Goal: Transaction & Acquisition: Purchase product/service

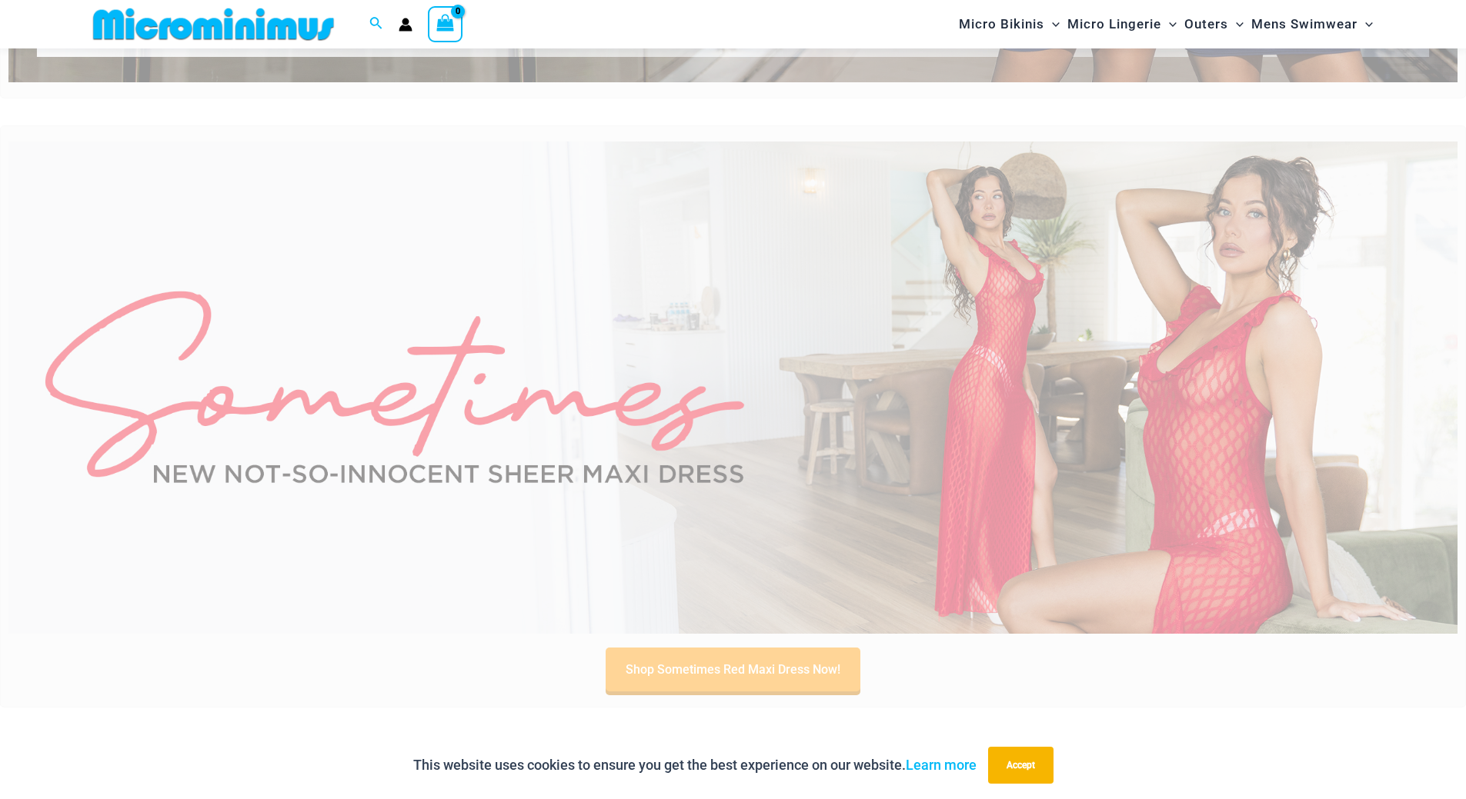
scroll to position [704, 0]
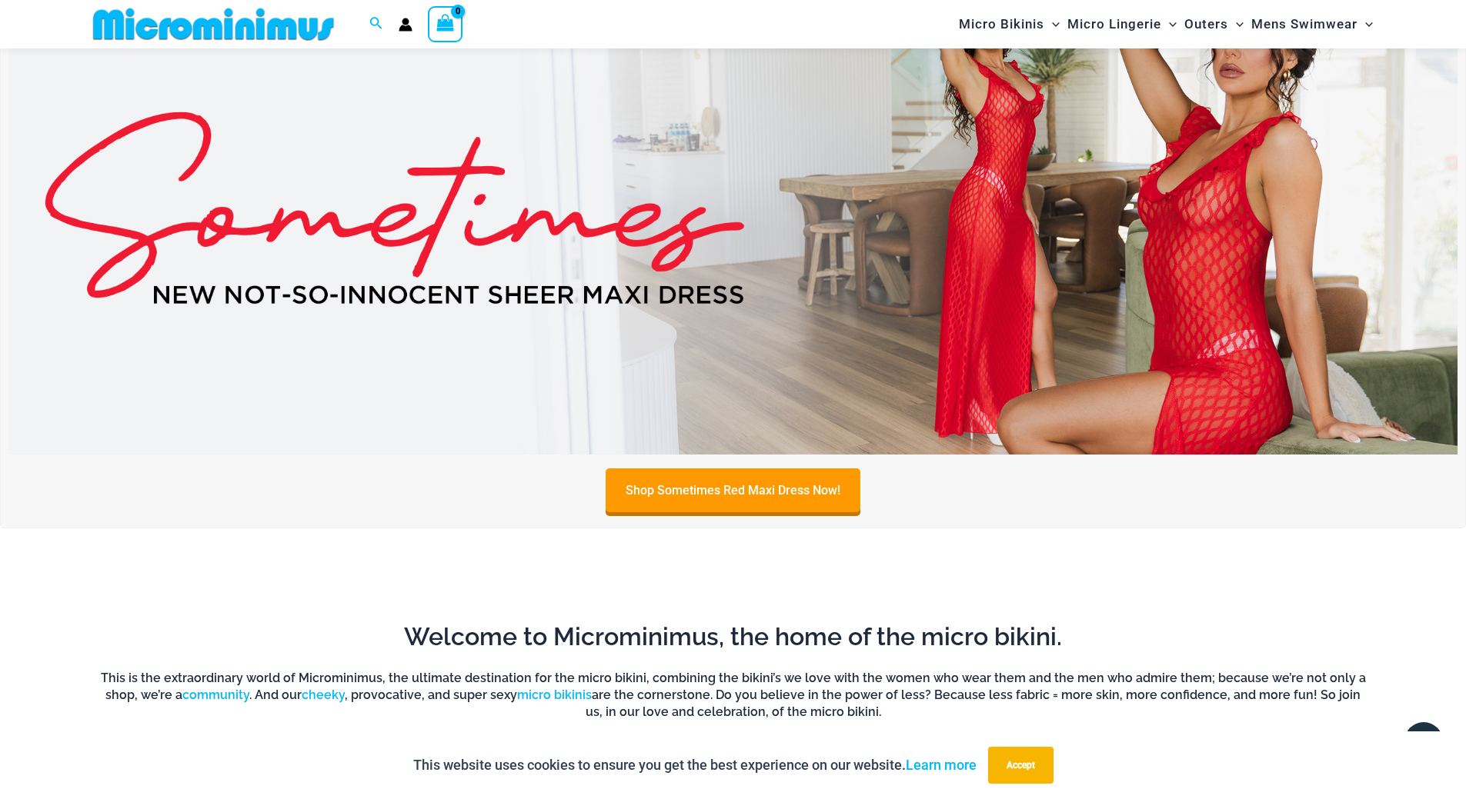
type input "**********"
click at [595, 238] on img at bounding box center [732, 208] width 1449 height 492
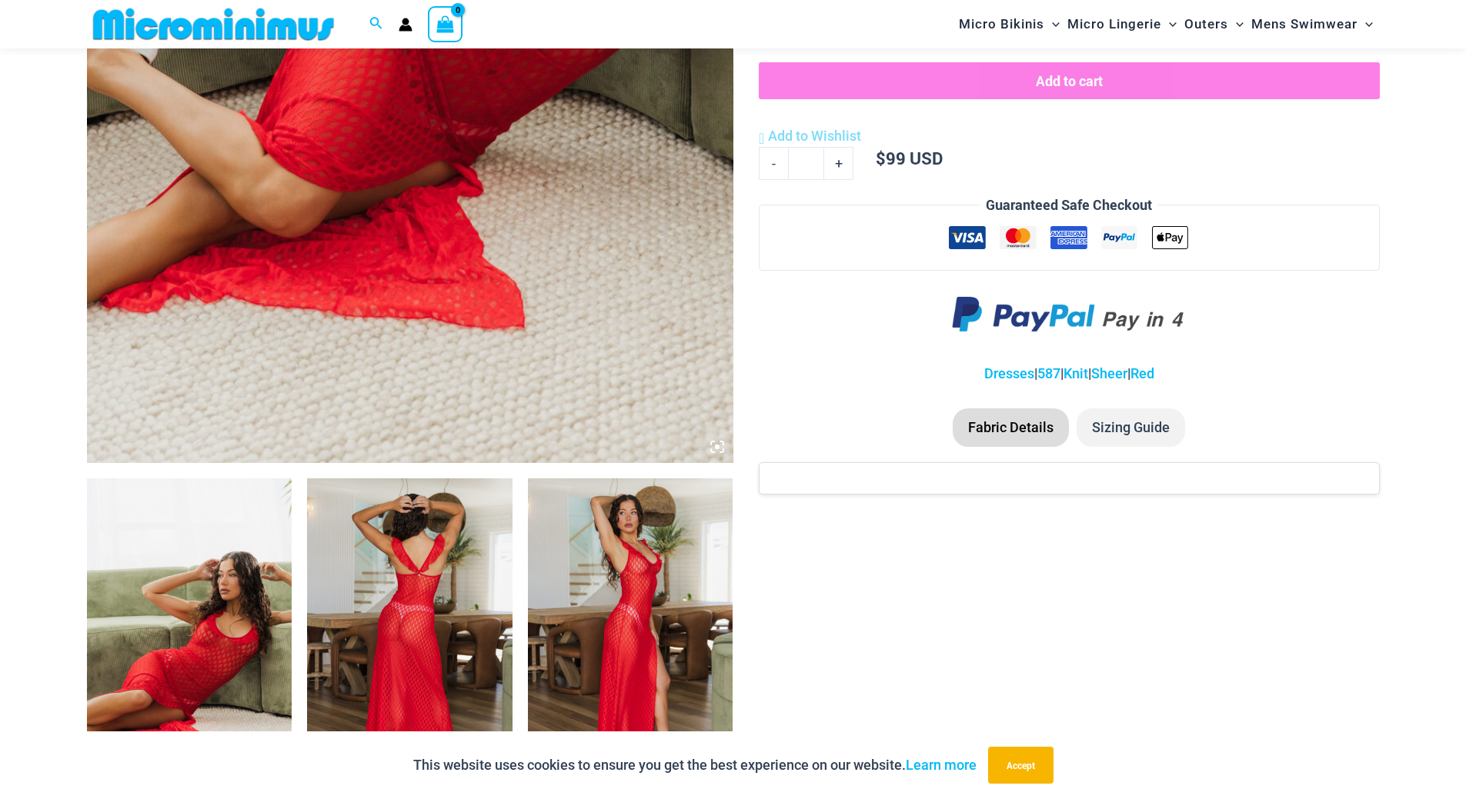
scroll to position [884, 0]
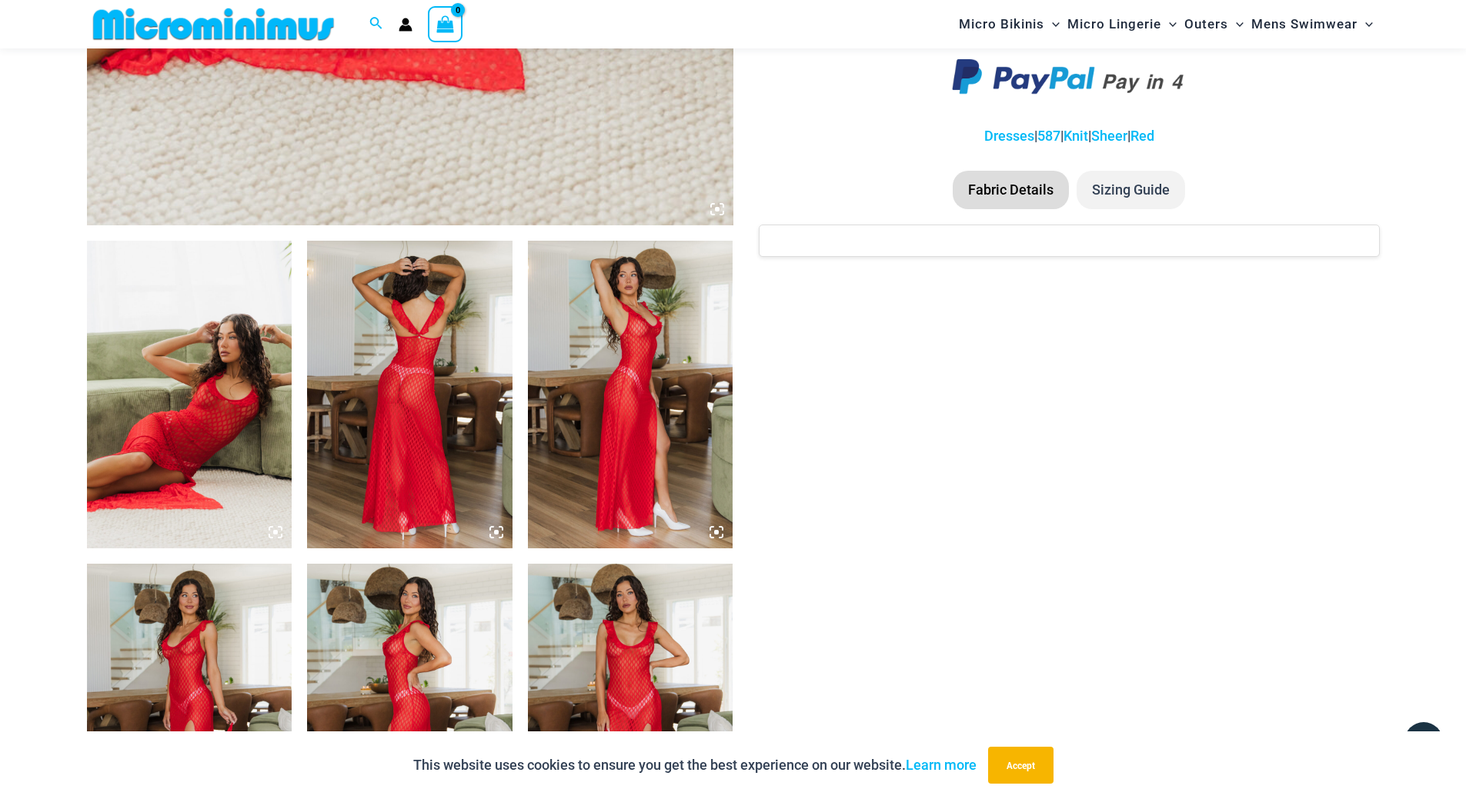
type input "**********"
click at [1127, 189] on li "Sizing Guide" at bounding box center [1130, 190] width 108 height 38
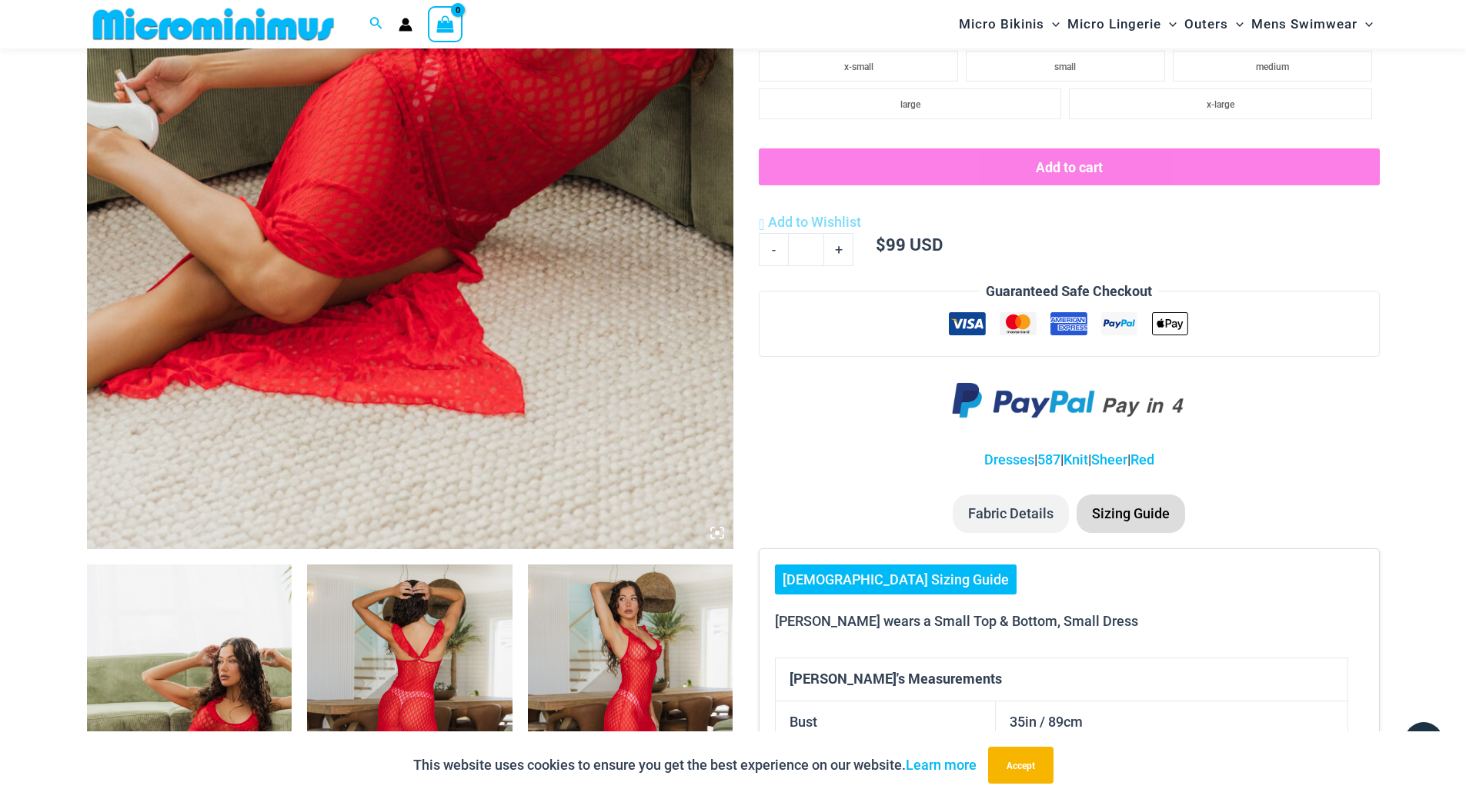
scroll to position [345, 0]
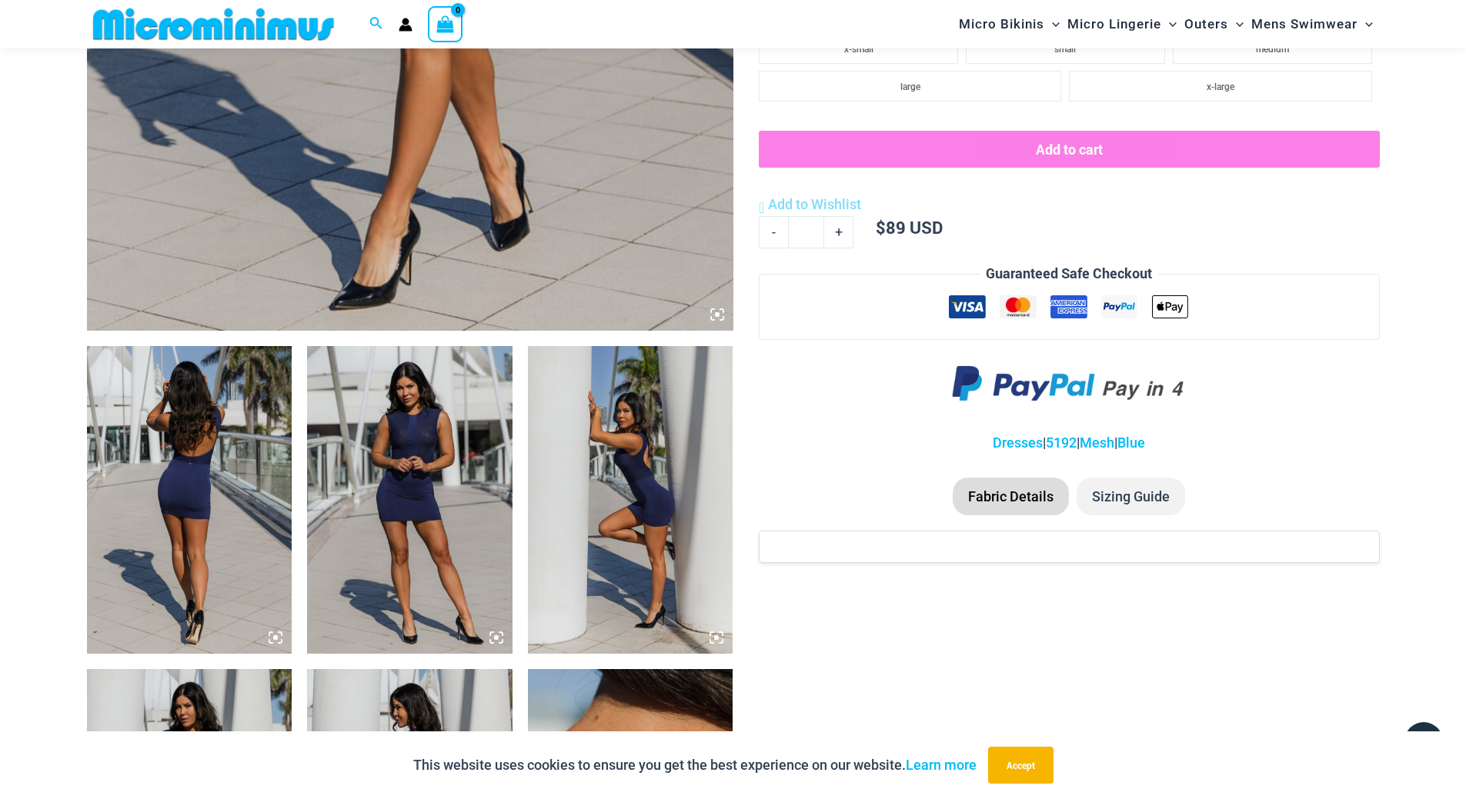
scroll to position [709, 0]
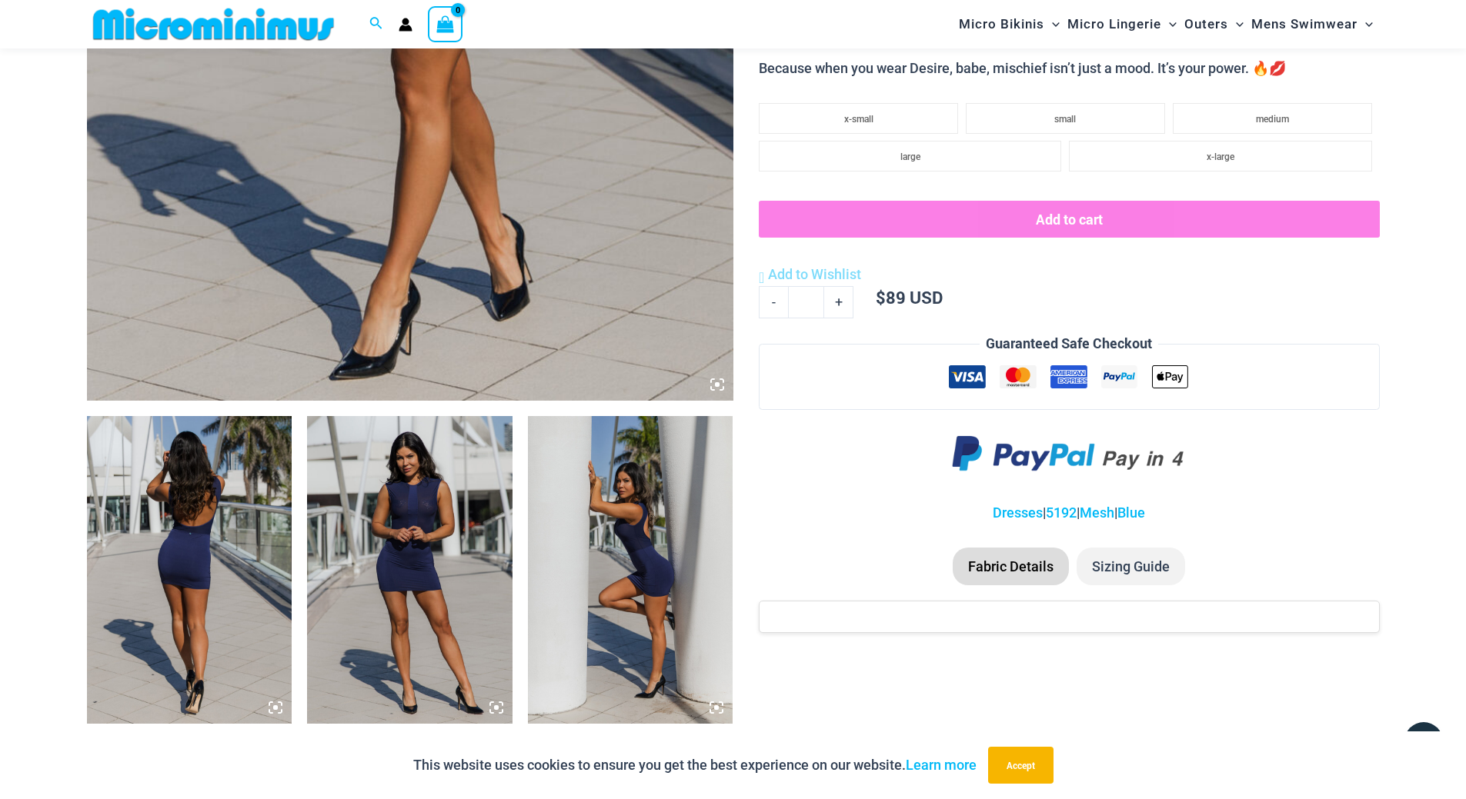
type input "**********"
click at [1126, 580] on li "Sizing Guide" at bounding box center [1130, 567] width 108 height 38
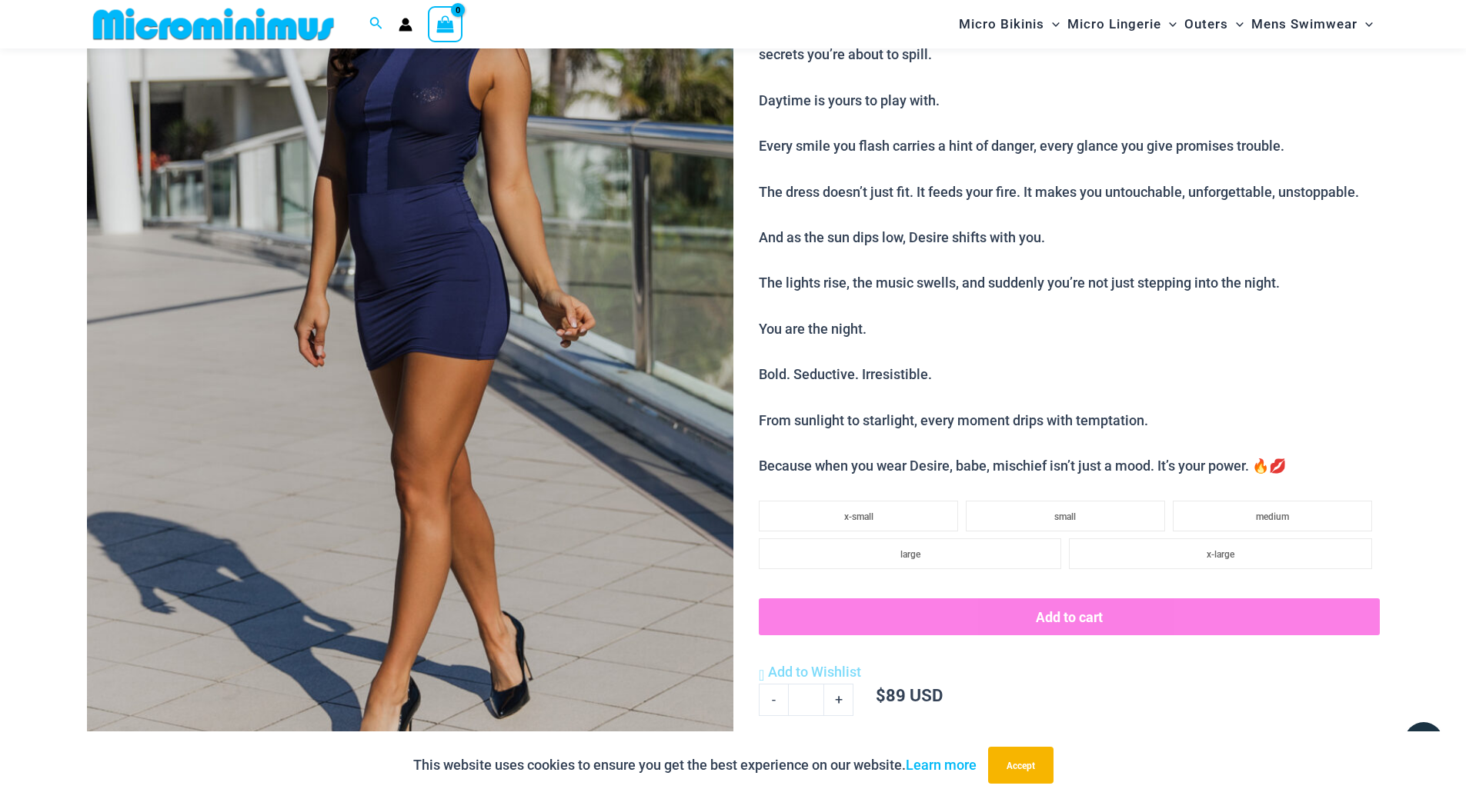
scroll to position [345, 0]
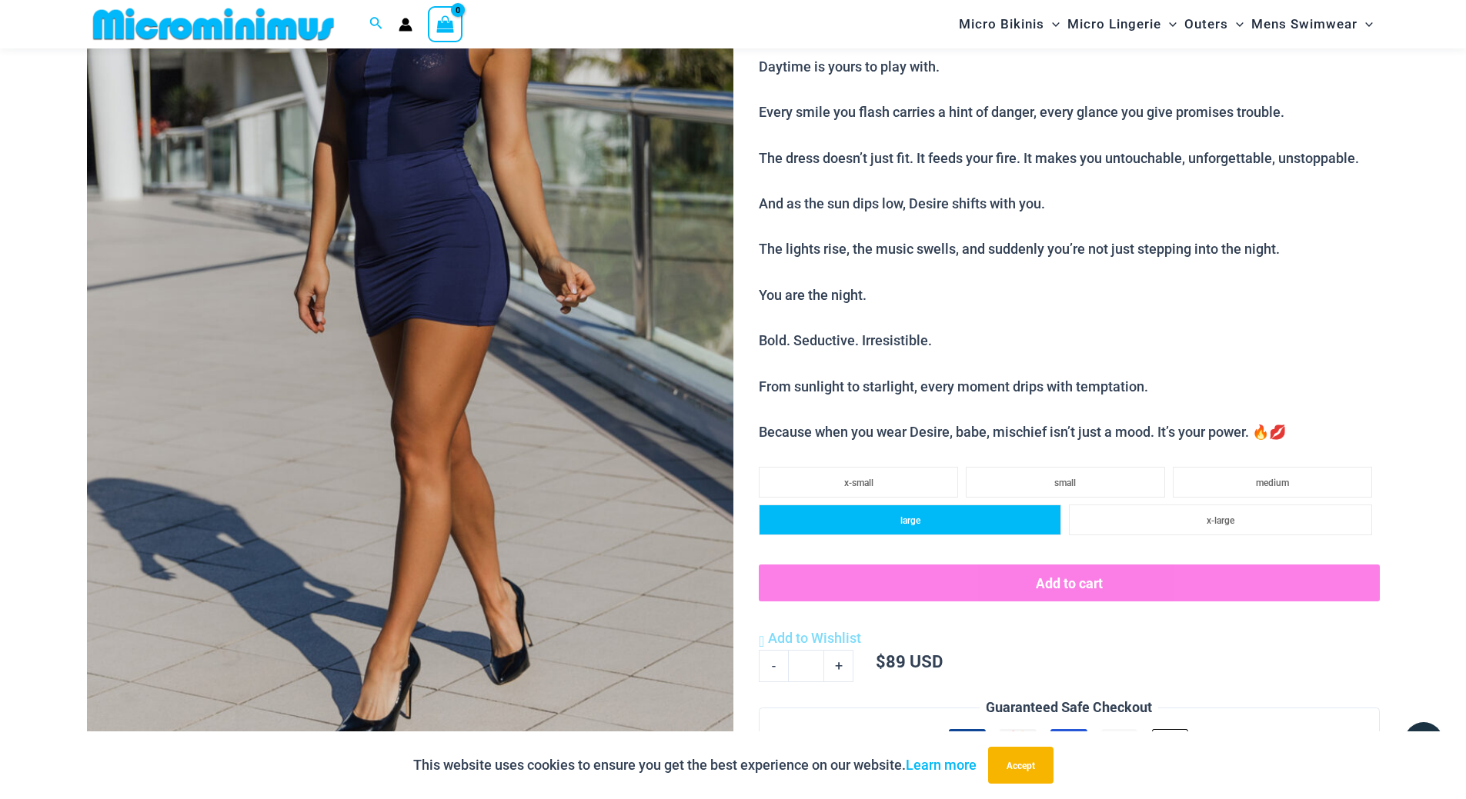
click at [896, 525] on li "large" at bounding box center [910, 520] width 302 height 31
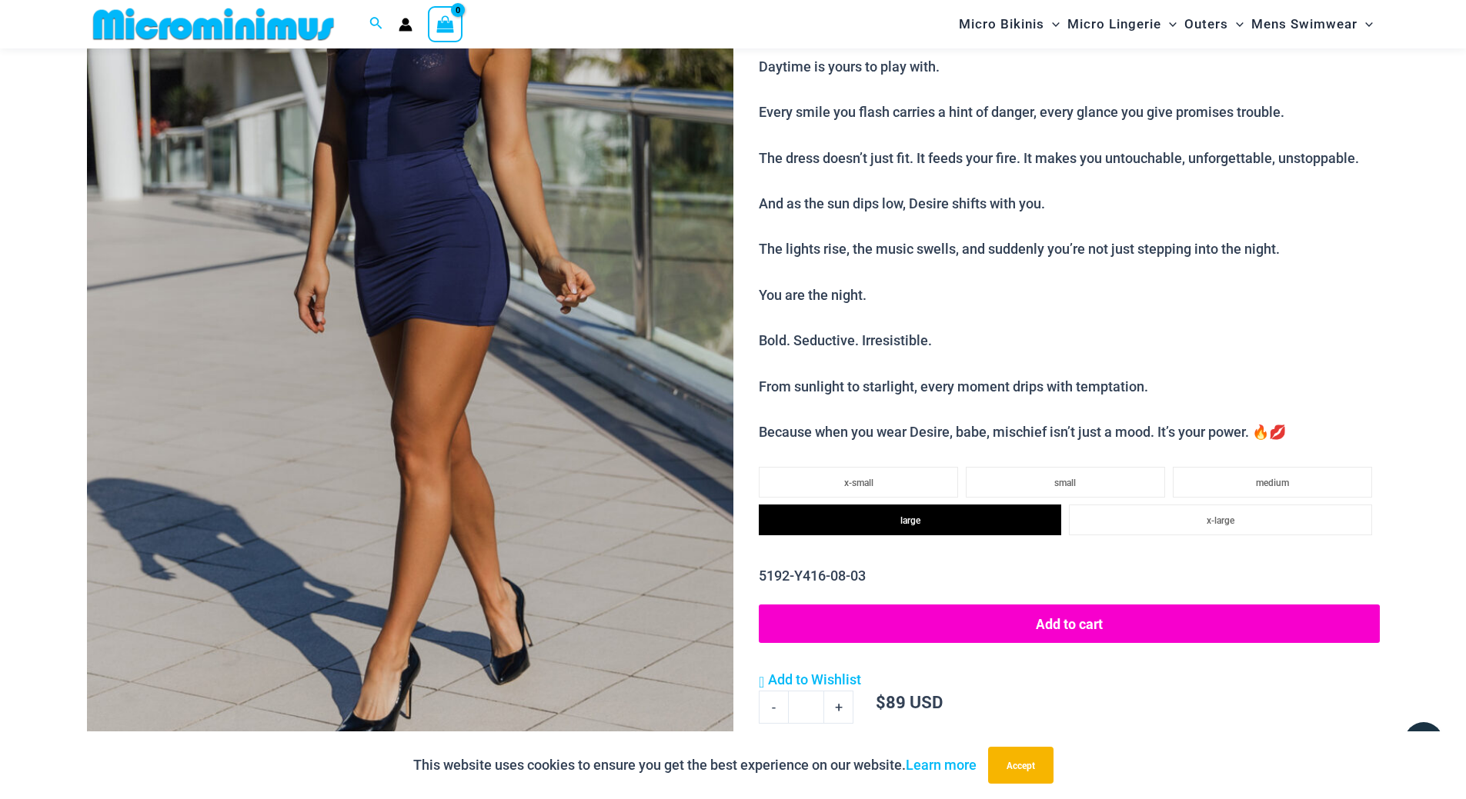
click at [1048, 630] on button "Add to cart" at bounding box center [1069, 624] width 620 height 38
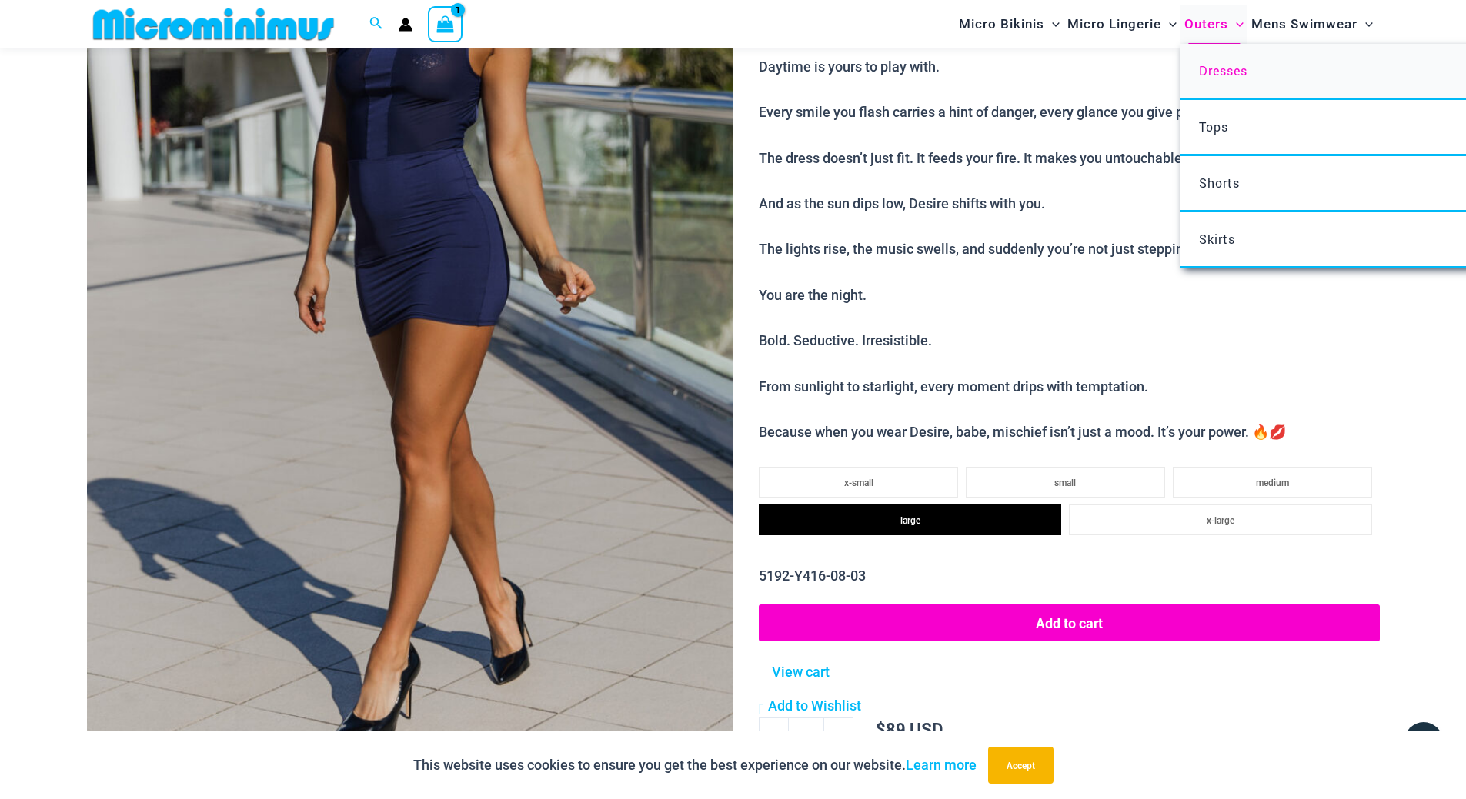
click at [1204, 71] on span "Dresses" at bounding box center [1223, 70] width 48 height 16
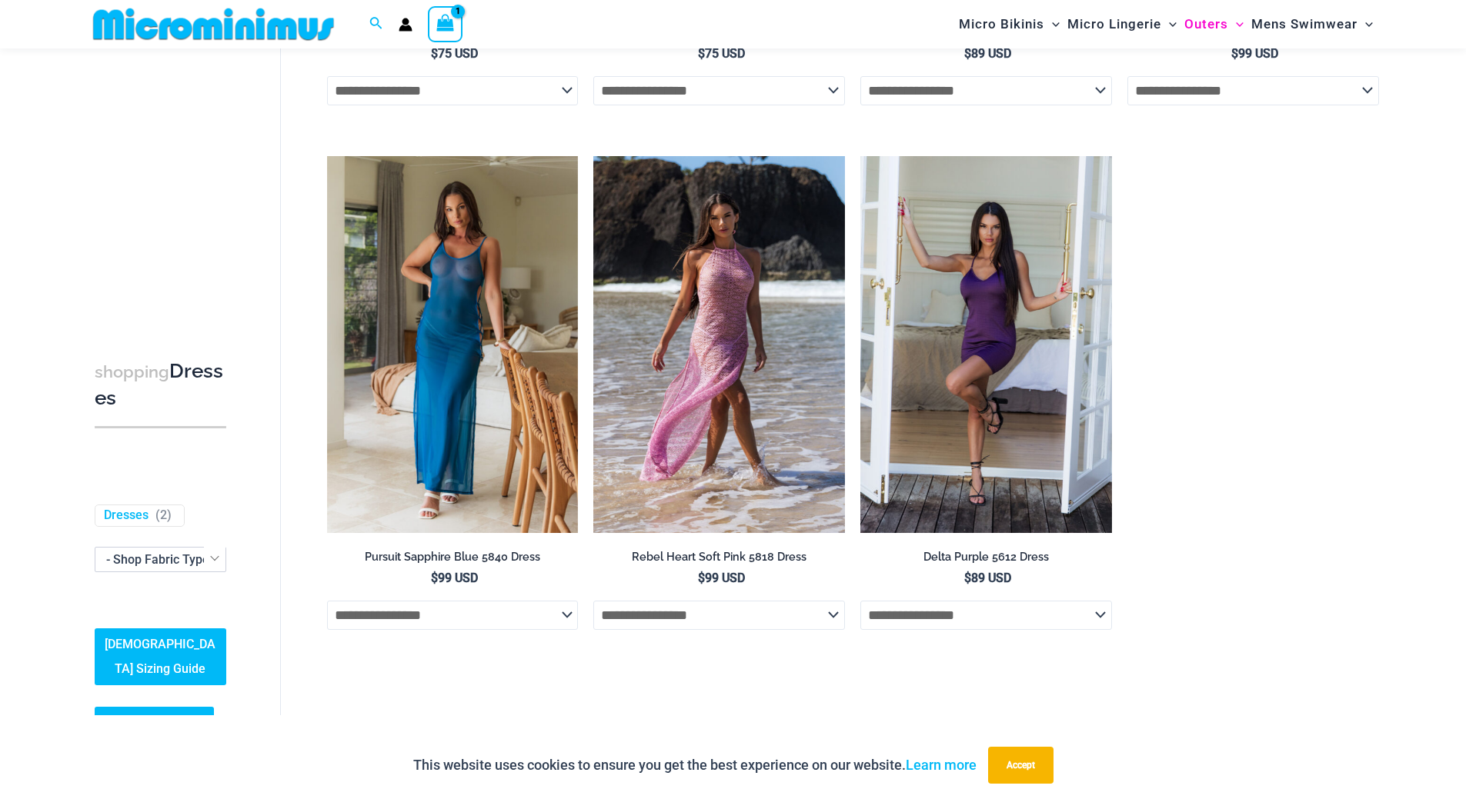
scroll to position [1065, 0]
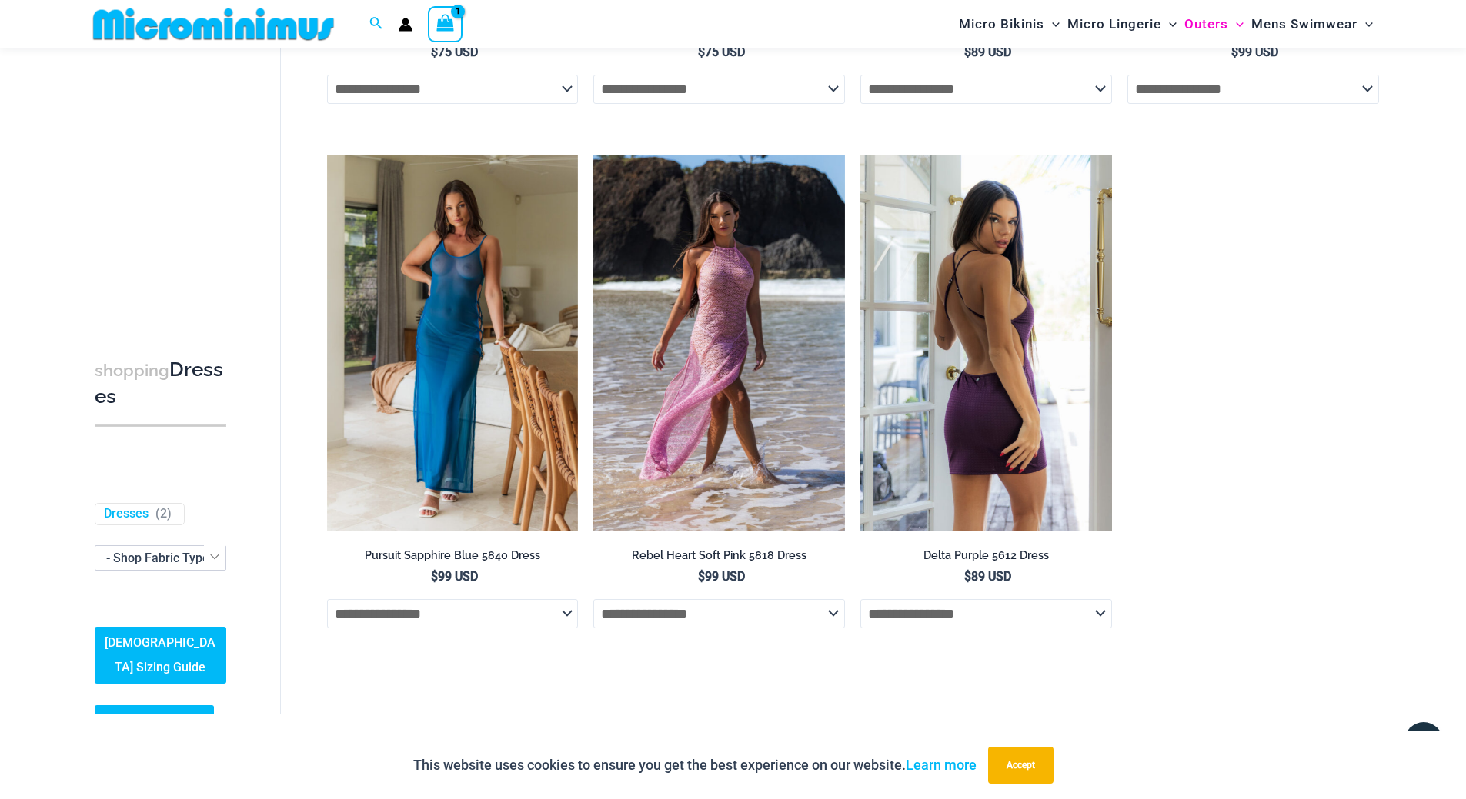
type input "**********"
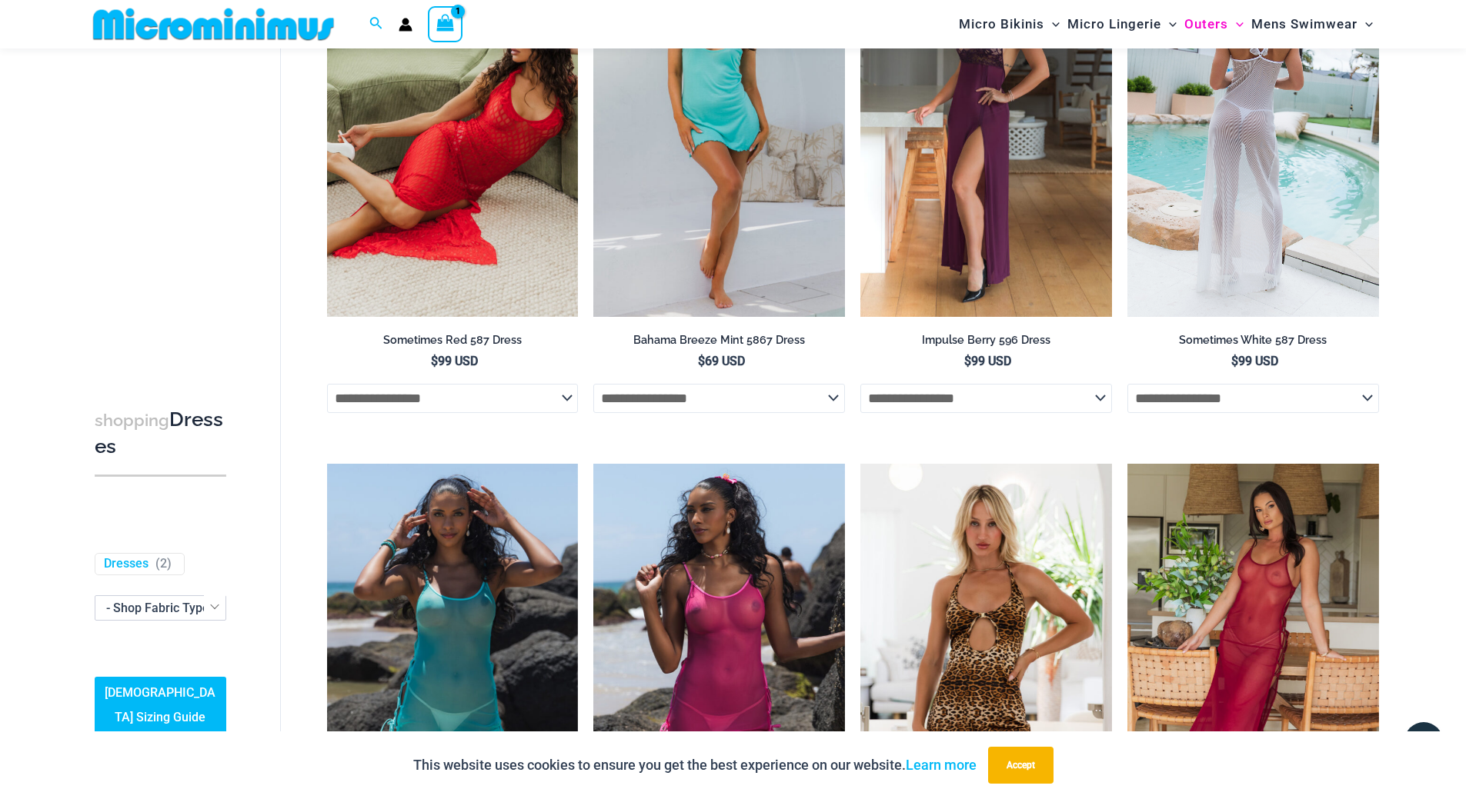
scroll to position [0, 0]
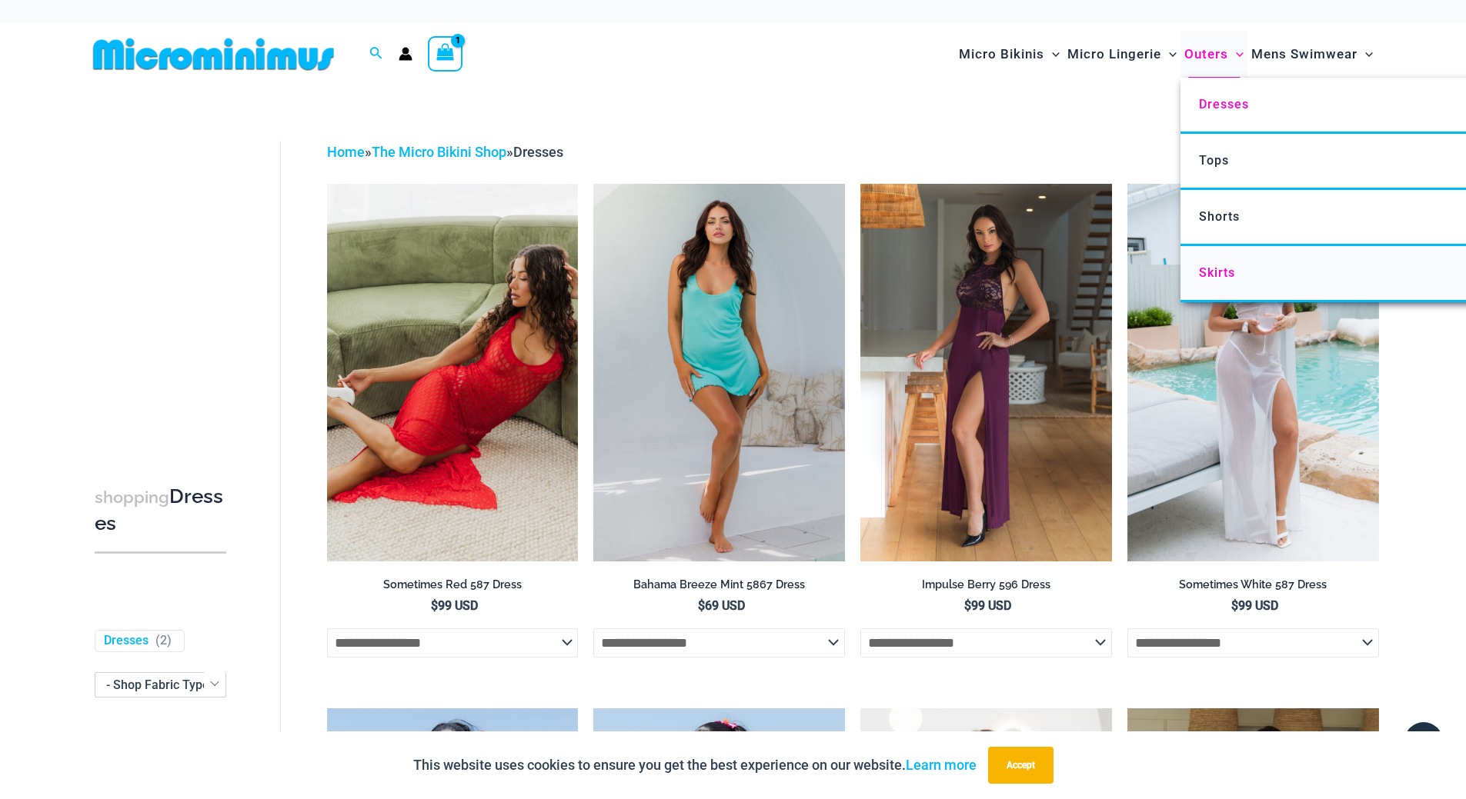
click at [1213, 279] on span "Skirts" at bounding box center [1217, 272] width 36 height 15
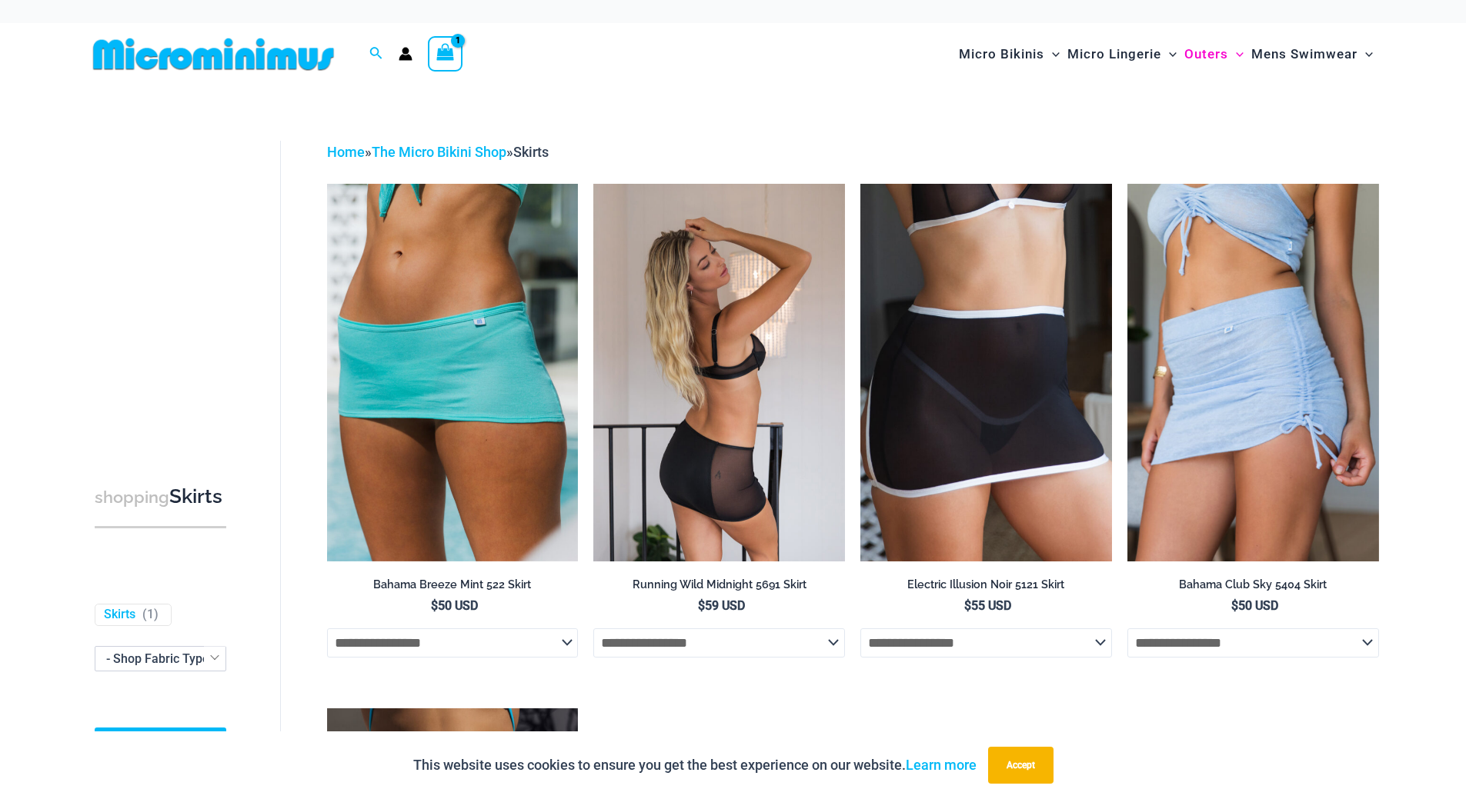
type input "**********"
click at [715, 354] on img at bounding box center [719, 372] width 252 height 377
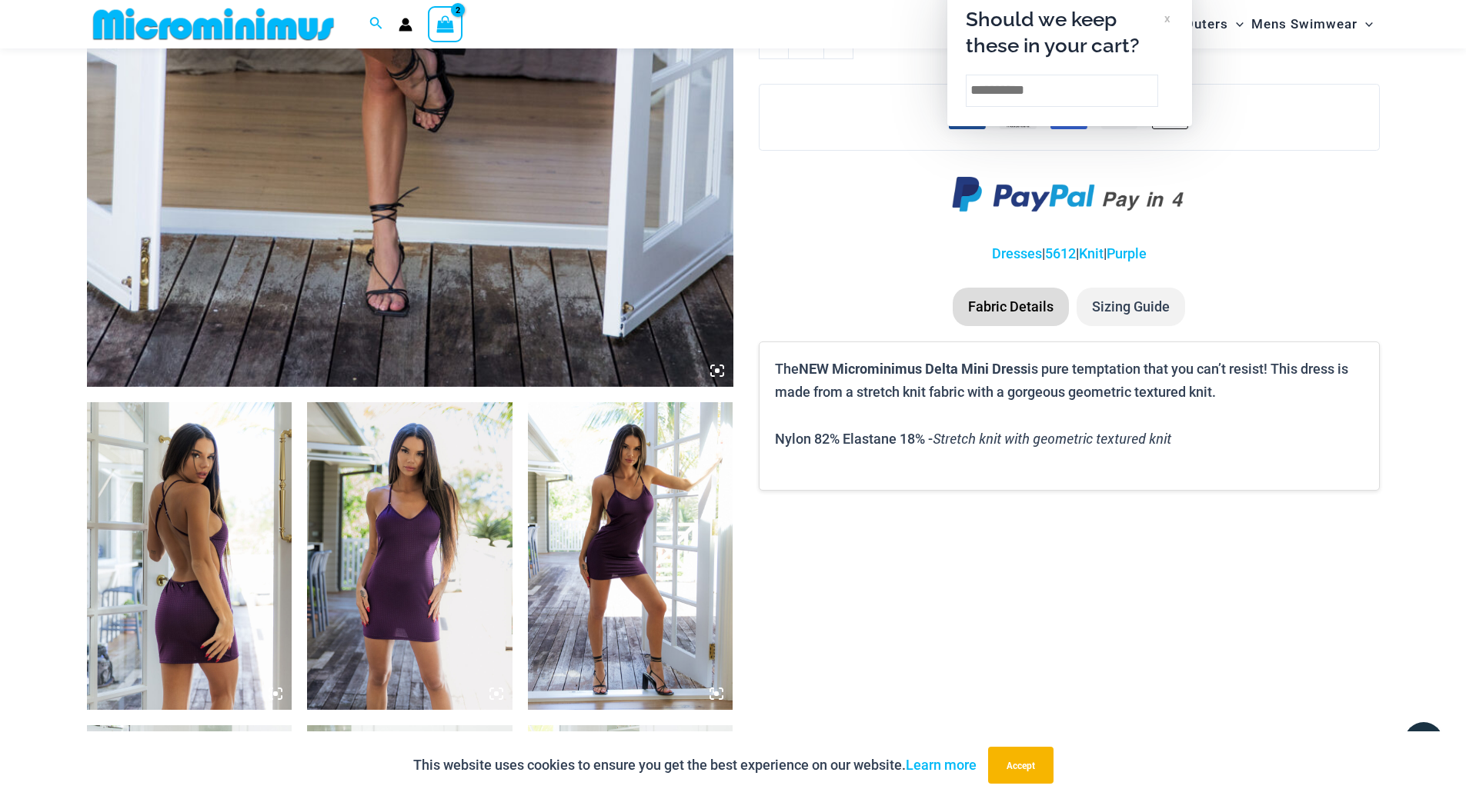
scroll to position [867, 0]
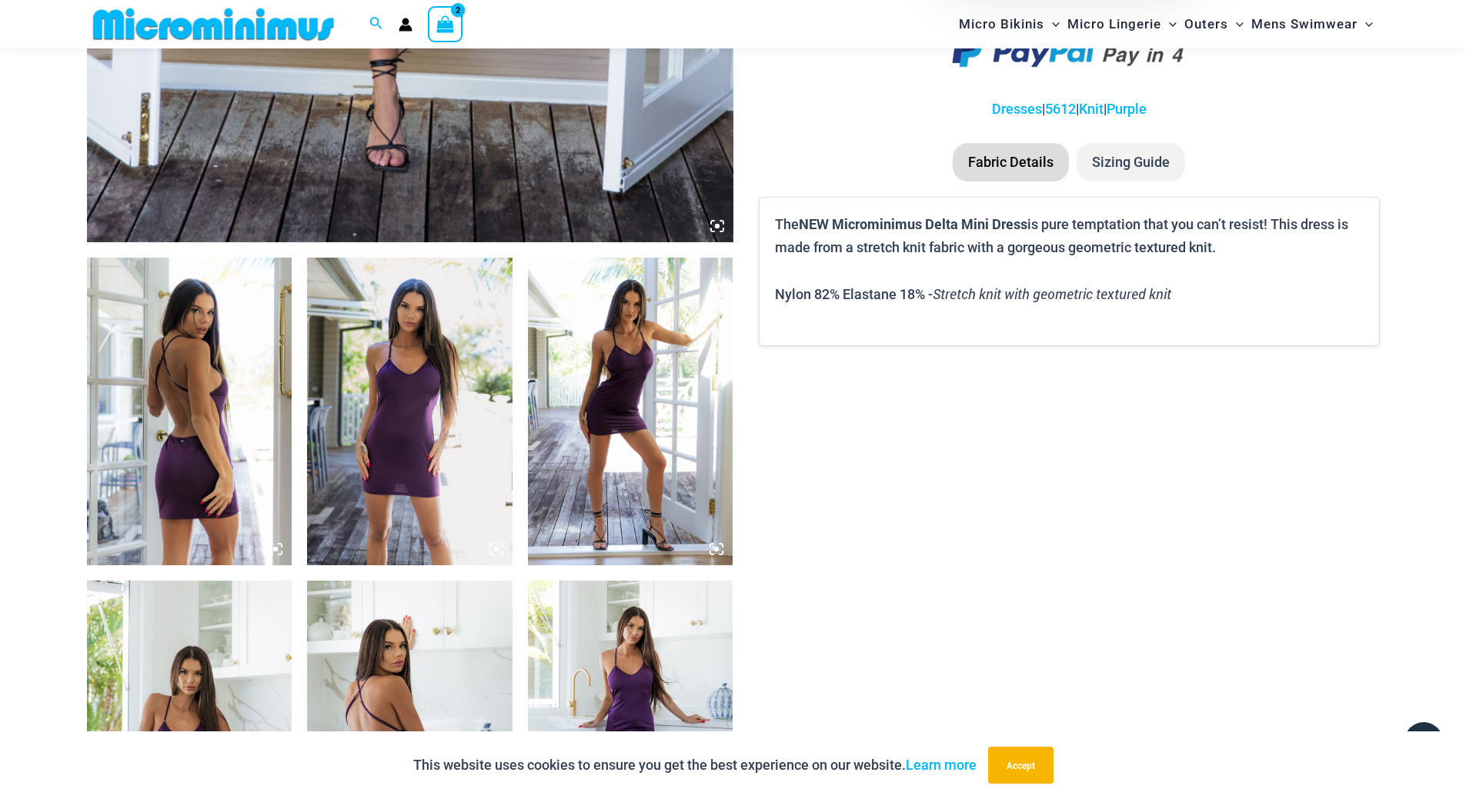
type input "**********"
click at [131, 487] on img at bounding box center [189, 412] width 205 height 308
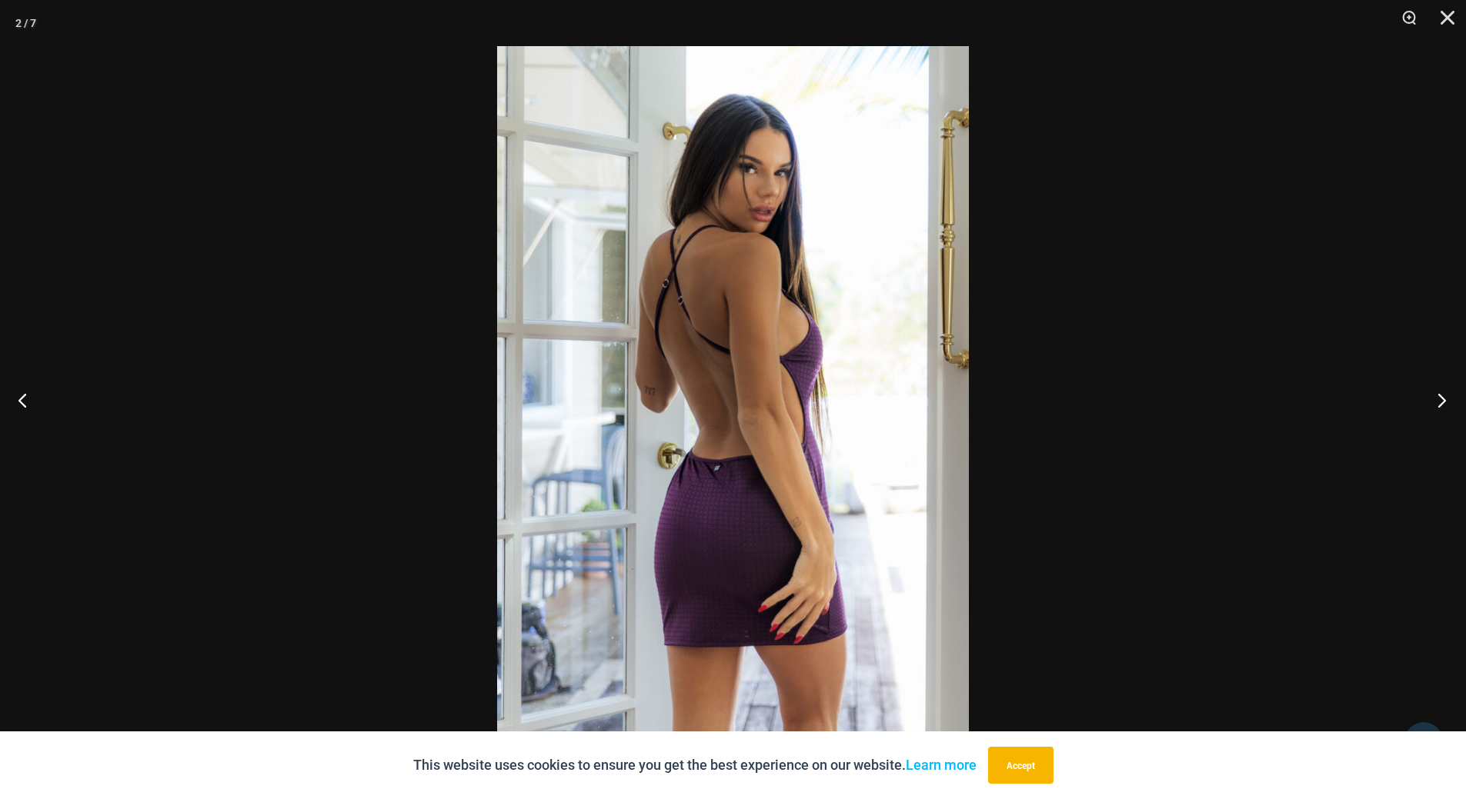
click at [1440, 405] on button "Next" at bounding box center [1437, 400] width 58 height 77
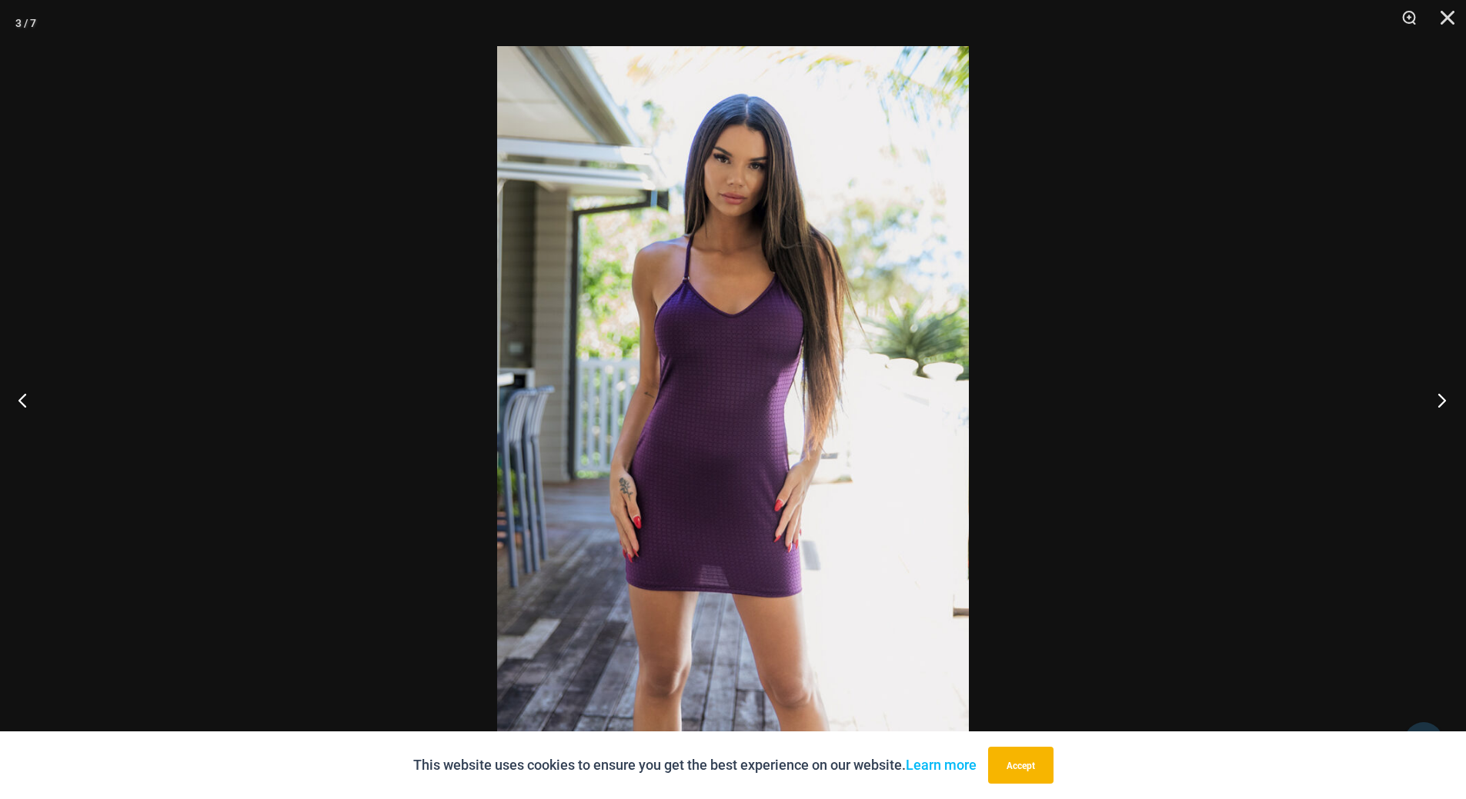
click at [1440, 406] on button "Next" at bounding box center [1437, 400] width 58 height 77
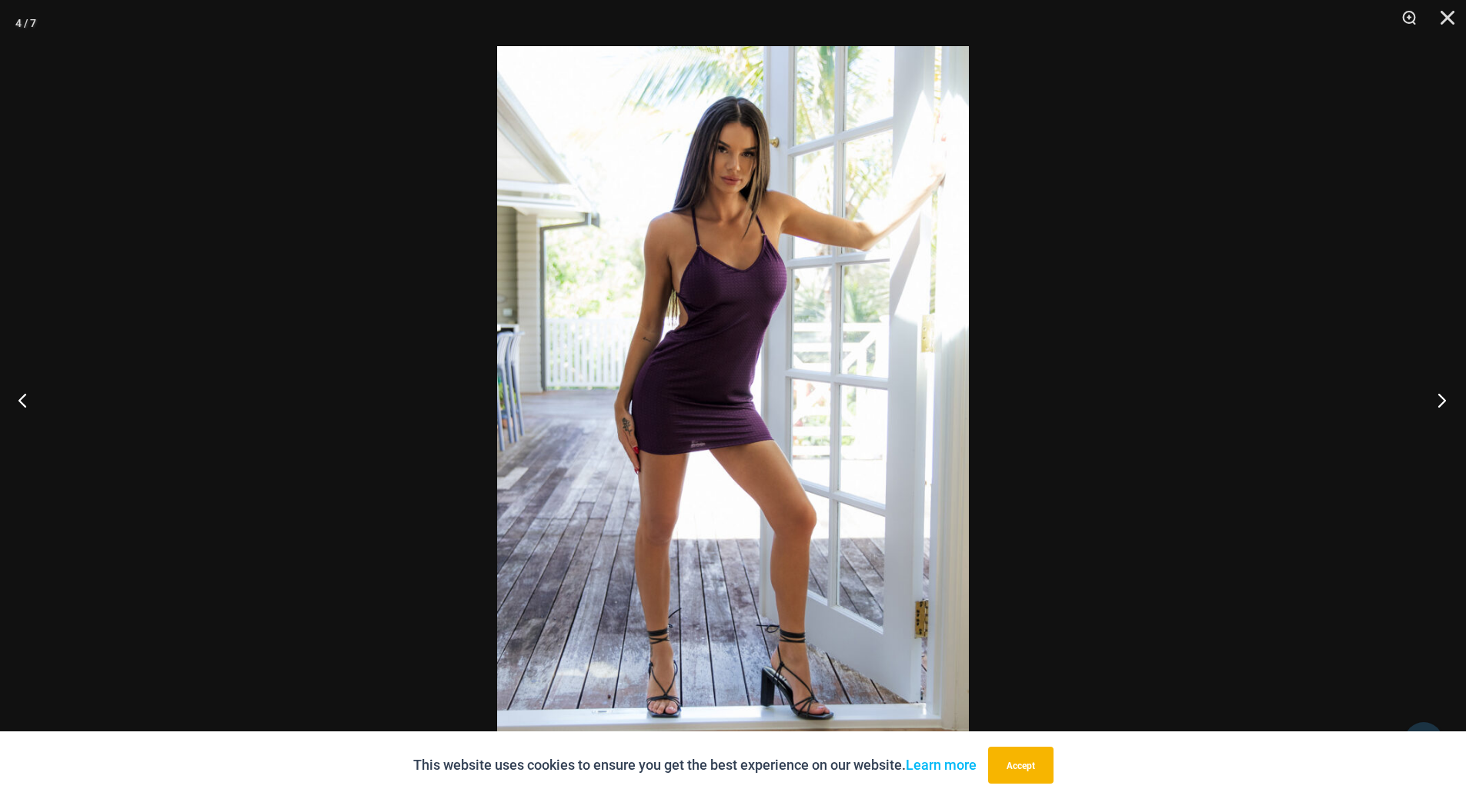
click at [1440, 406] on button "Next" at bounding box center [1437, 400] width 58 height 77
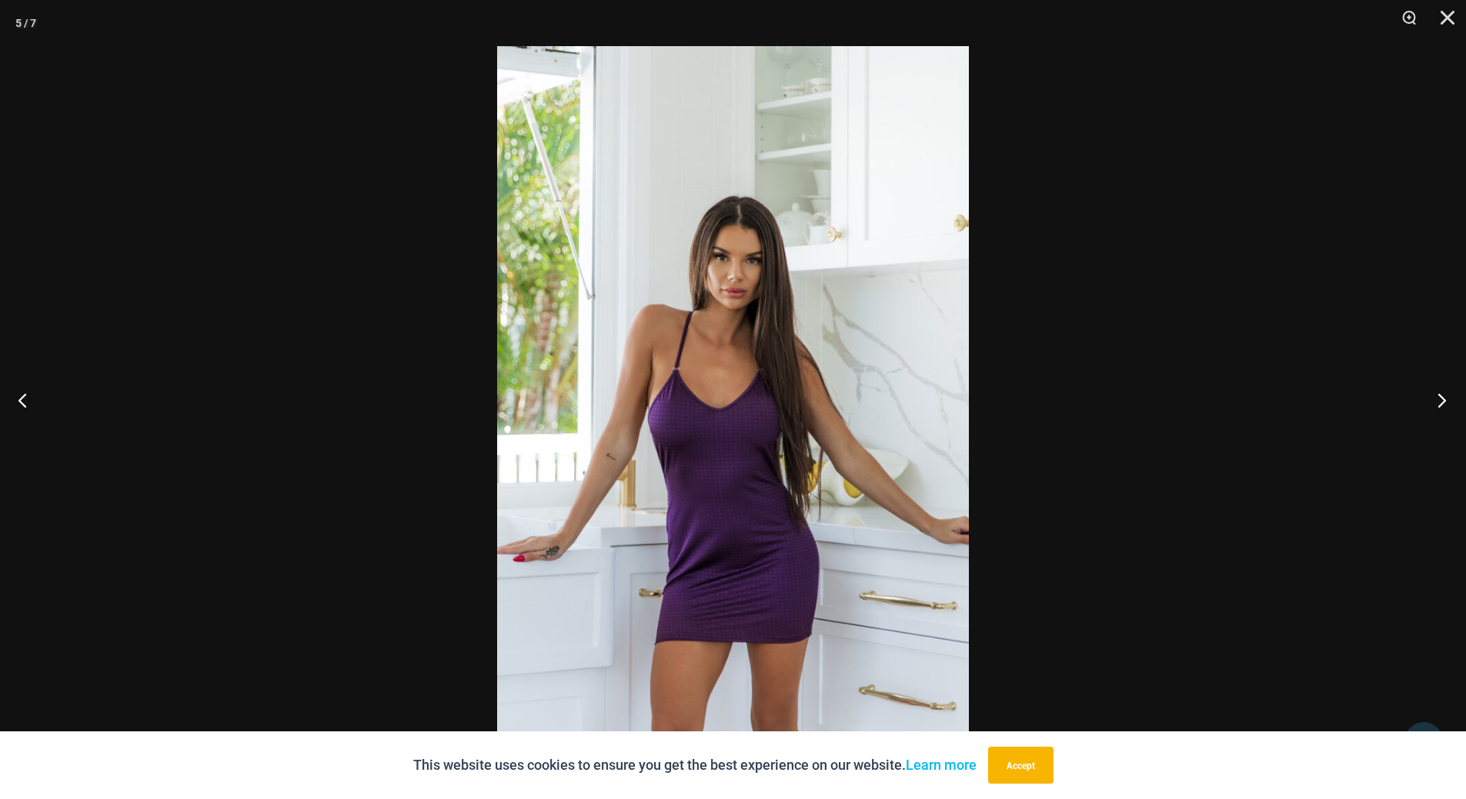
click at [1439, 406] on button "Next" at bounding box center [1437, 400] width 58 height 77
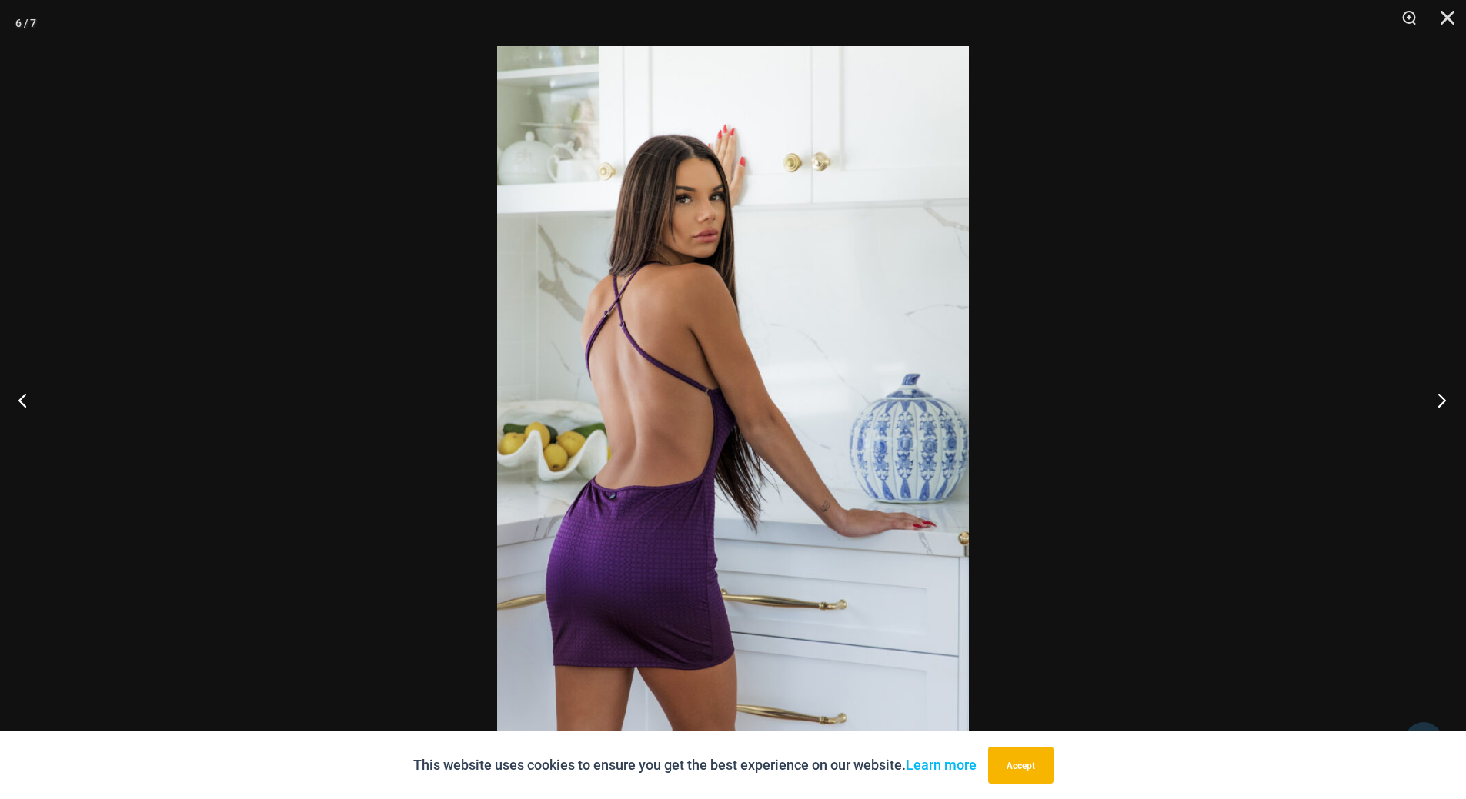
click at [1439, 406] on button "Next" at bounding box center [1437, 400] width 58 height 77
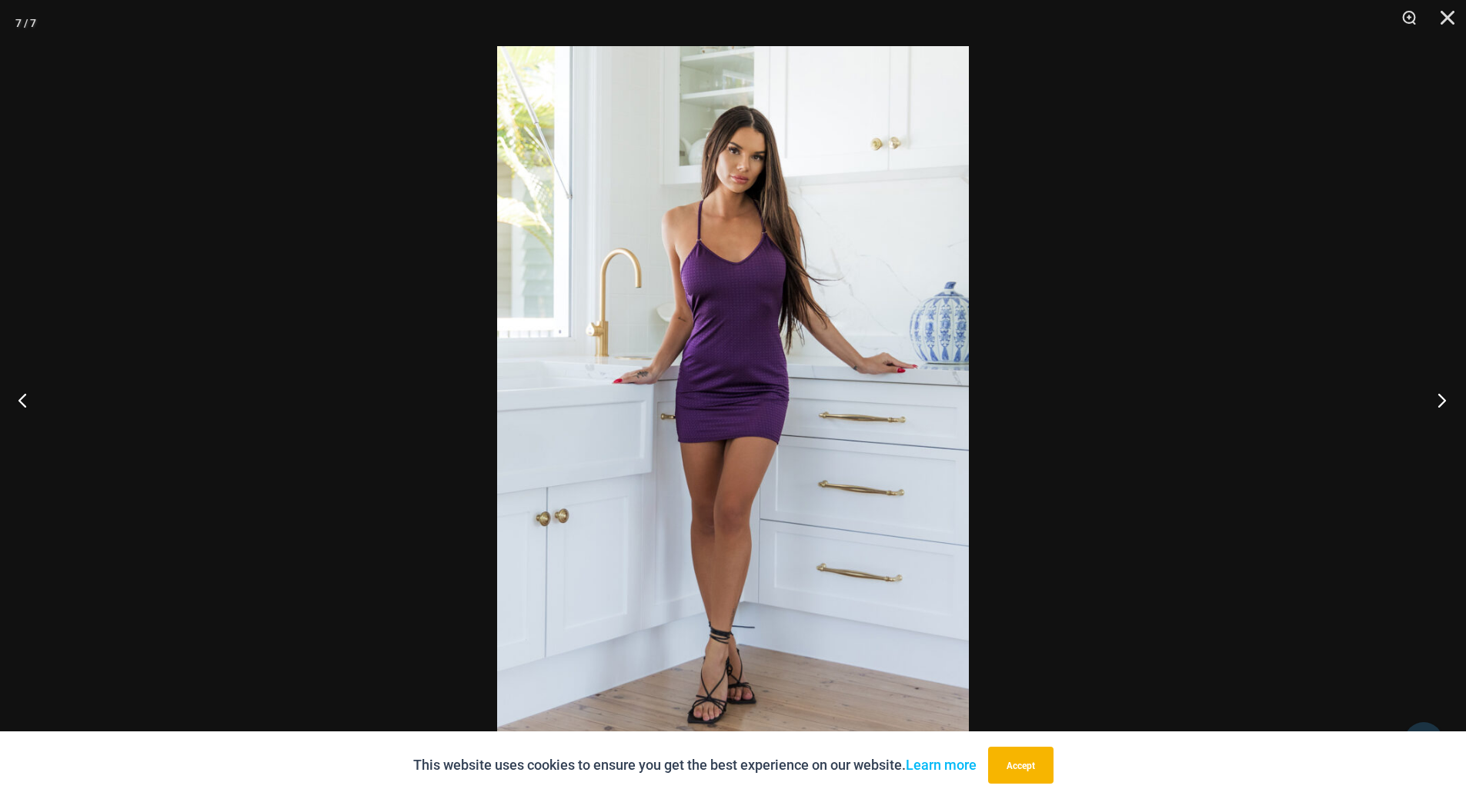
click at [1436, 406] on button "Next" at bounding box center [1437, 400] width 58 height 77
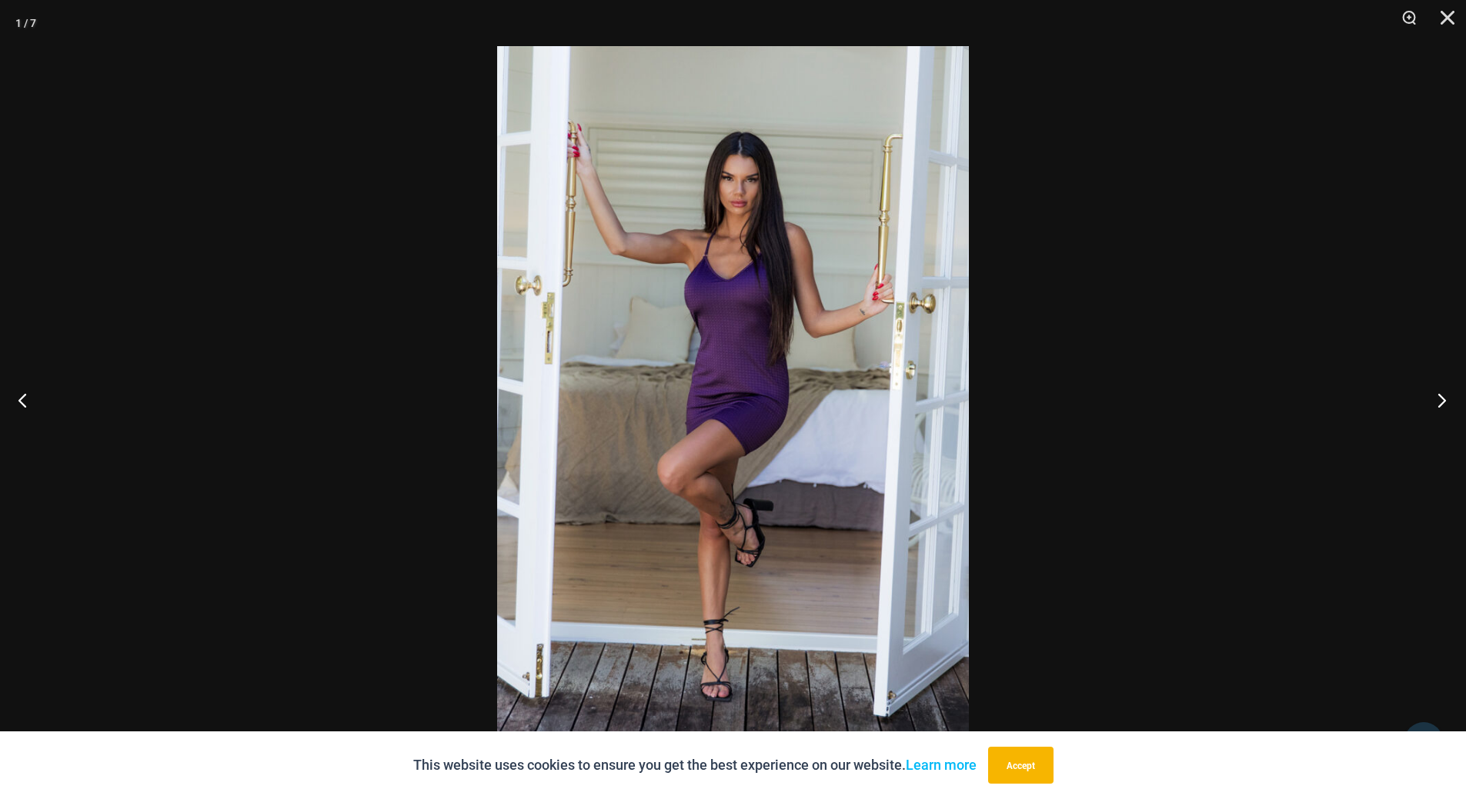
click at [1434, 407] on button "Next" at bounding box center [1437, 400] width 58 height 77
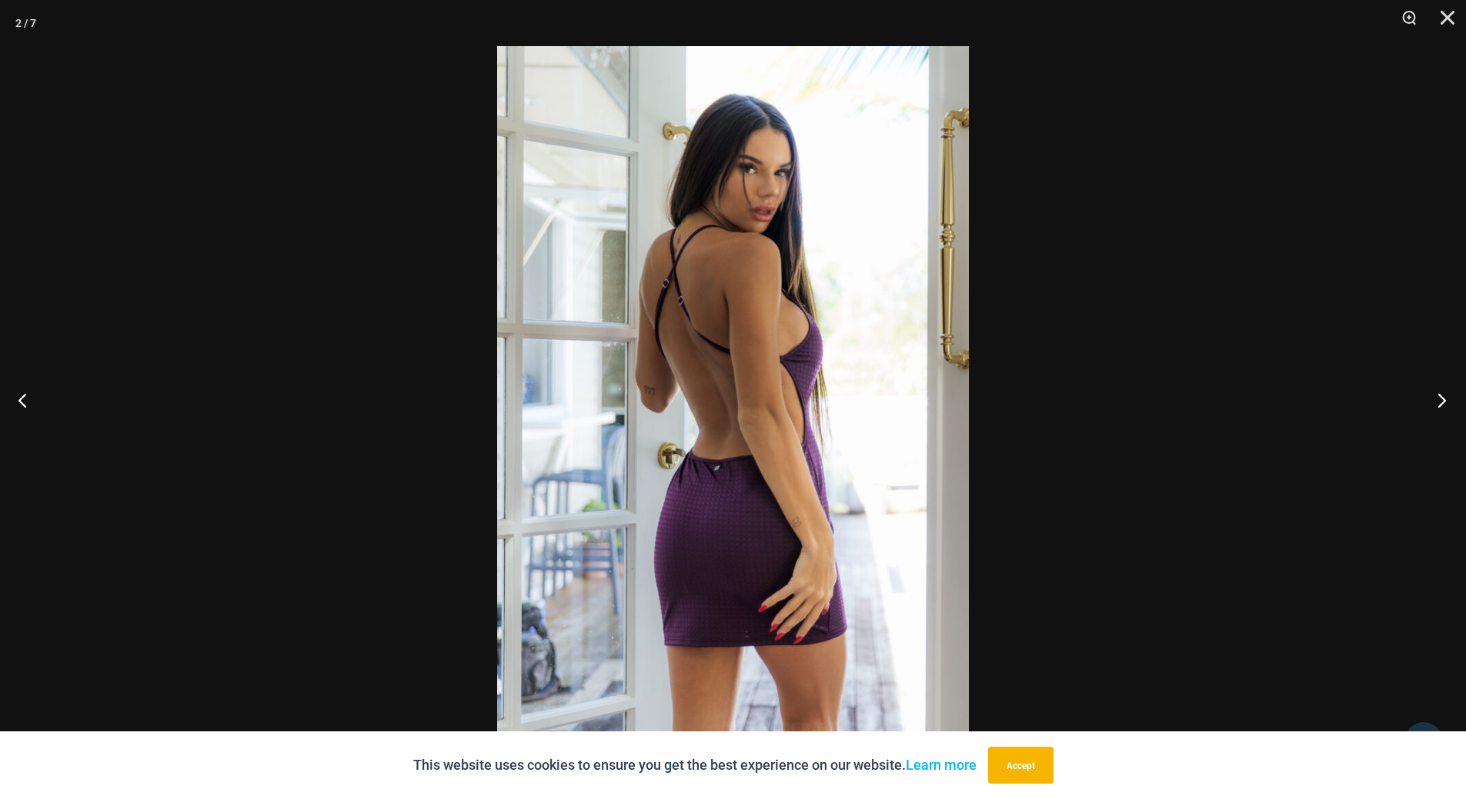
click at [1434, 407] on button "Next" at bounding box center [1437, 400] width 58 height 77
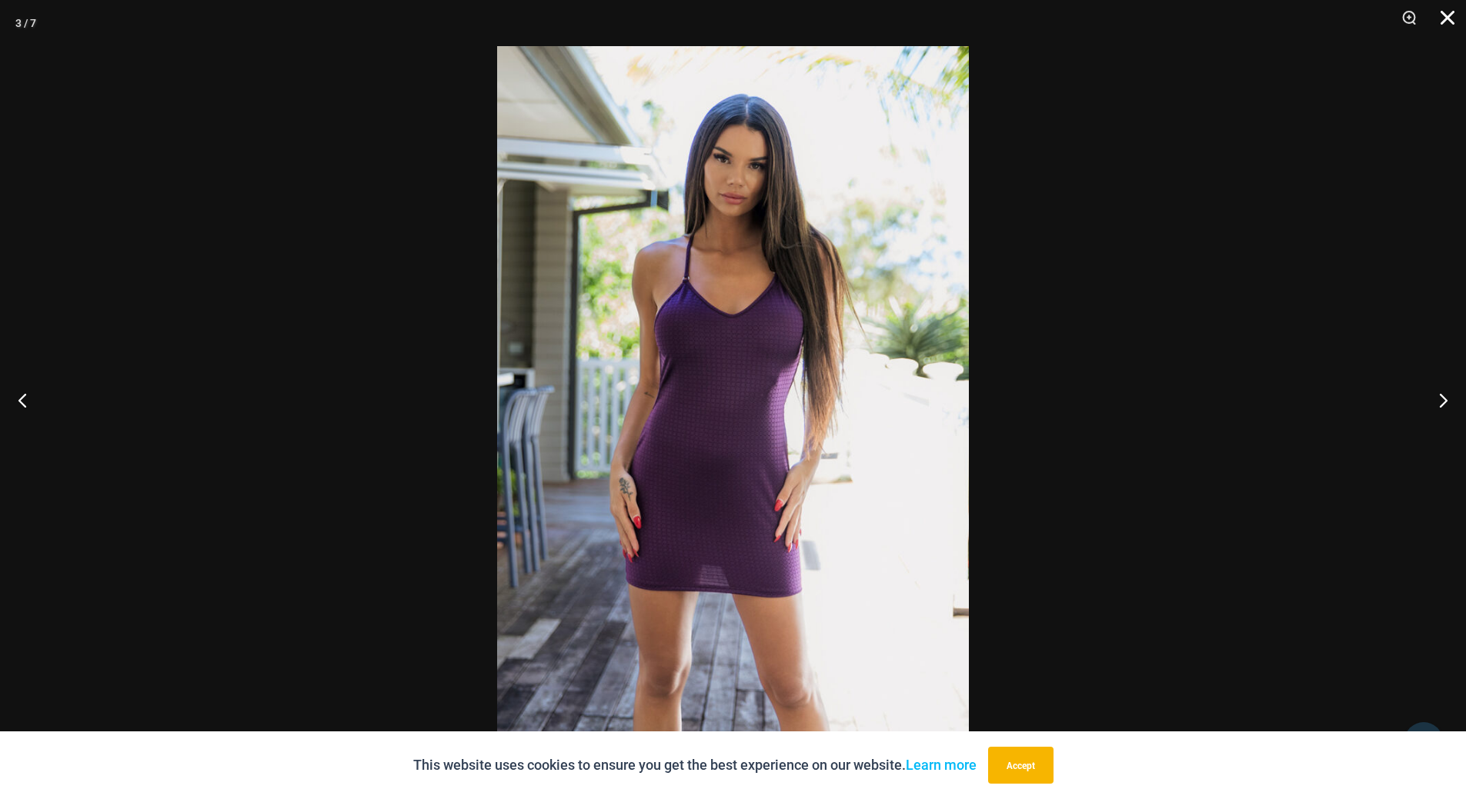
click at [1446, 17] on button "Close" at bounding box center [1442, 23] width 38 height 46
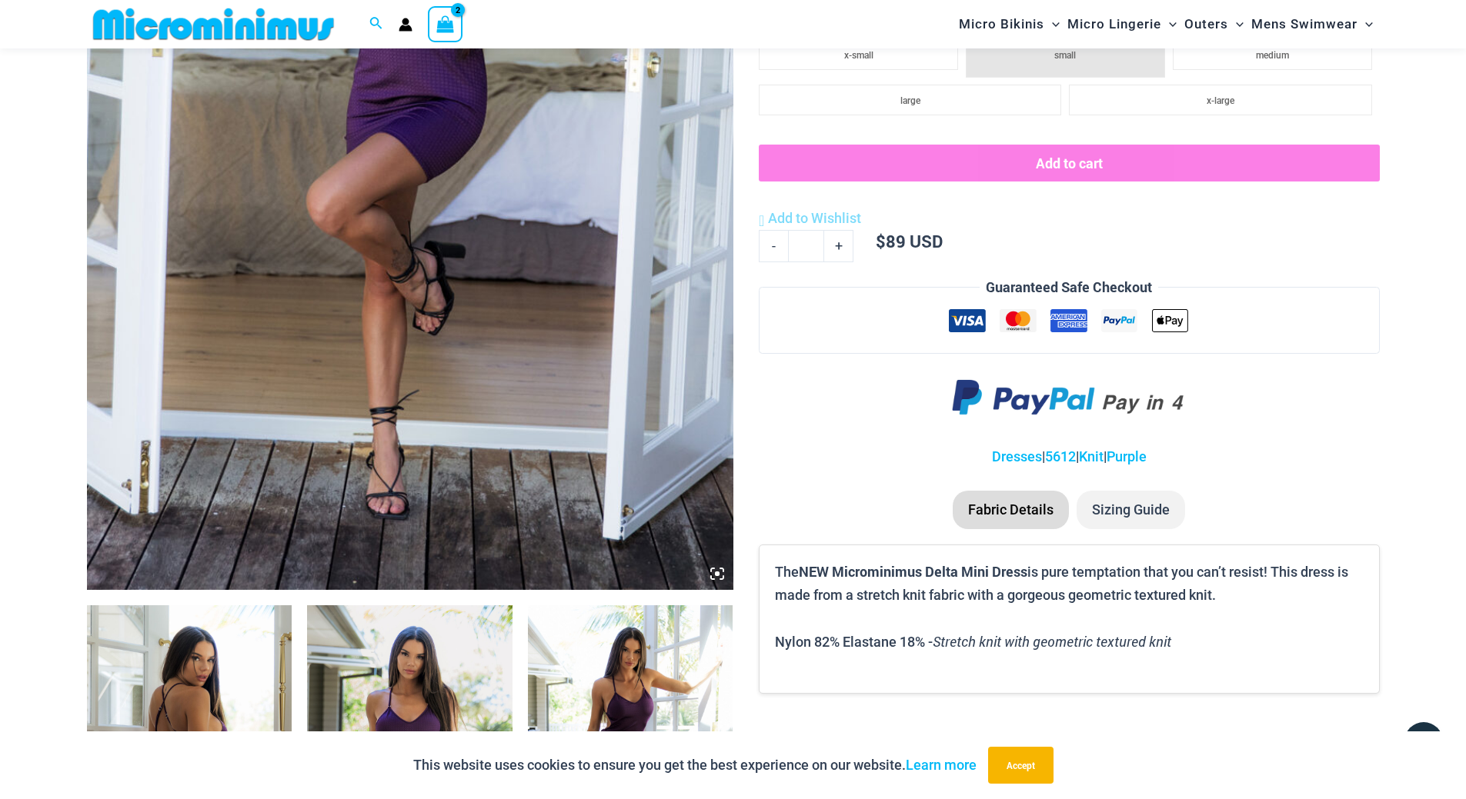
scroll to position [508, 0]
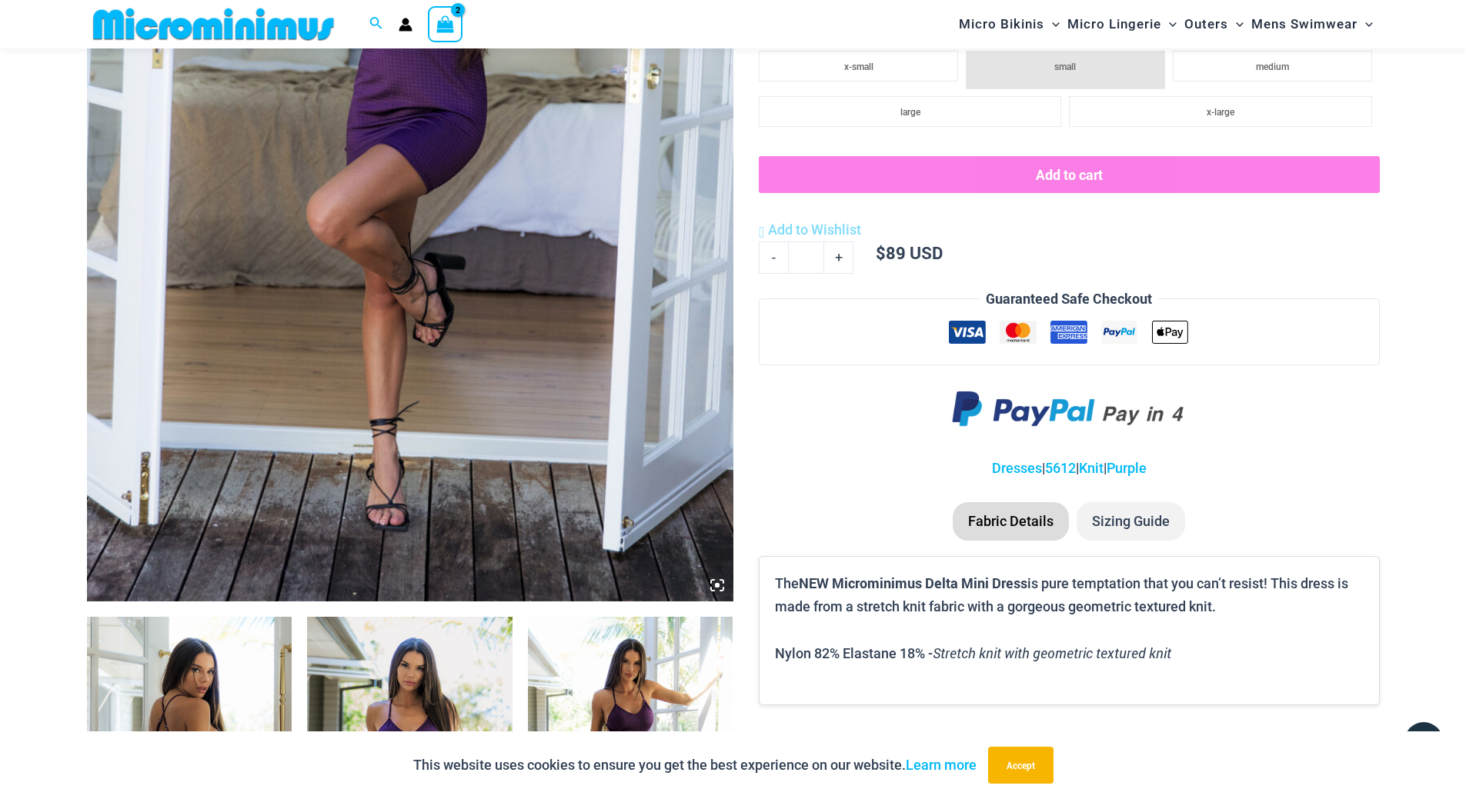
click at [1136, 518] on li "Sizing Guide" at bounding box center [1130, 521] width 108 height 38
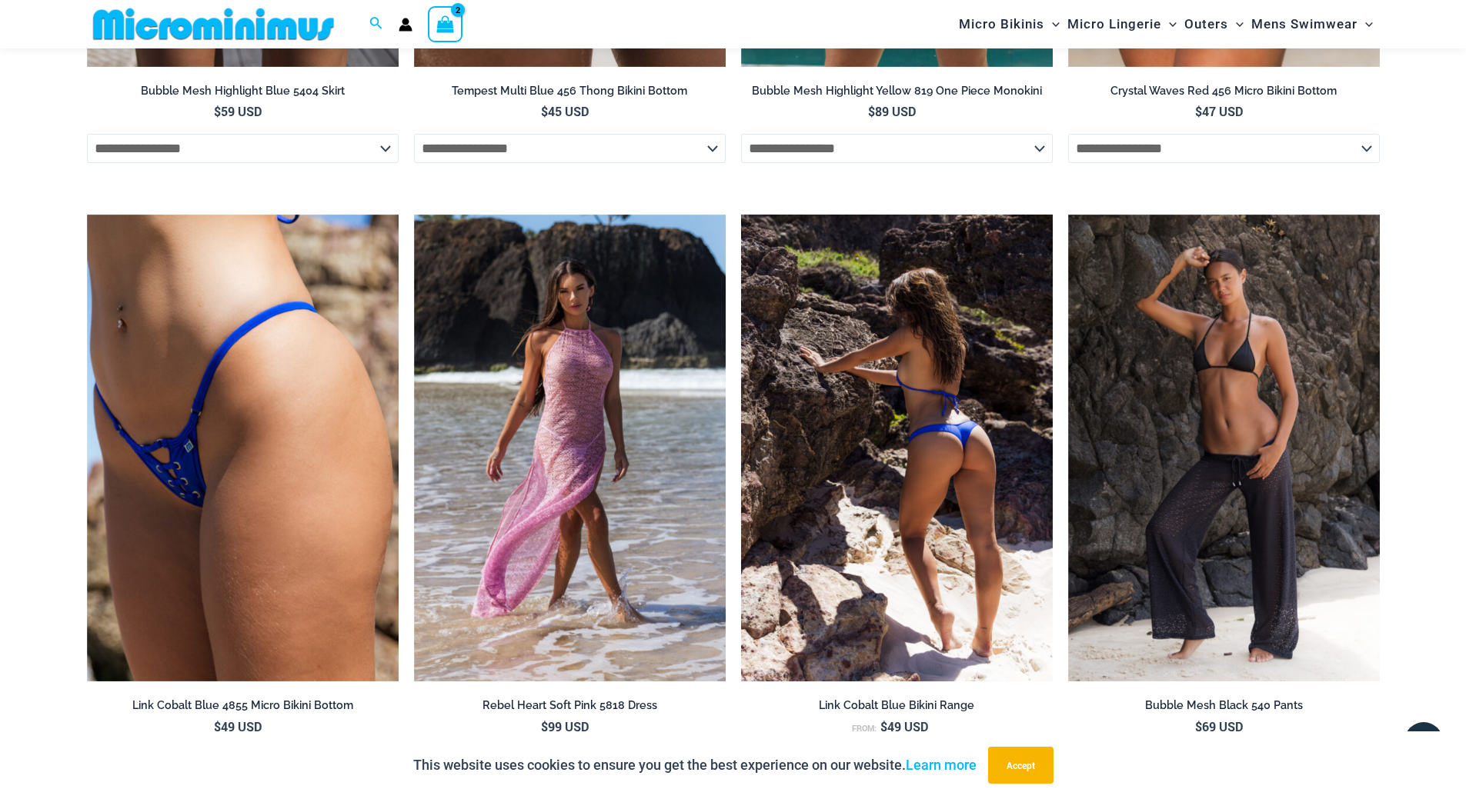
scroll to position [2841, 0]
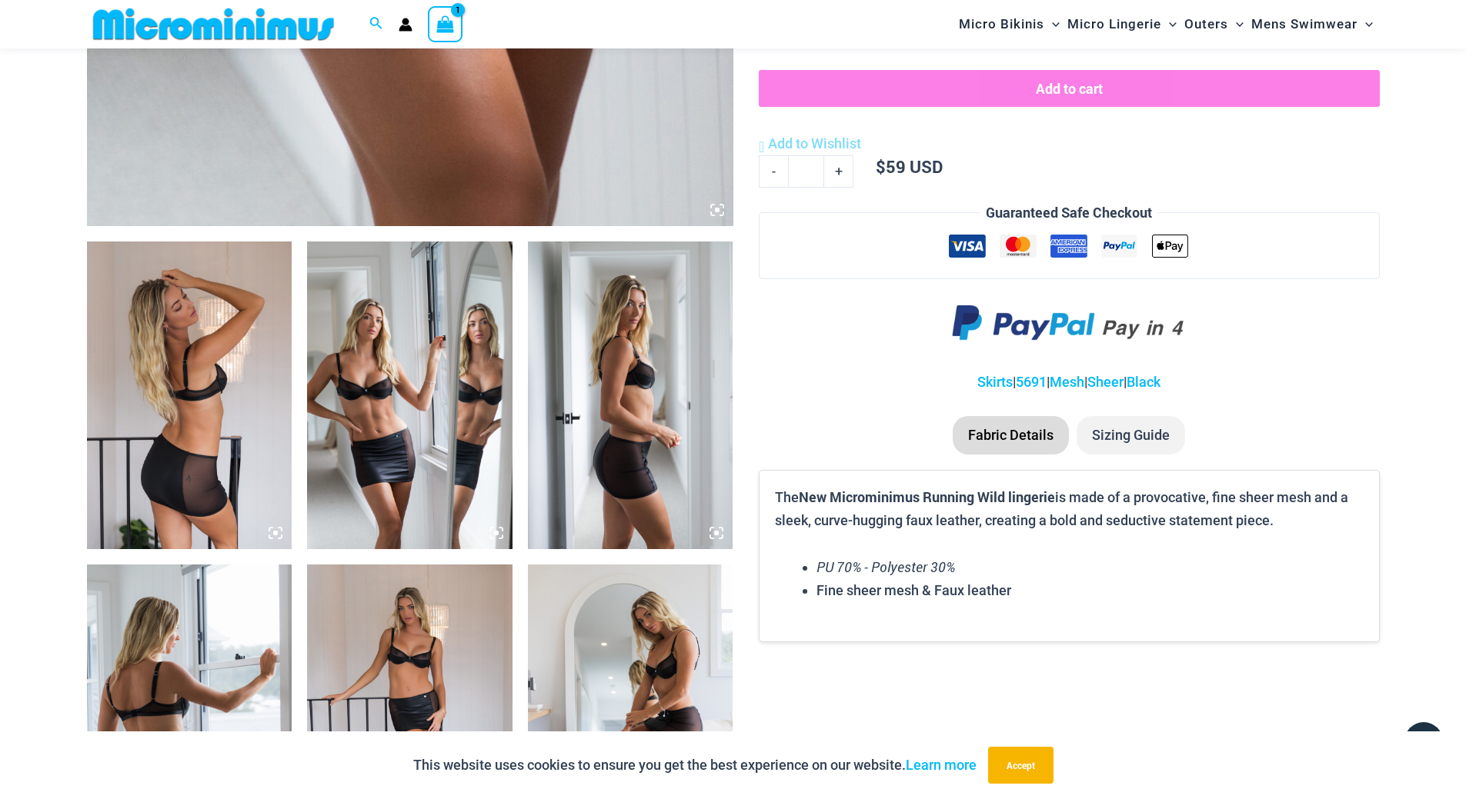
scroll to position [884, 0]
type input "**********"
click at [1116, 443] on li "Sizing Guide" at bounding box center [1130, 434] width 108 height 38
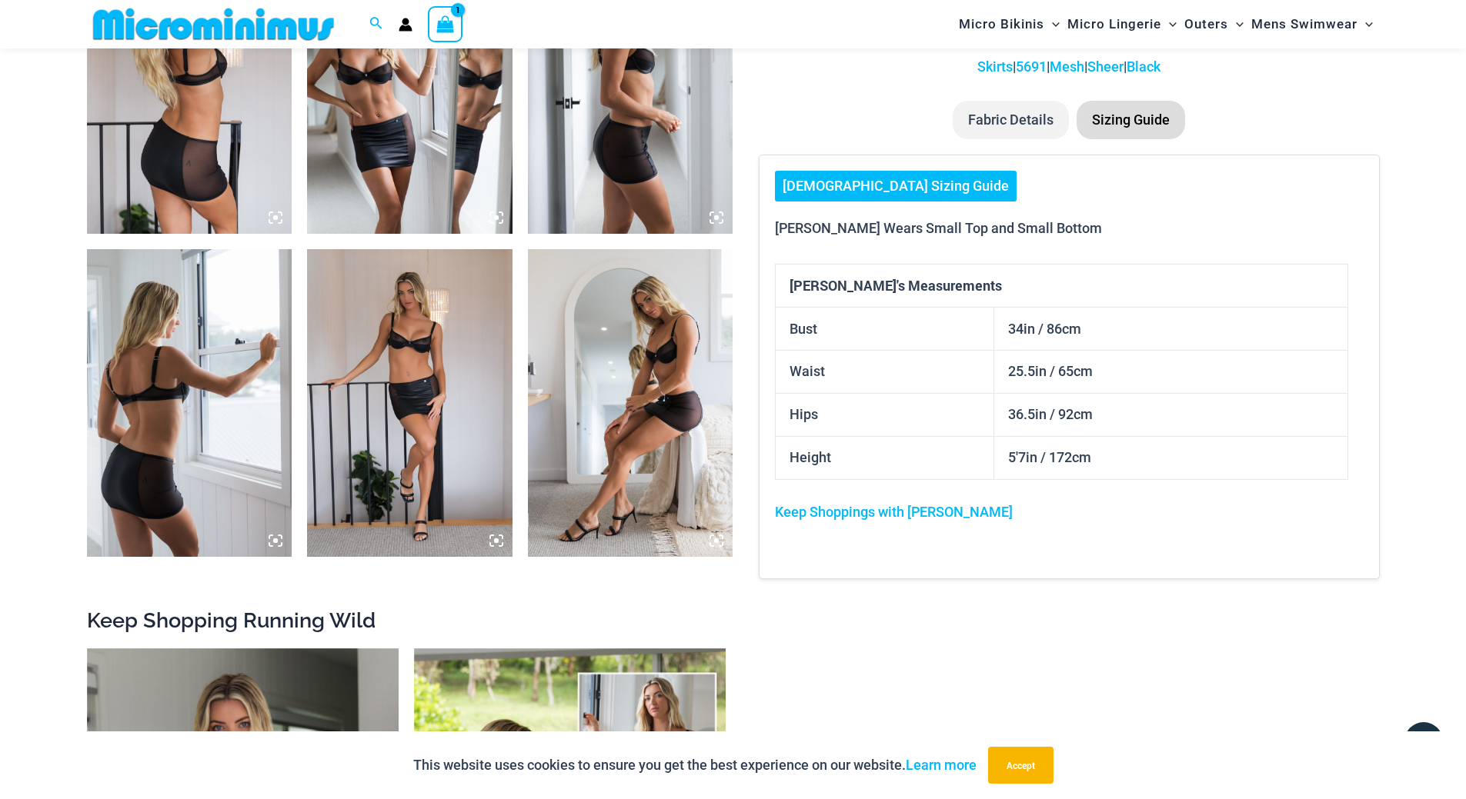
scroll to position [1243, 0]
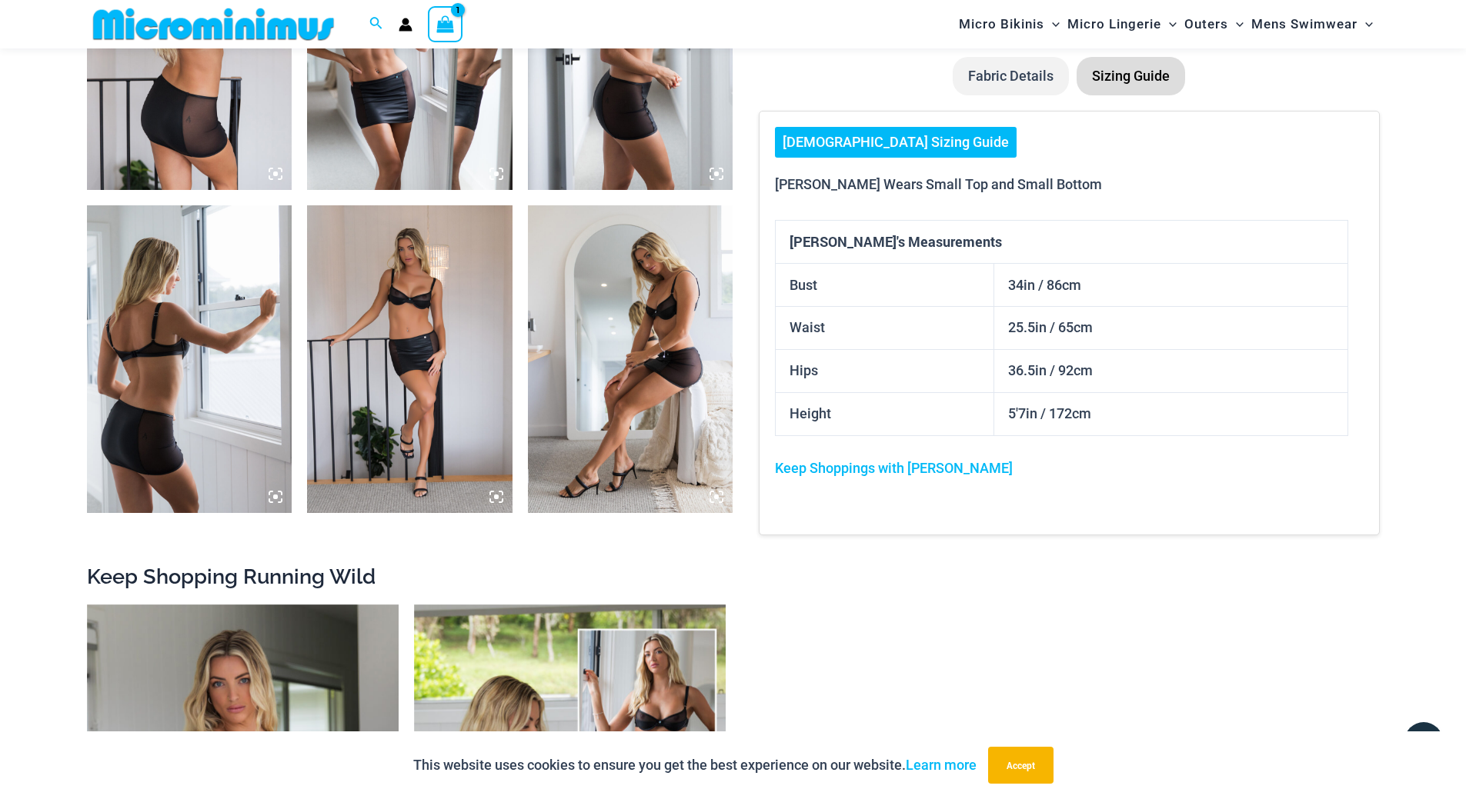
click at [1123, 83] on li "Sizing Guide" at bounding box center [1130, 76] width 108 height 38
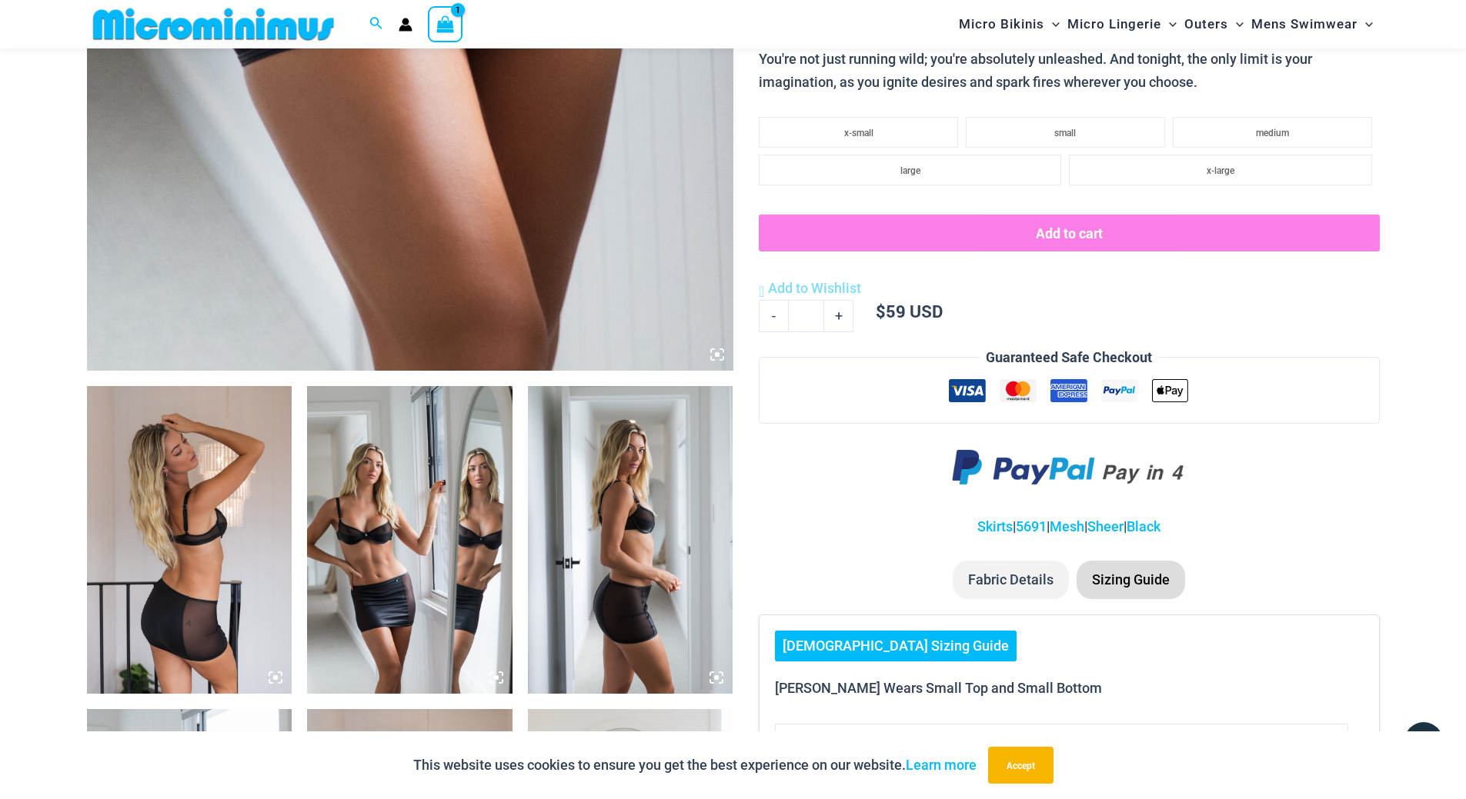
scroll to position [704, 0]
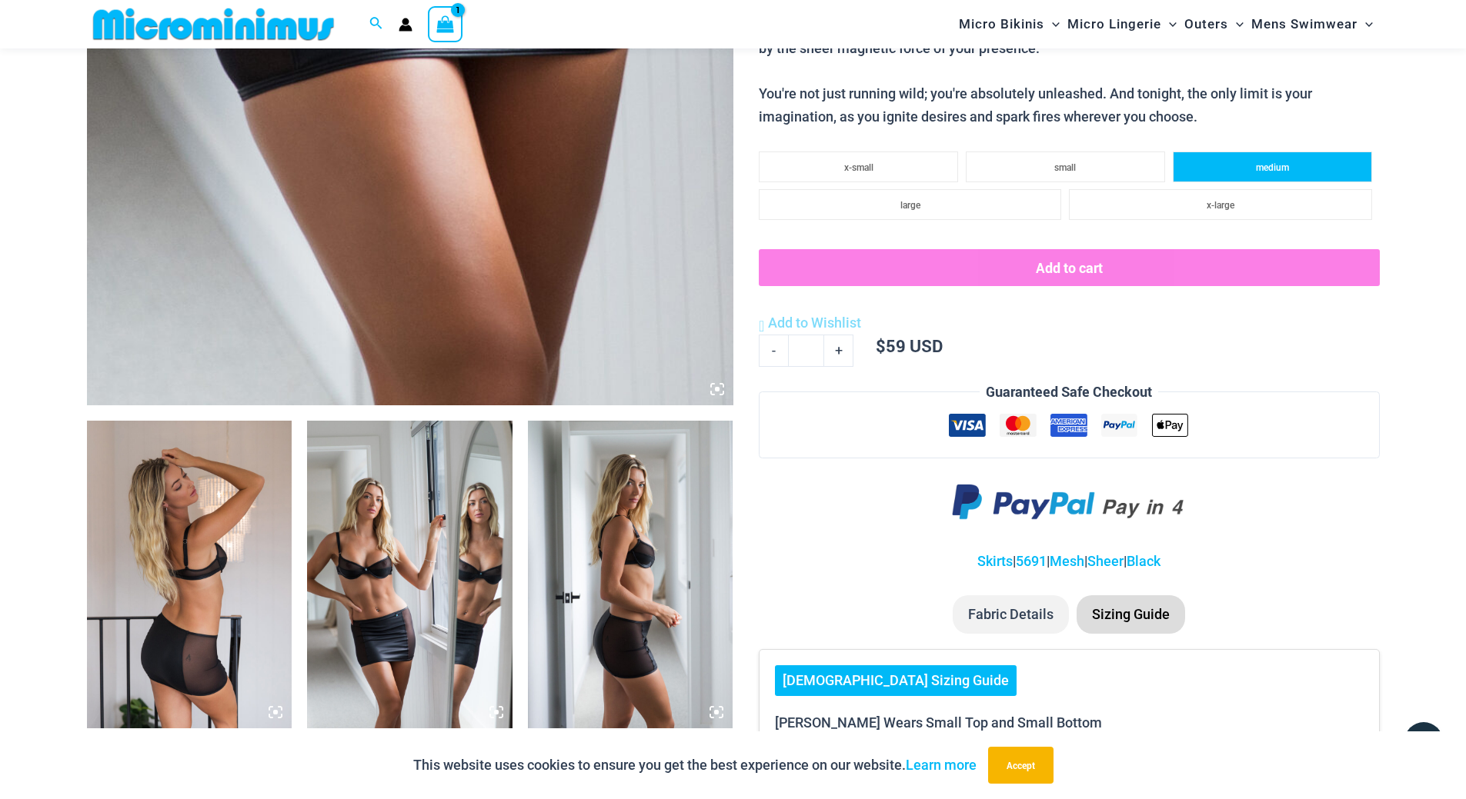
click at [1276, 168] on span "medium" at bounding box center [1272, 167] width 33 height 11
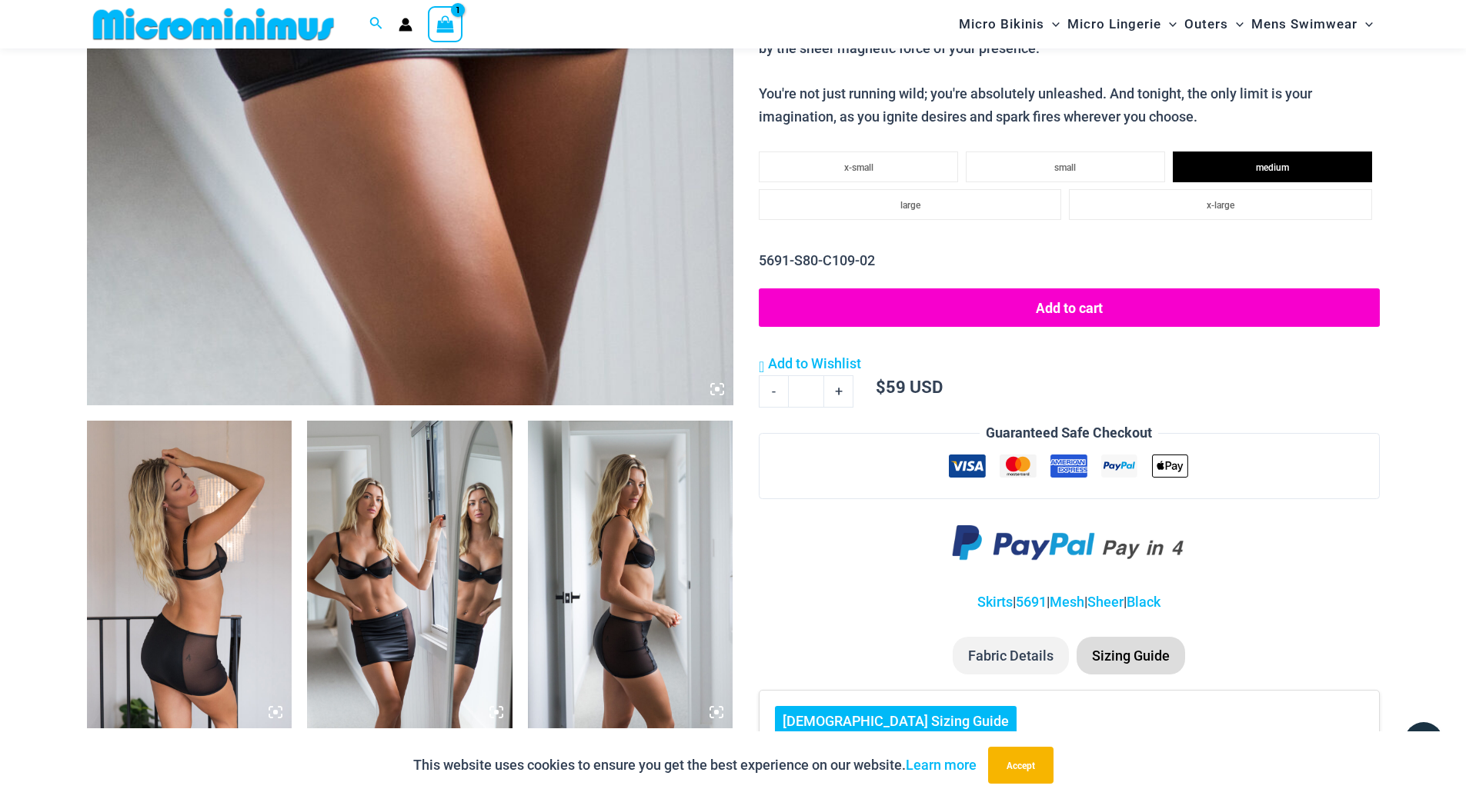
click at [1000, 318] on button "Add to cart" at bounding box center [1069, 308] width 620 height 38
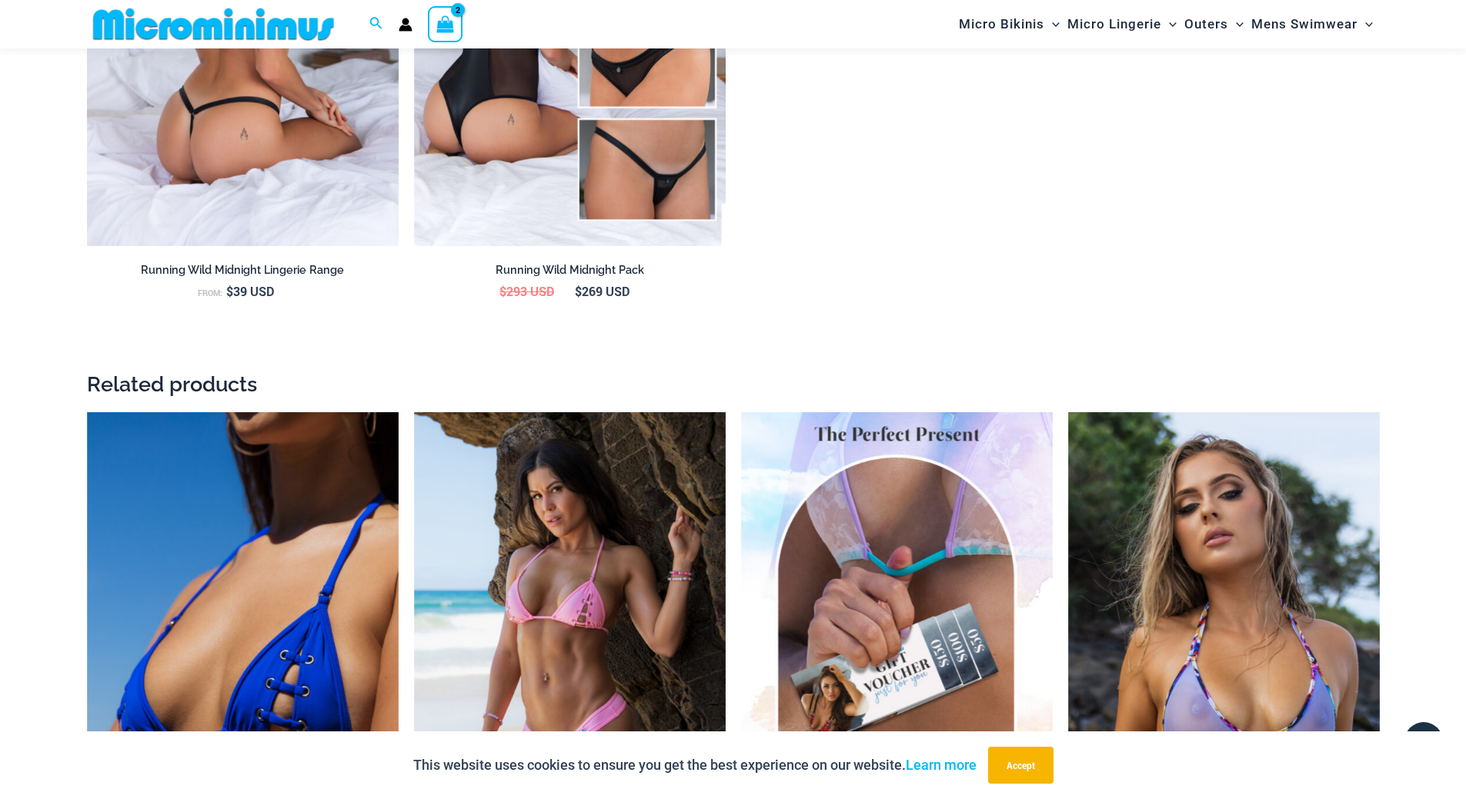
scroll to position [2140, 0]
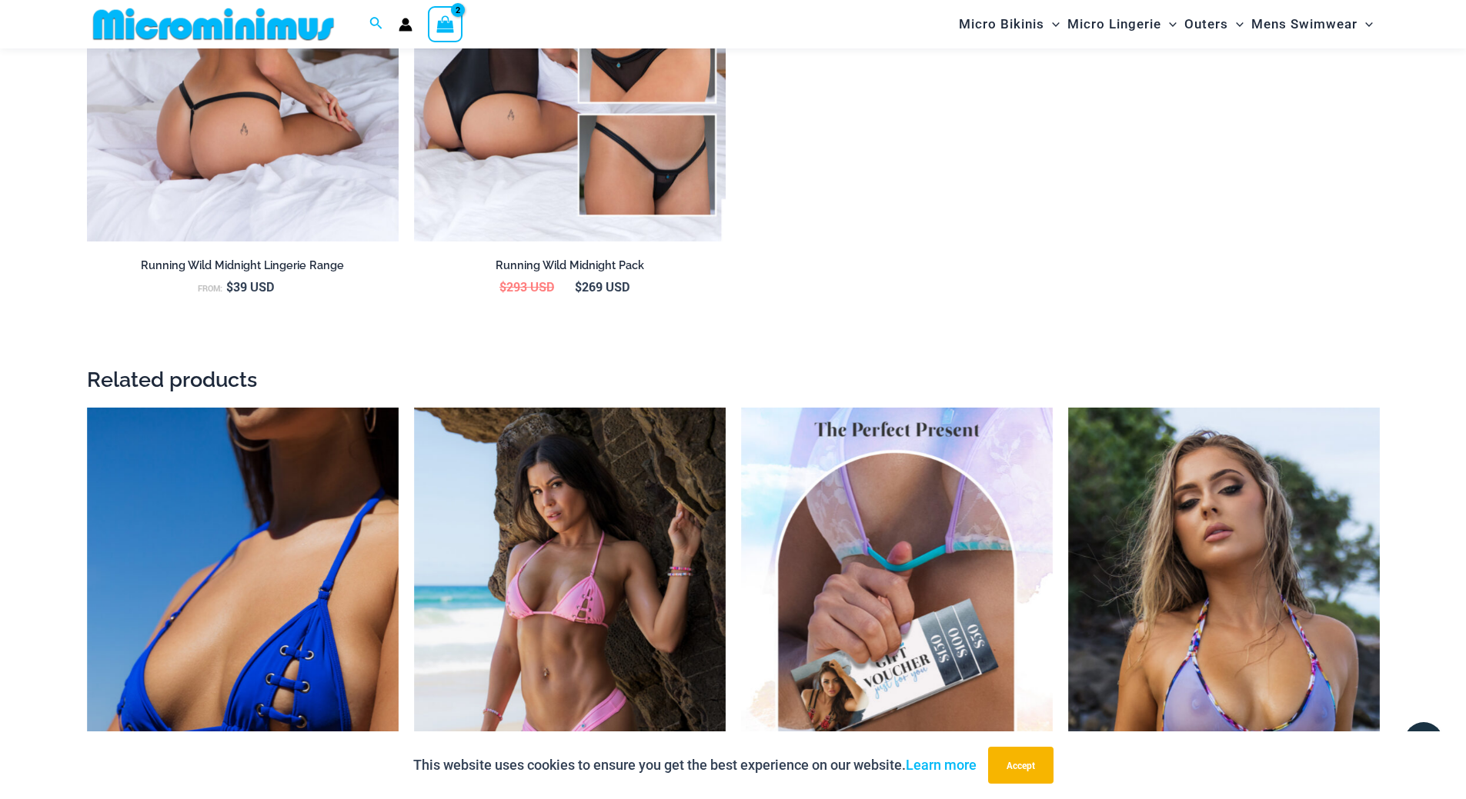
click at [211, 139] on img at bounding box center [243, 9] width 312 height 468
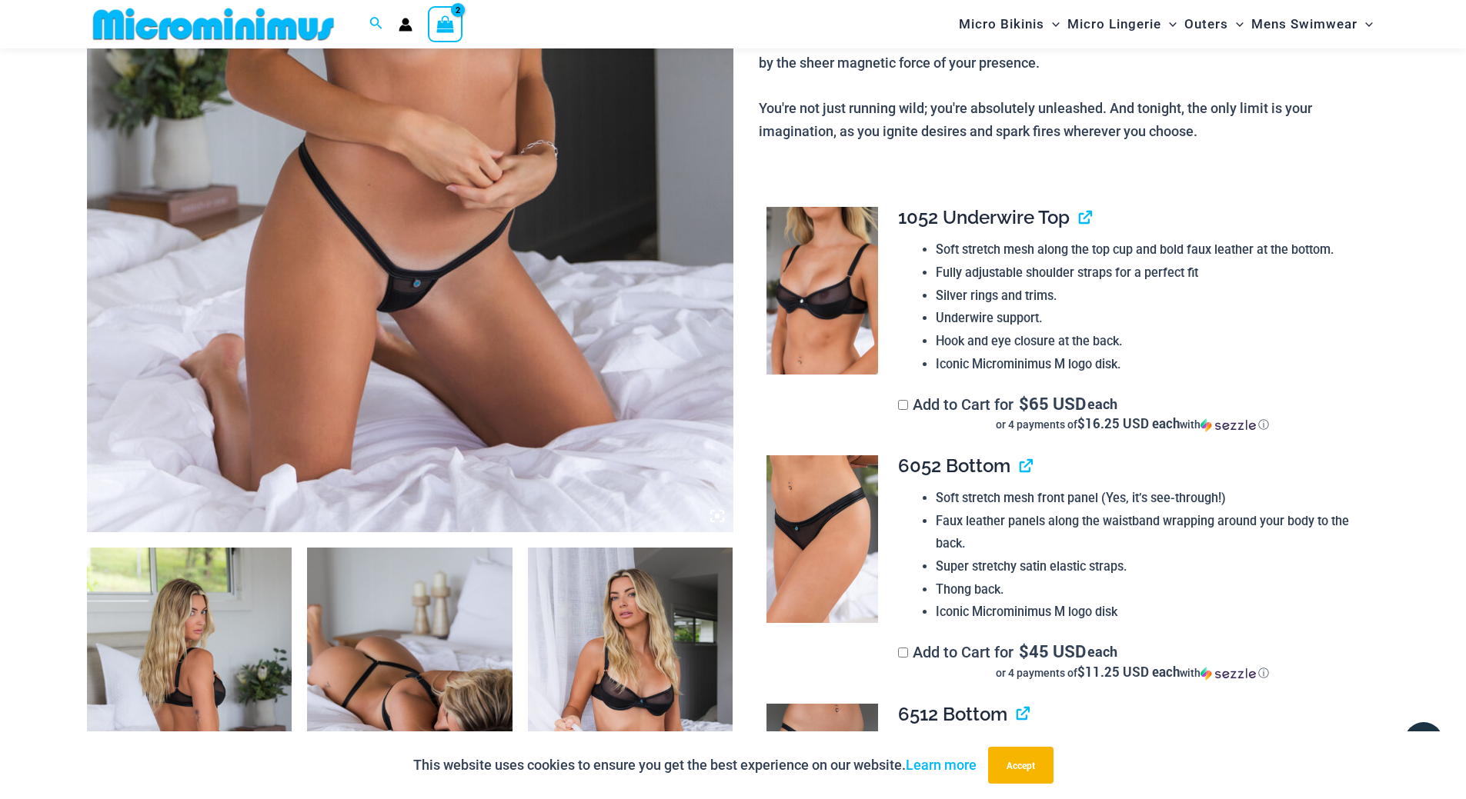
scroll to position [528, 0]
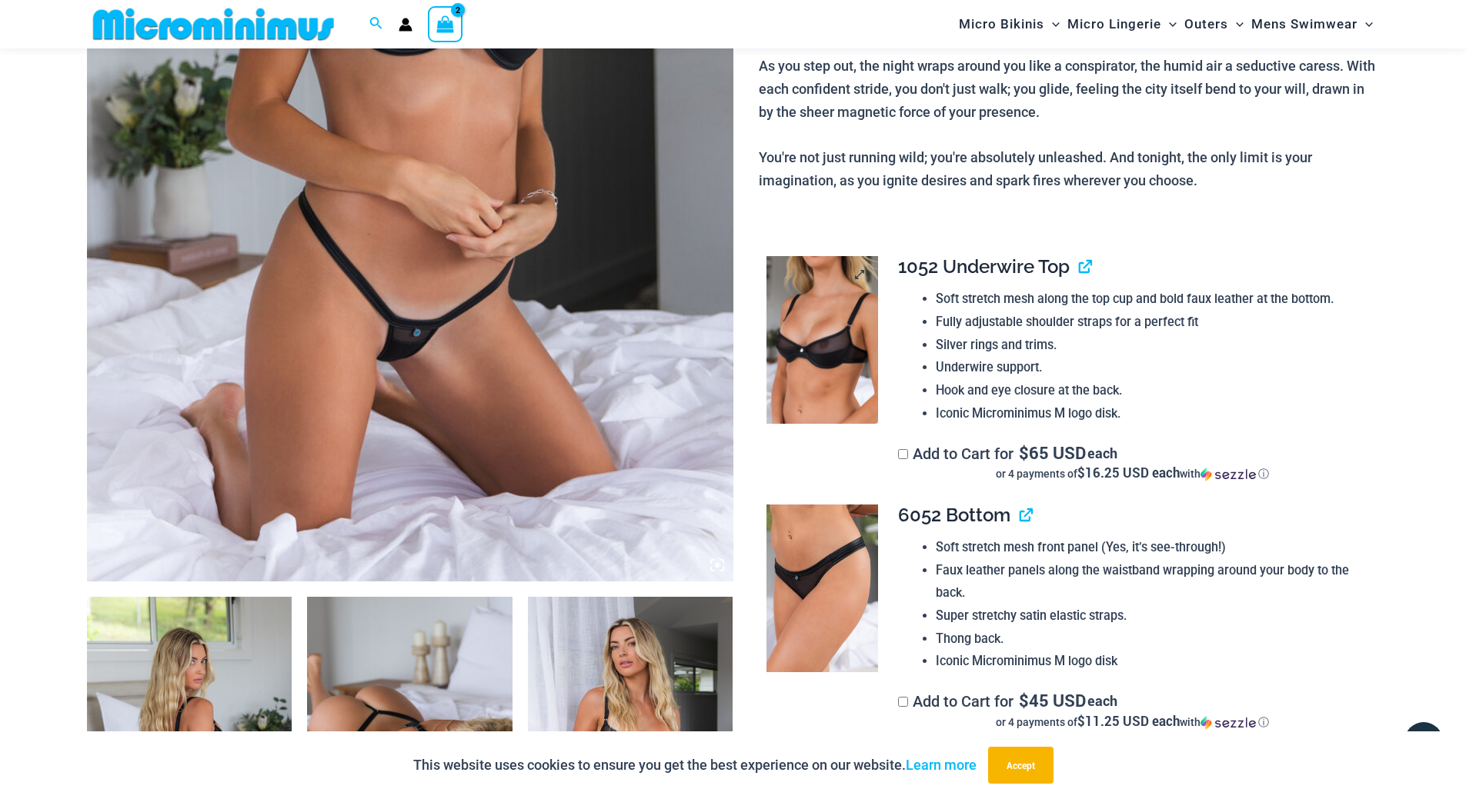
type input "**********"
click at [836, 327] on img at bounding box center [822, 340] width 112 height 168
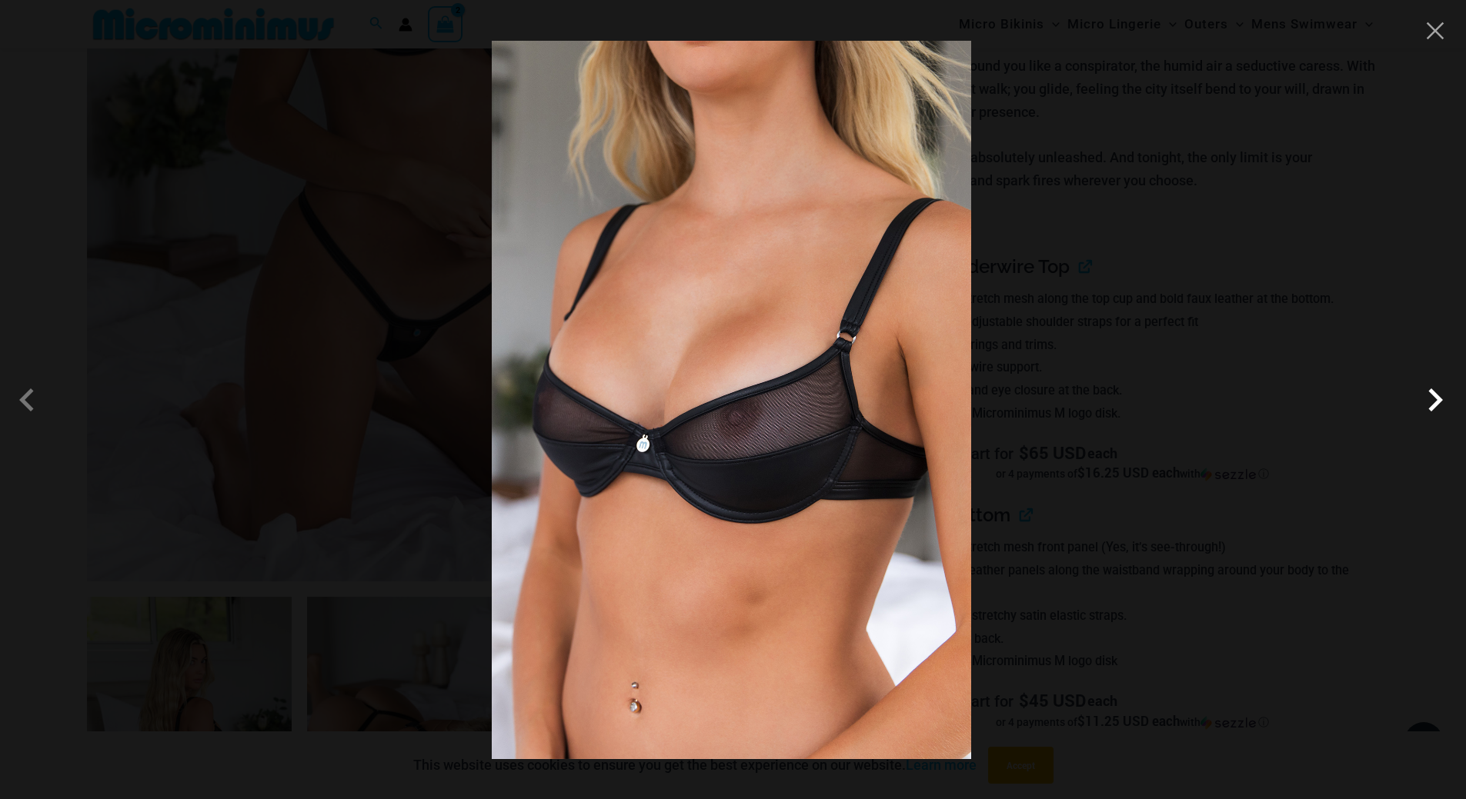
click at [1422, 403] on span at bounding box center [1435, 400] width 46 height 46
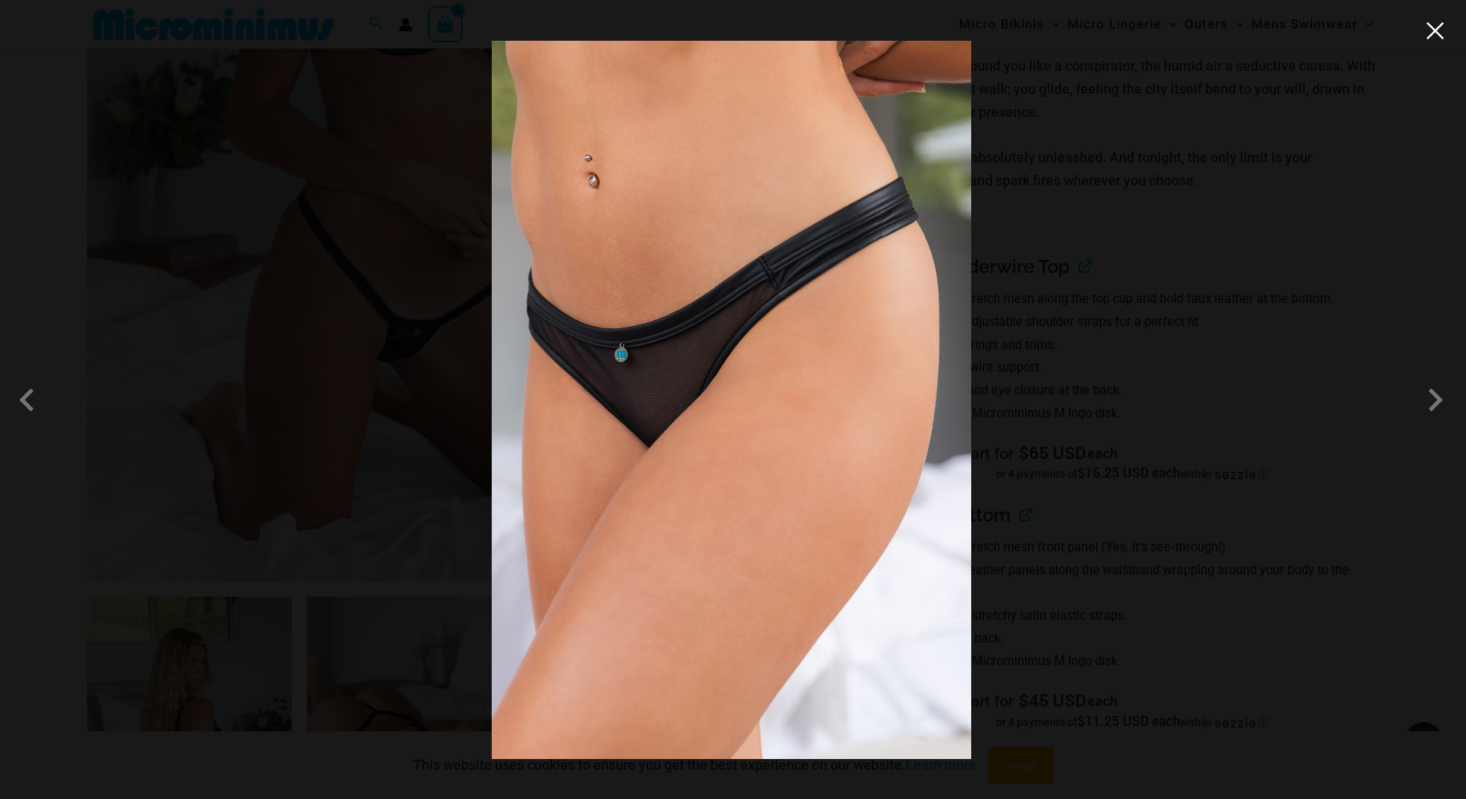
click at [1427, 28] on button "Close" at bounding box center [1434, 30] width 23 height 23
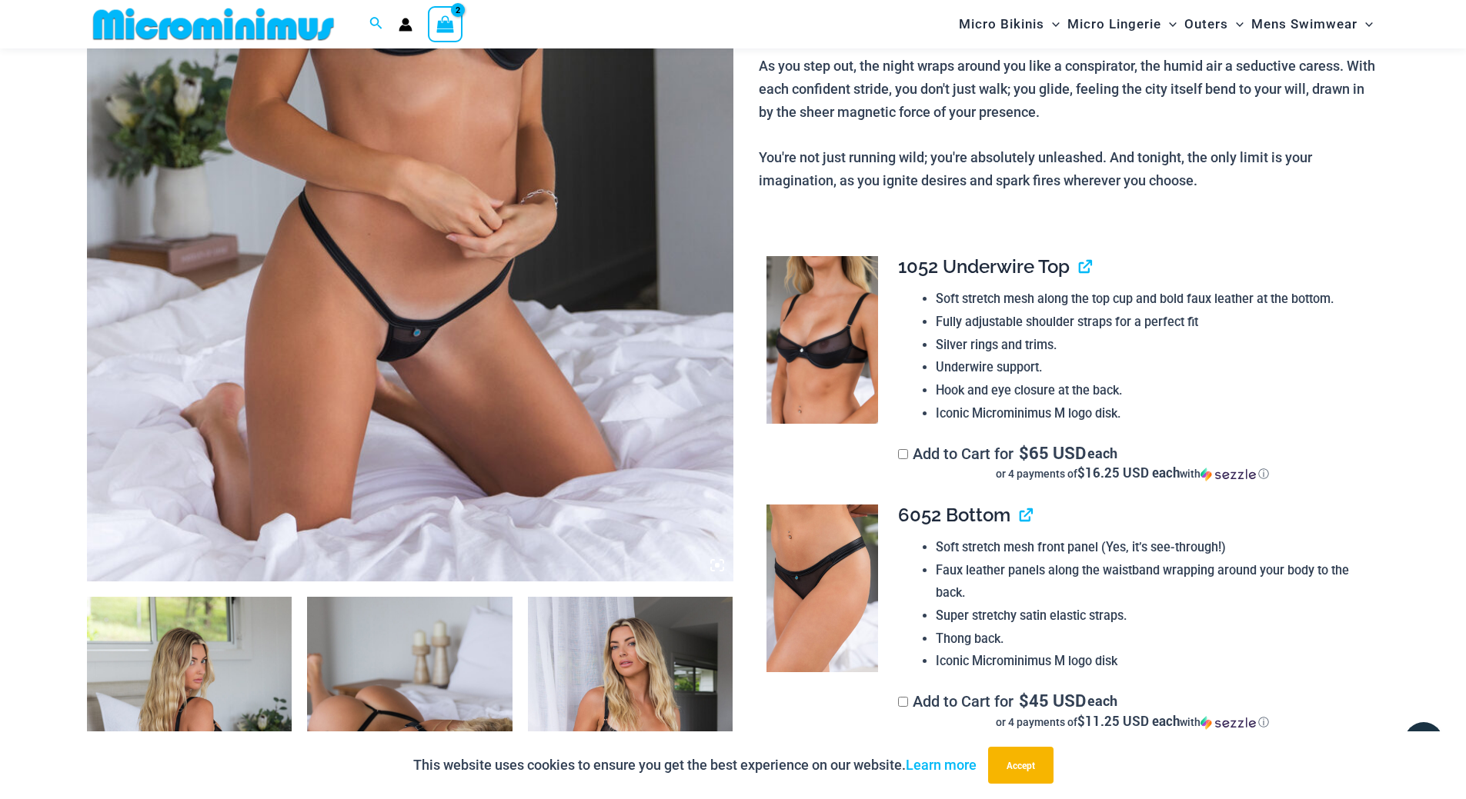
click at [910, 458] on label "Add to Cart for $ 65 USD each or 4 payments of $16.25 USD each with ⓘ" at bounding box center [1132, 464] width 469 height 38
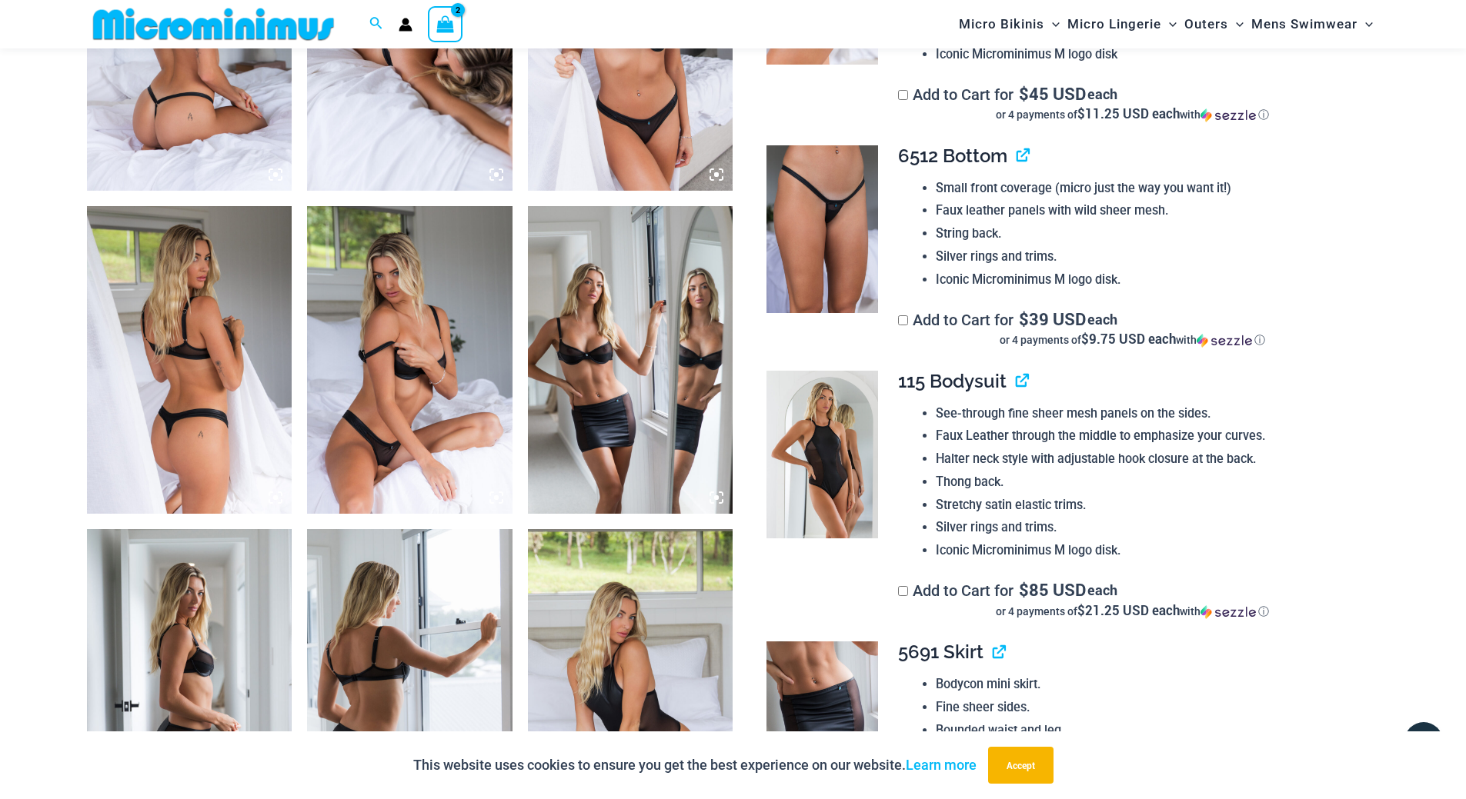
scroll to position [1246, 0]
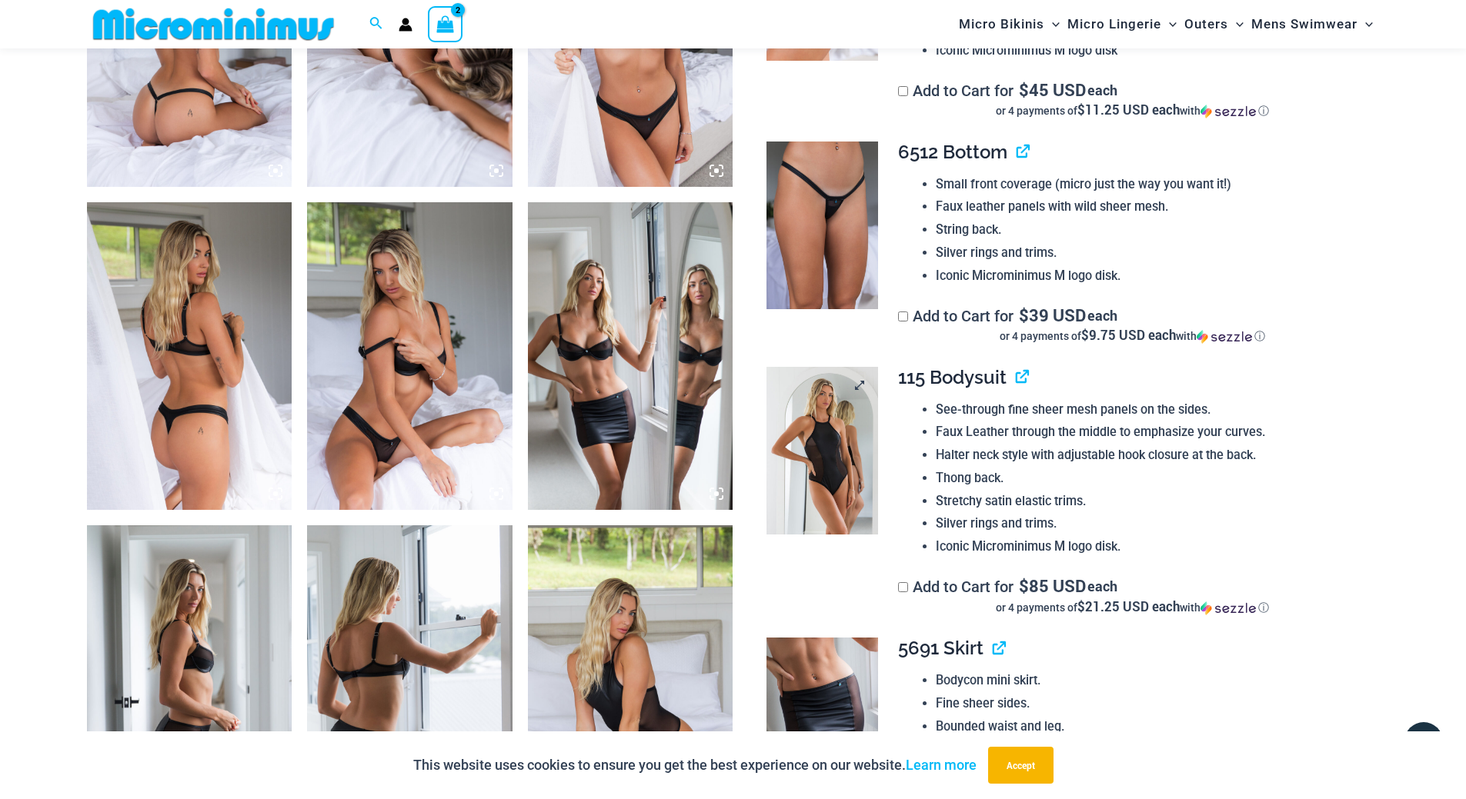
click at [828, 445] on img at bounding box center [822, 451] width 112 height 168
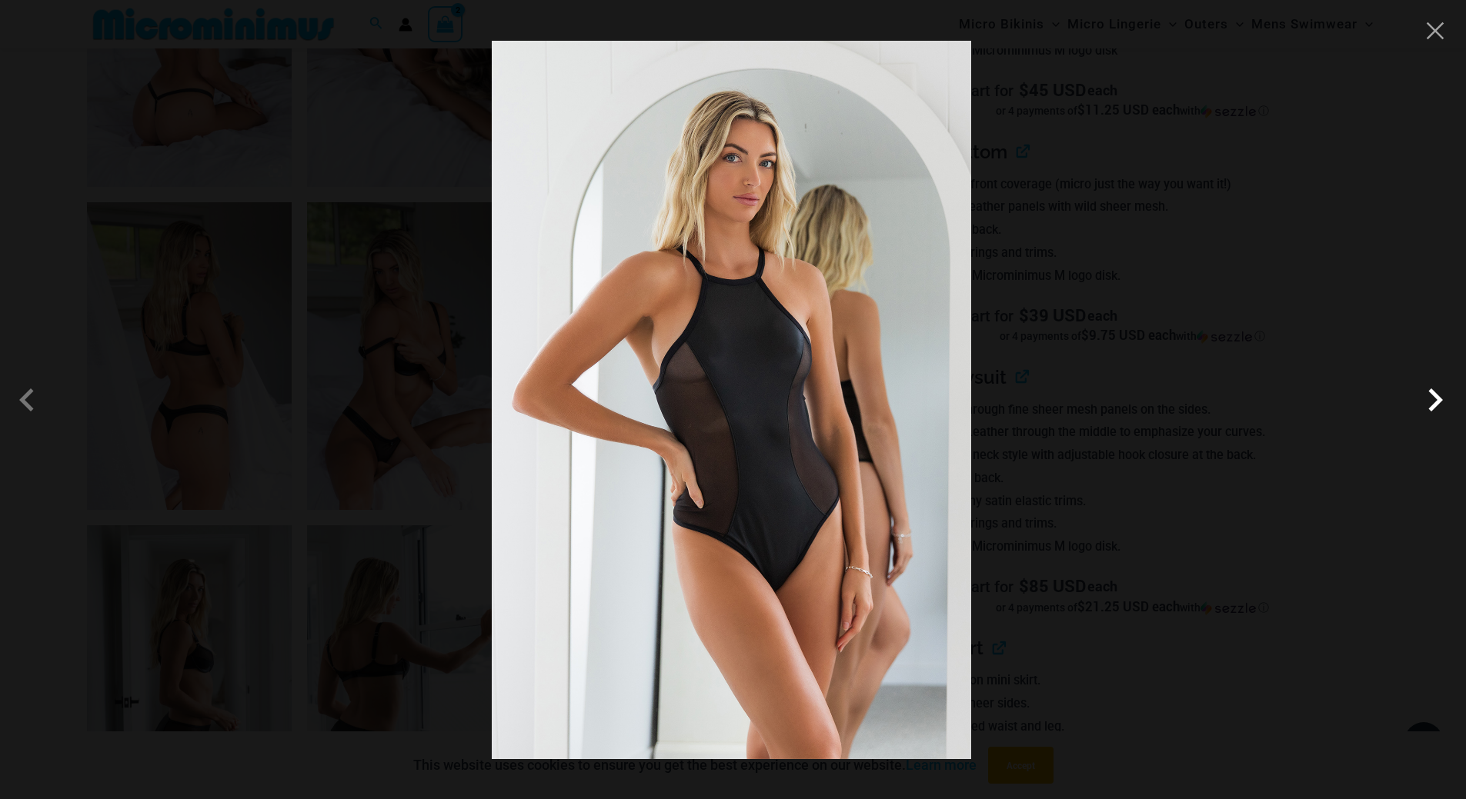
click at [1439, 402] on span at bounding box center [1435, 400] width 46 height 46
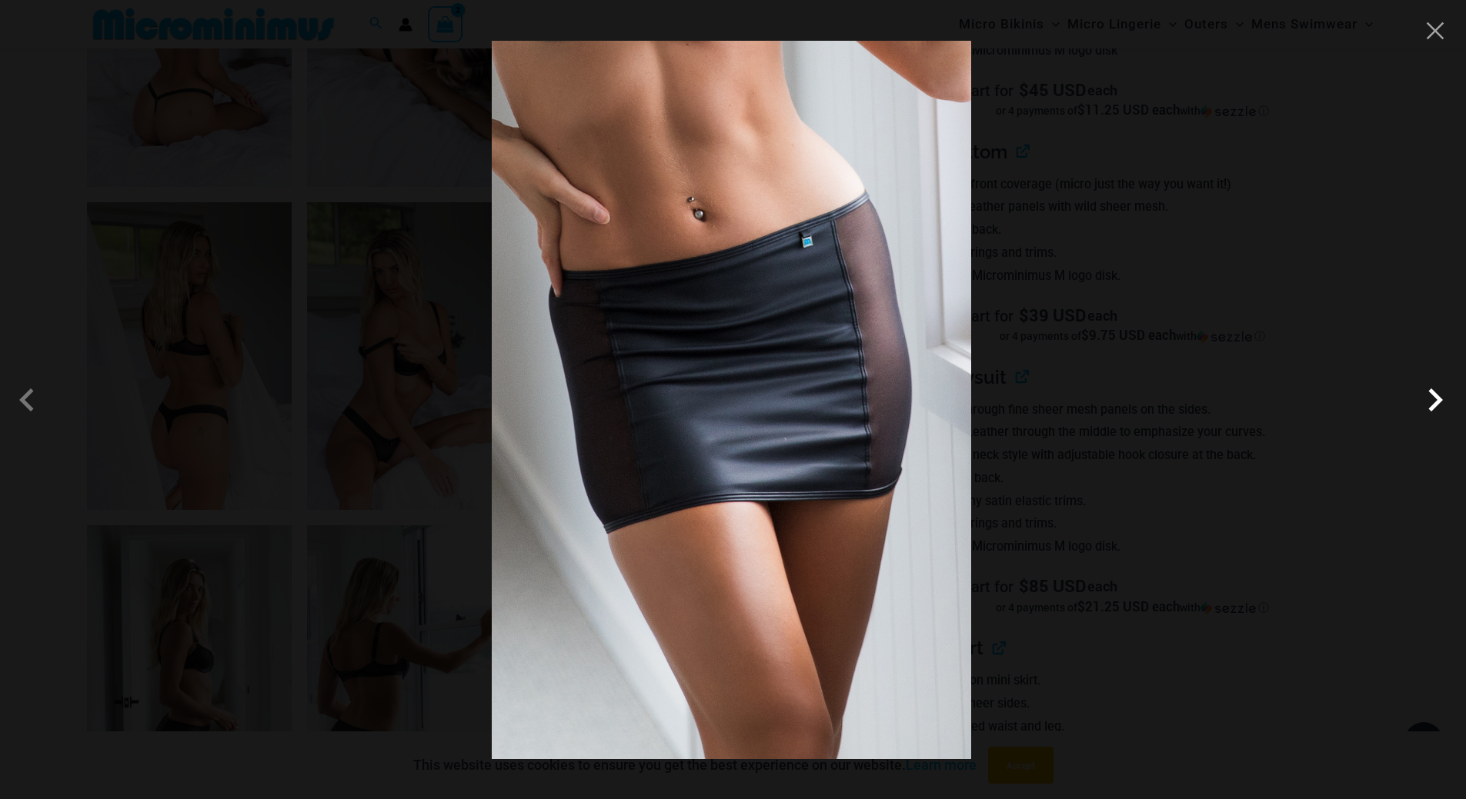
click at [1436, 406] on span at bounding box center [1435, 400] width 46 height 46
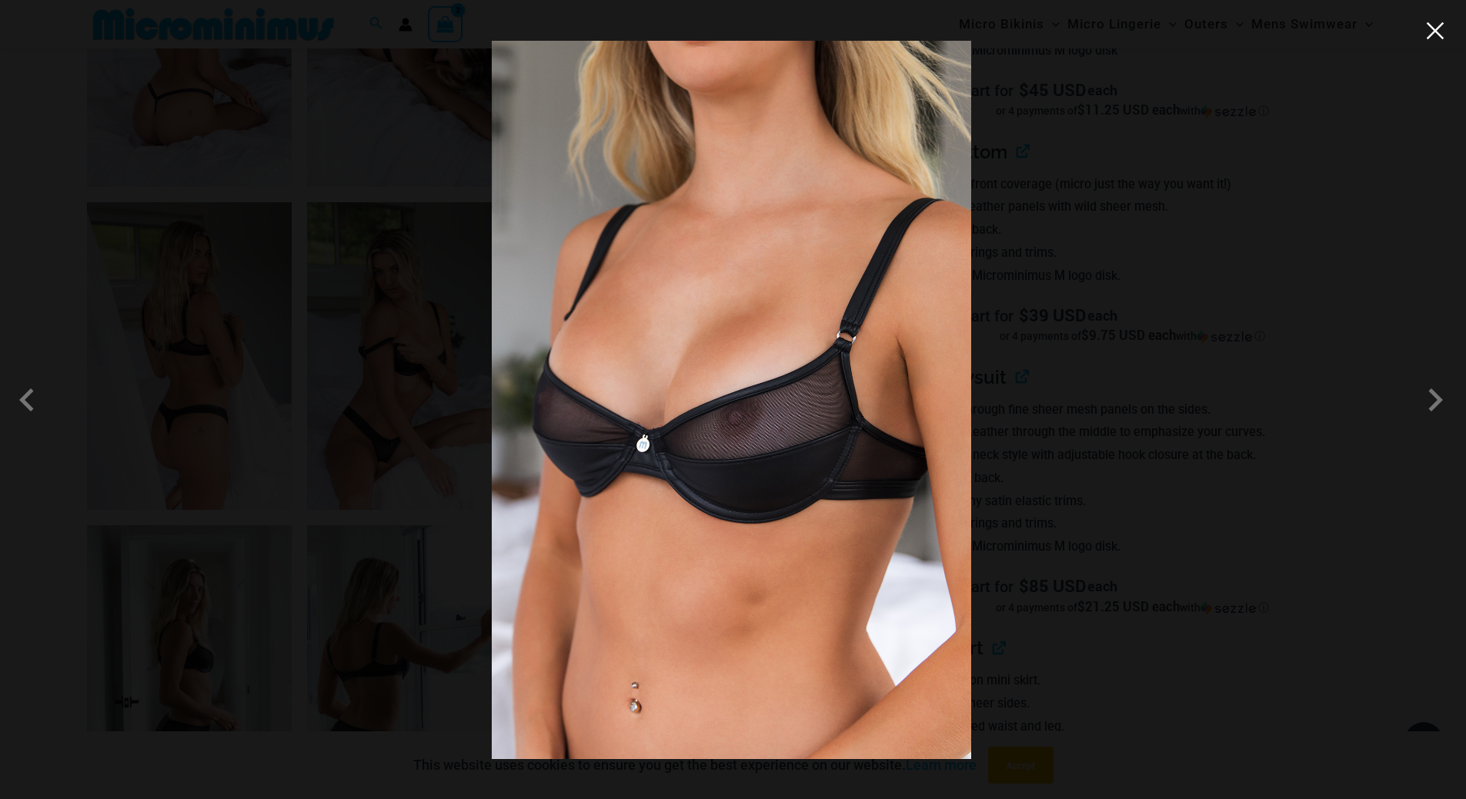
click at [1437, 39] on button "Close" at bounding box center [1434, 30] width 23 height 23
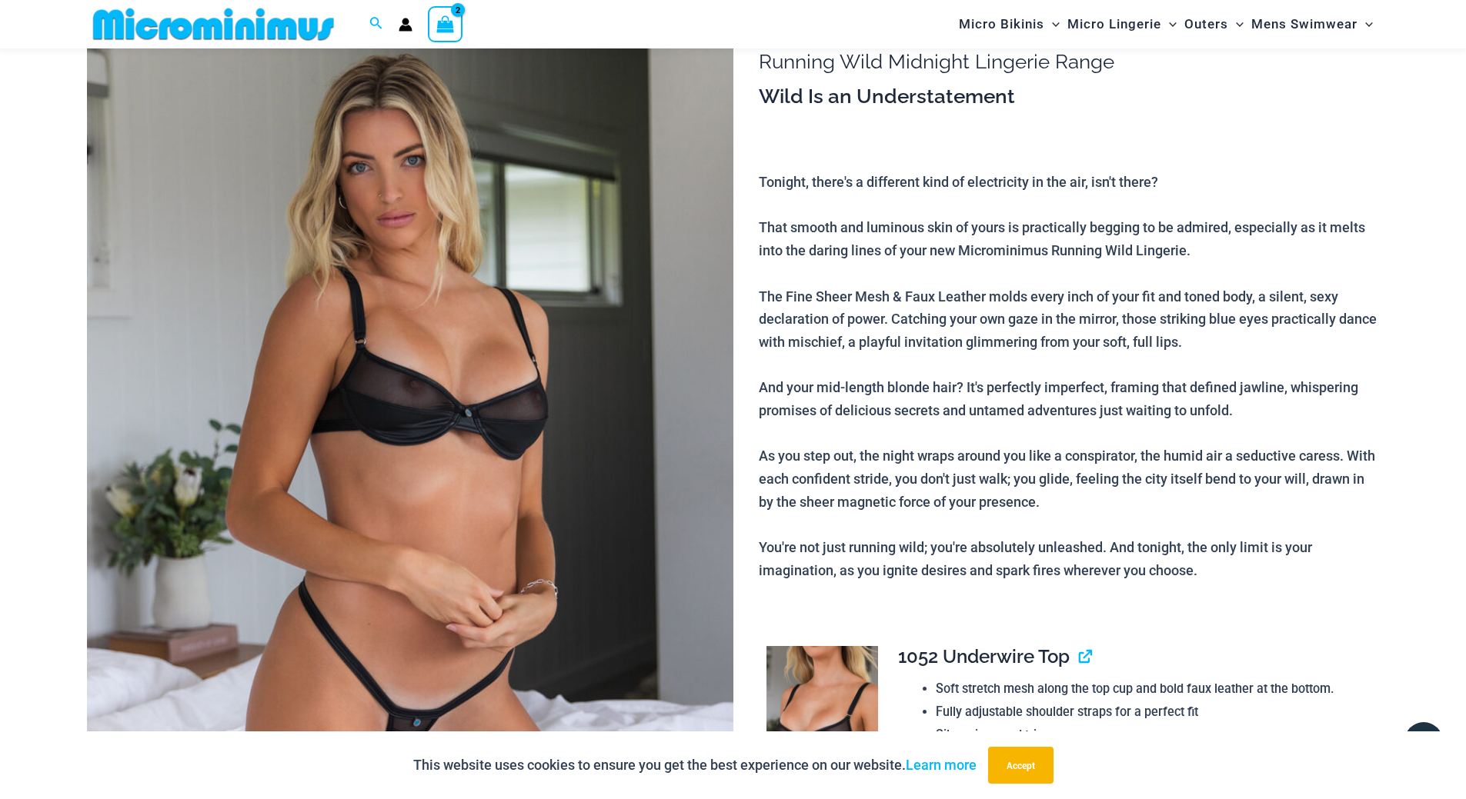
scroll to position [0, 0]
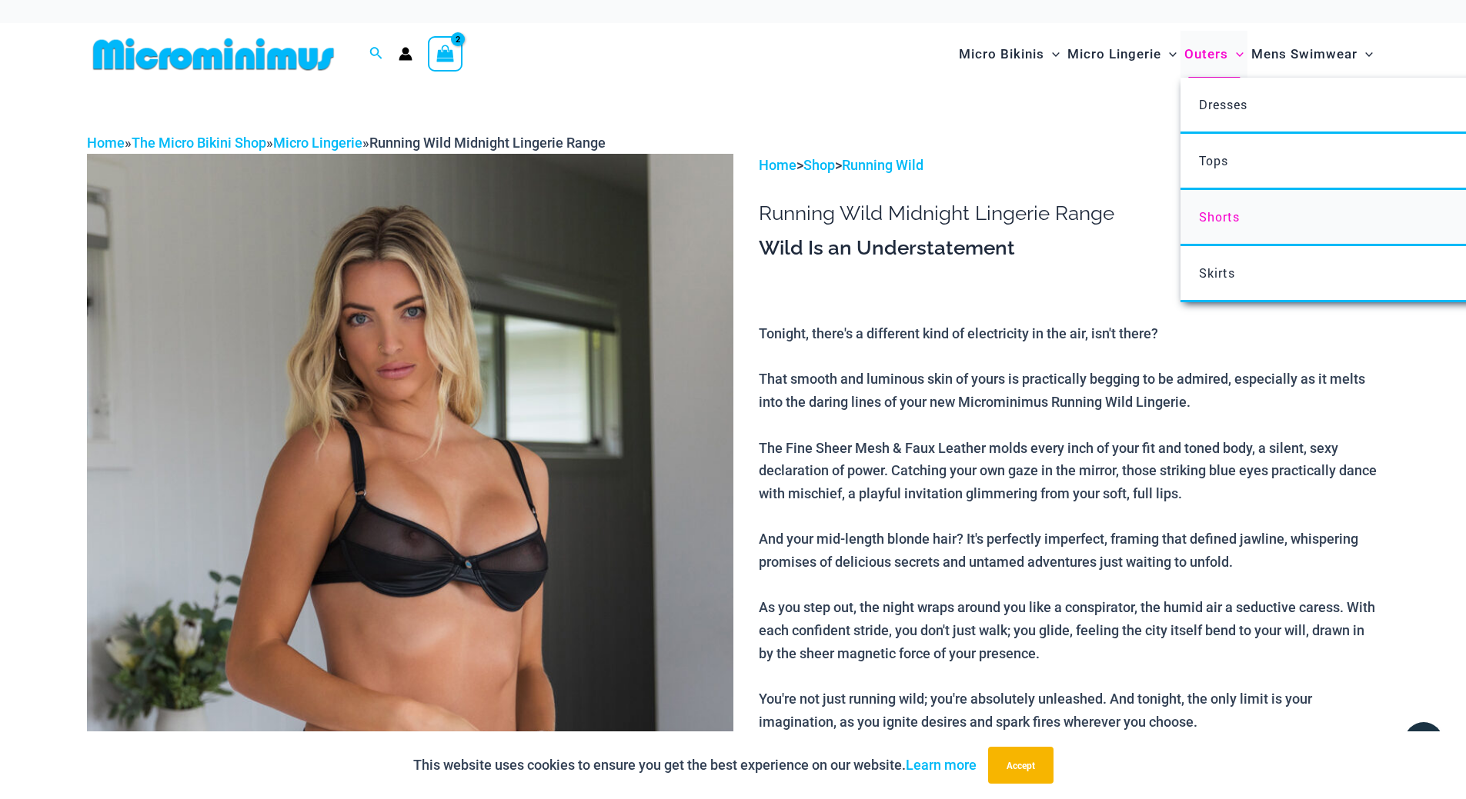
click at [1213, 212] on span "Shorts" at bounding box center [1219, 217] width 41 height 16
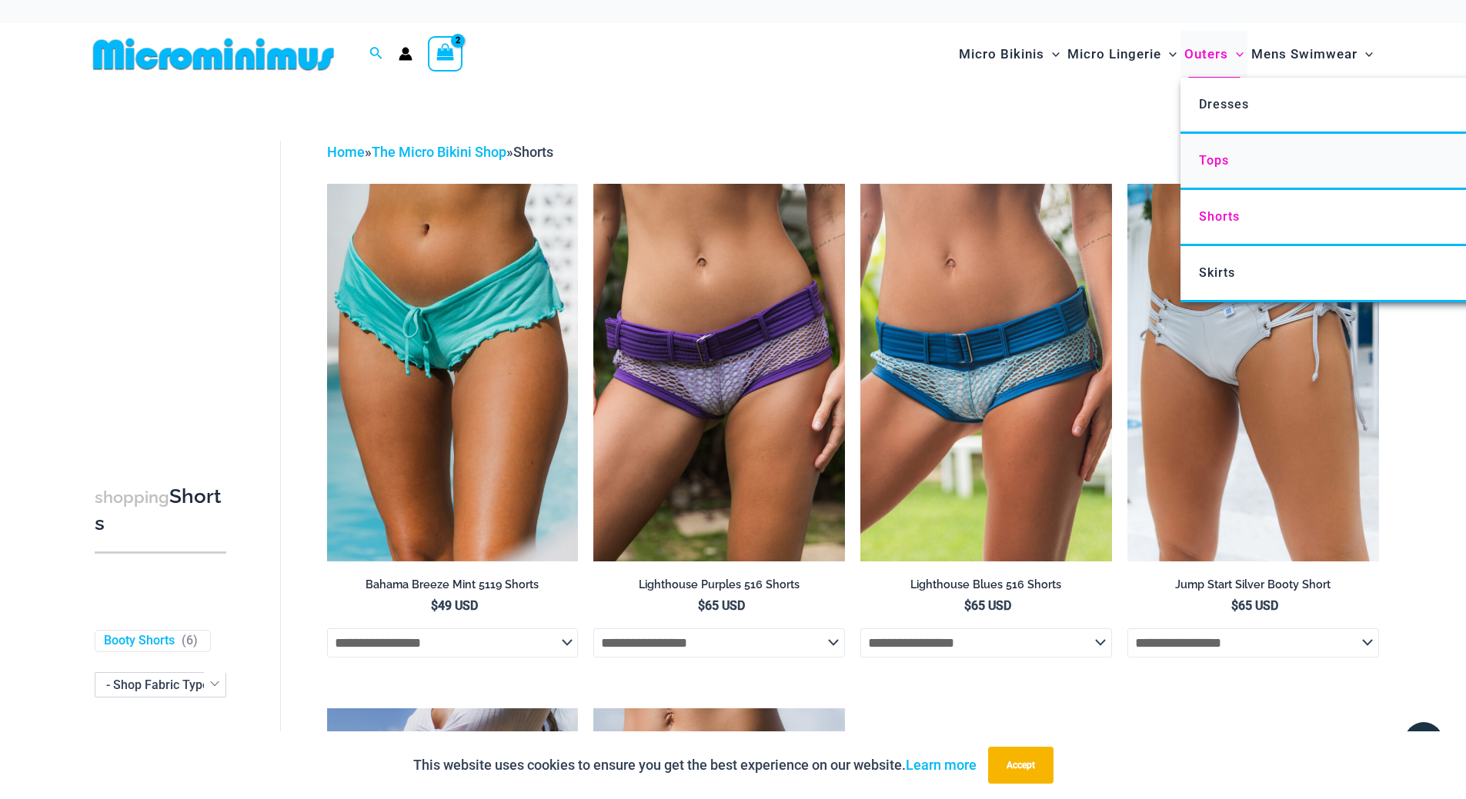
type input "**********"
click at [1236, 168] on link "Tops" at bounding box center [1409, 162] width 458 height 56
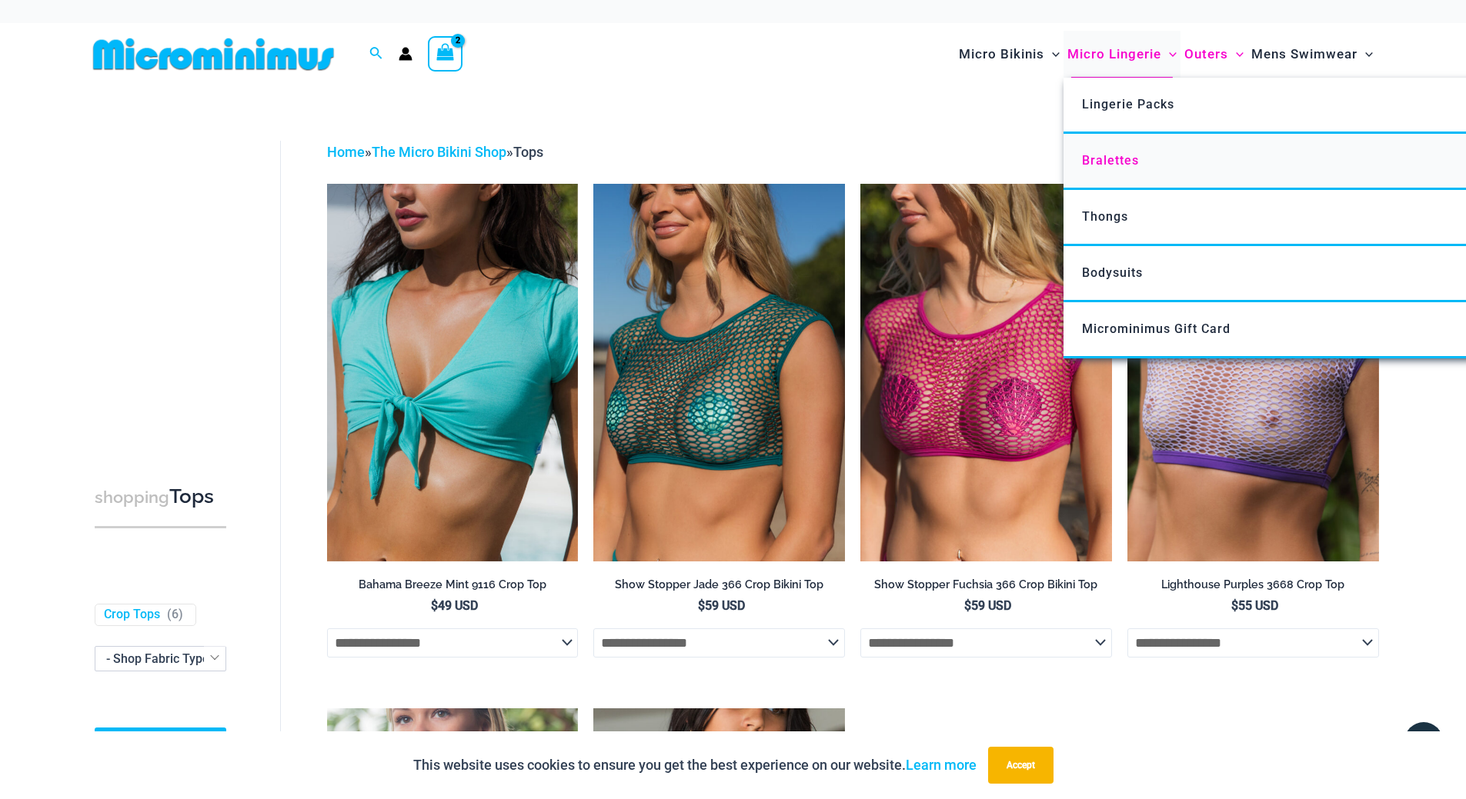
type input "**********"
click at [1103, 160] on span "Bralettes" at bounding box center [1110, 160] width 57 height 15
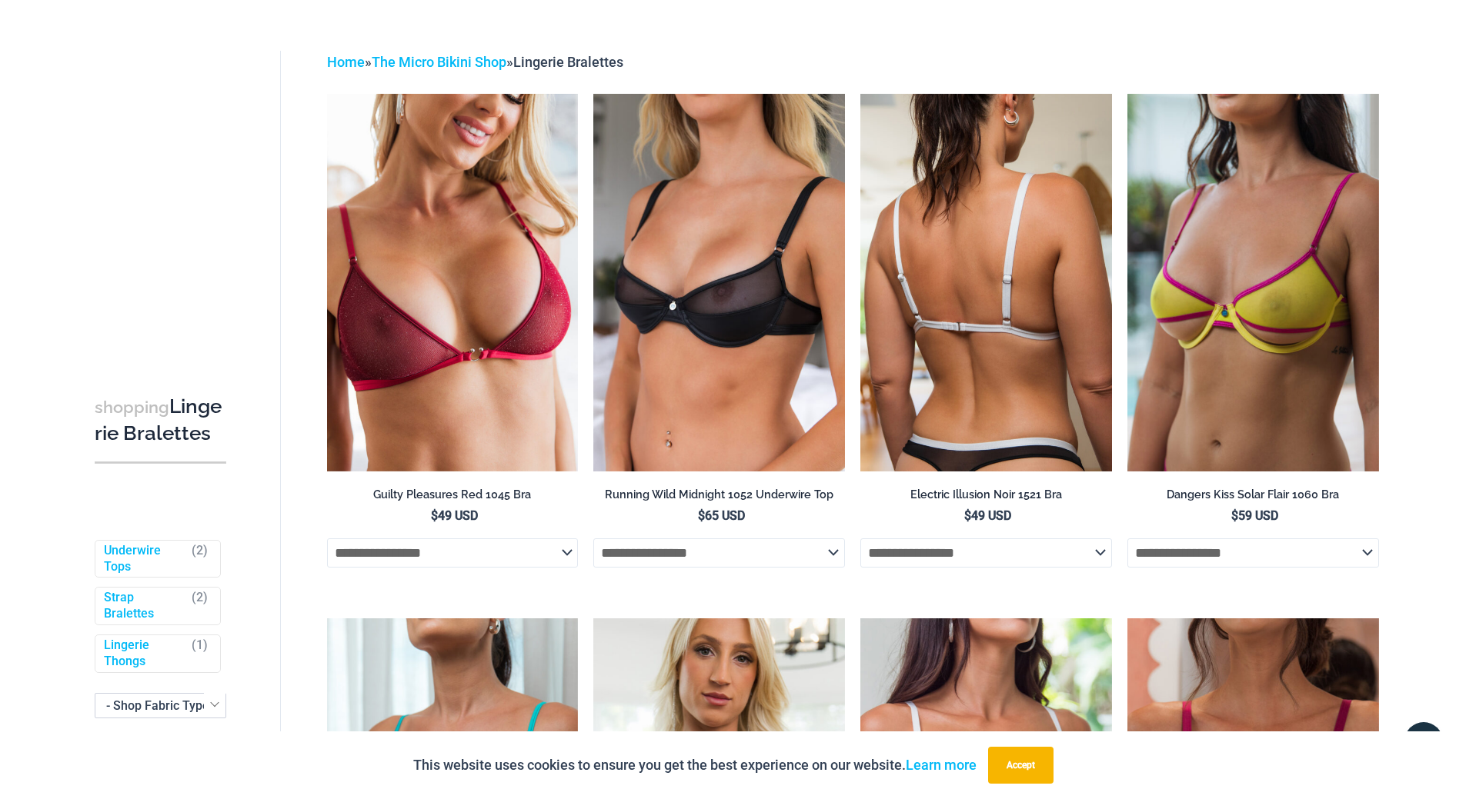
scroll to position [165, 0]
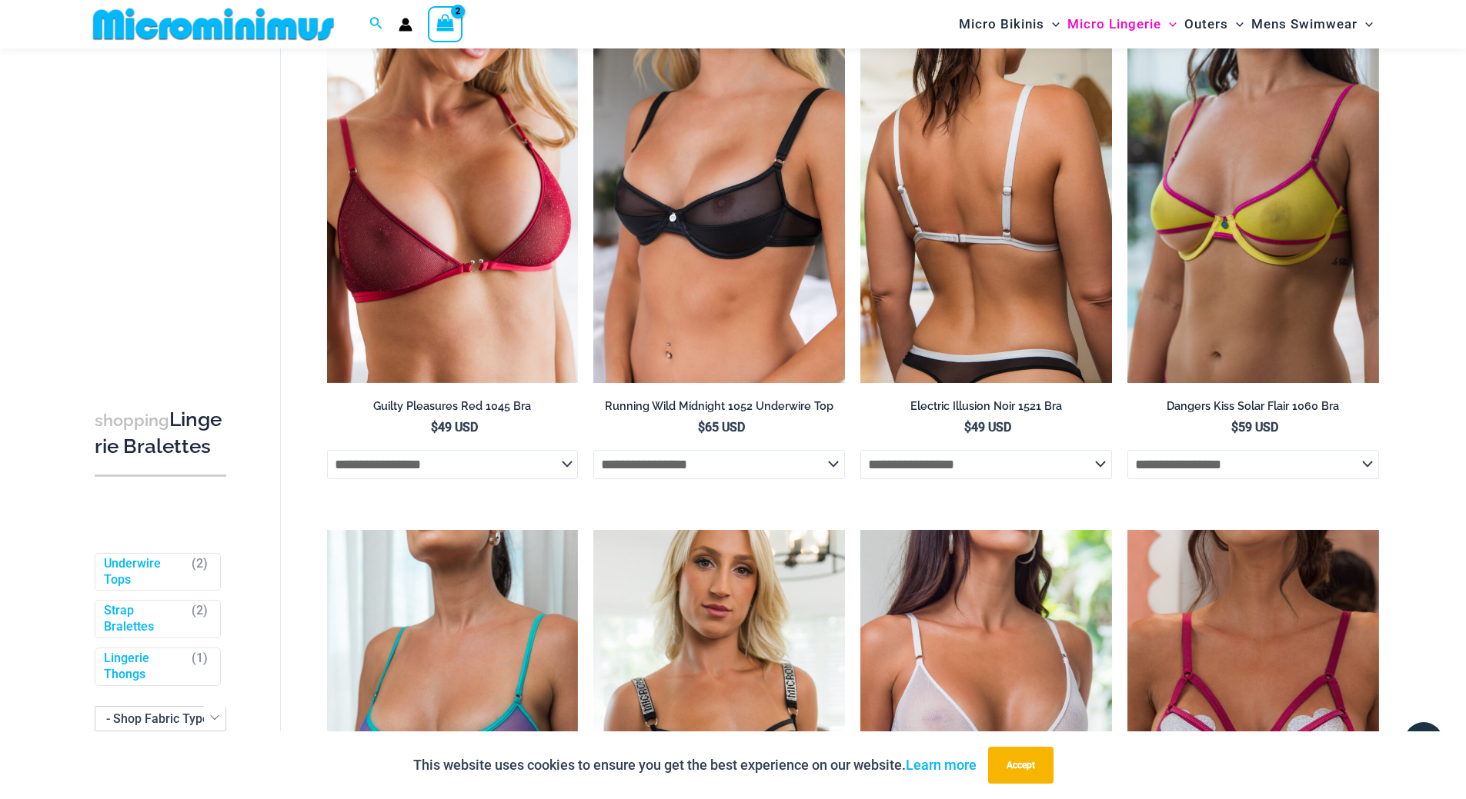
type input "**********"
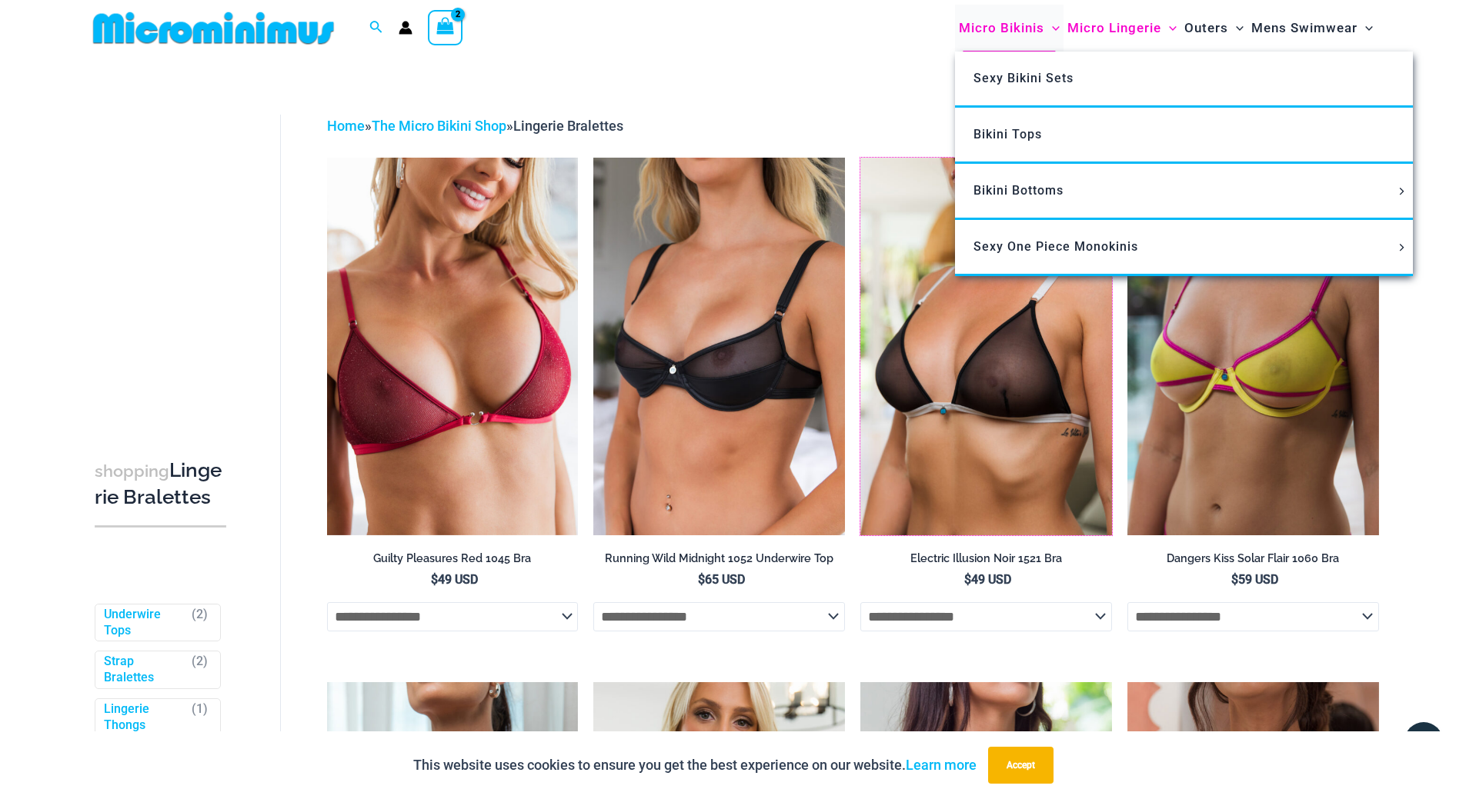
scroll to position [0, 0]
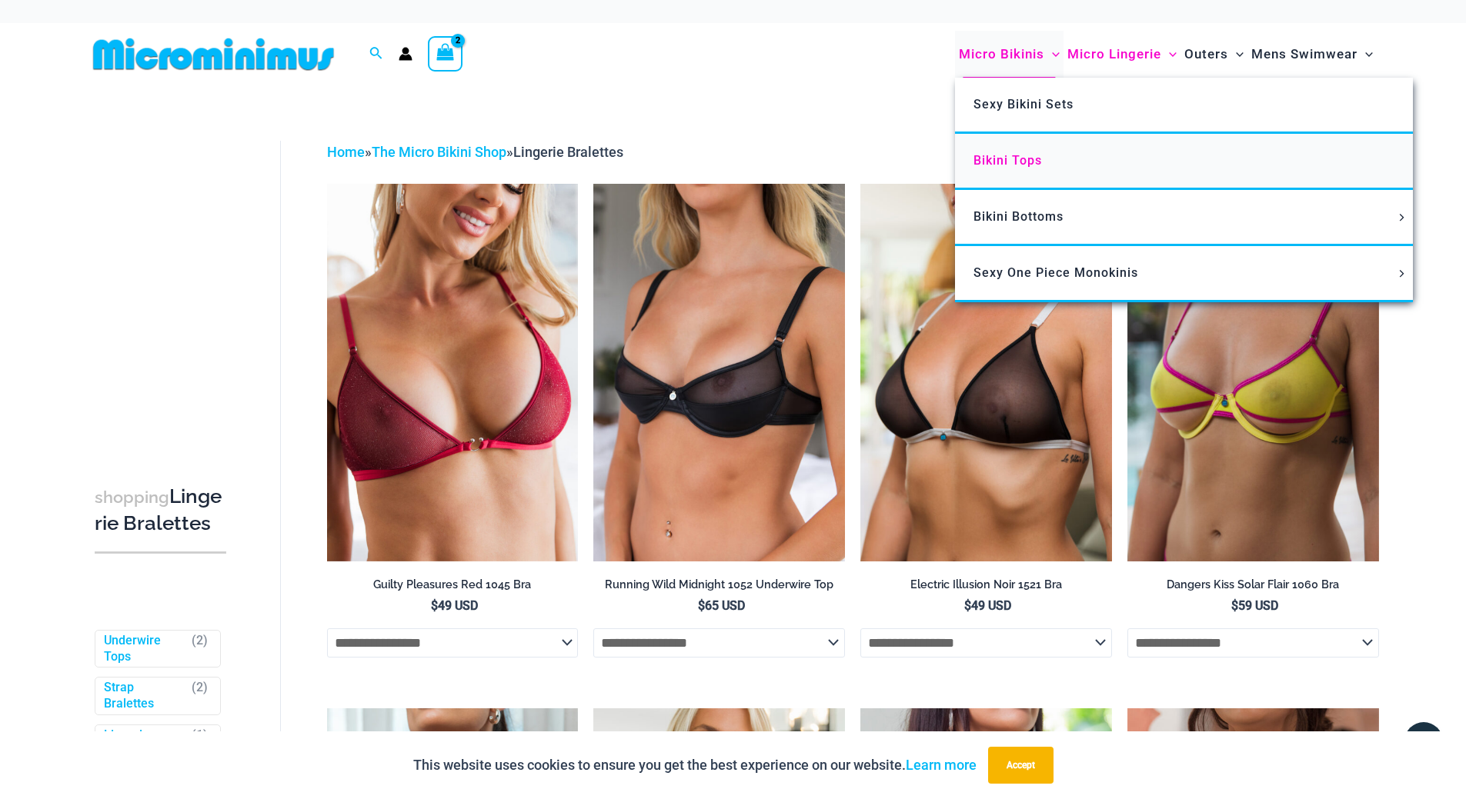
click at [1009, 152] on link "Bikini Tops" at bounding box center [1184, 162] width 458 height 56
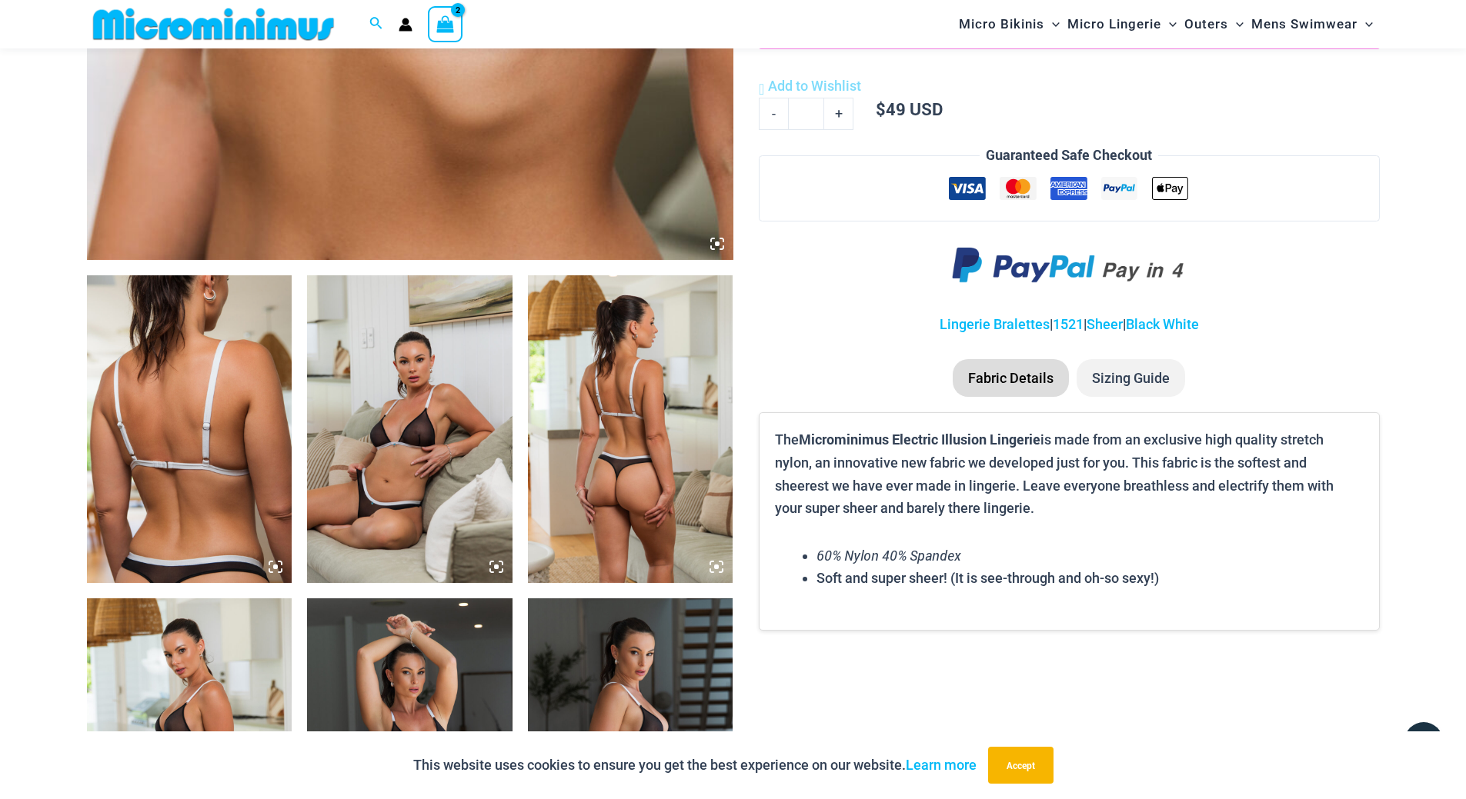
scroll to position [1063, 0]
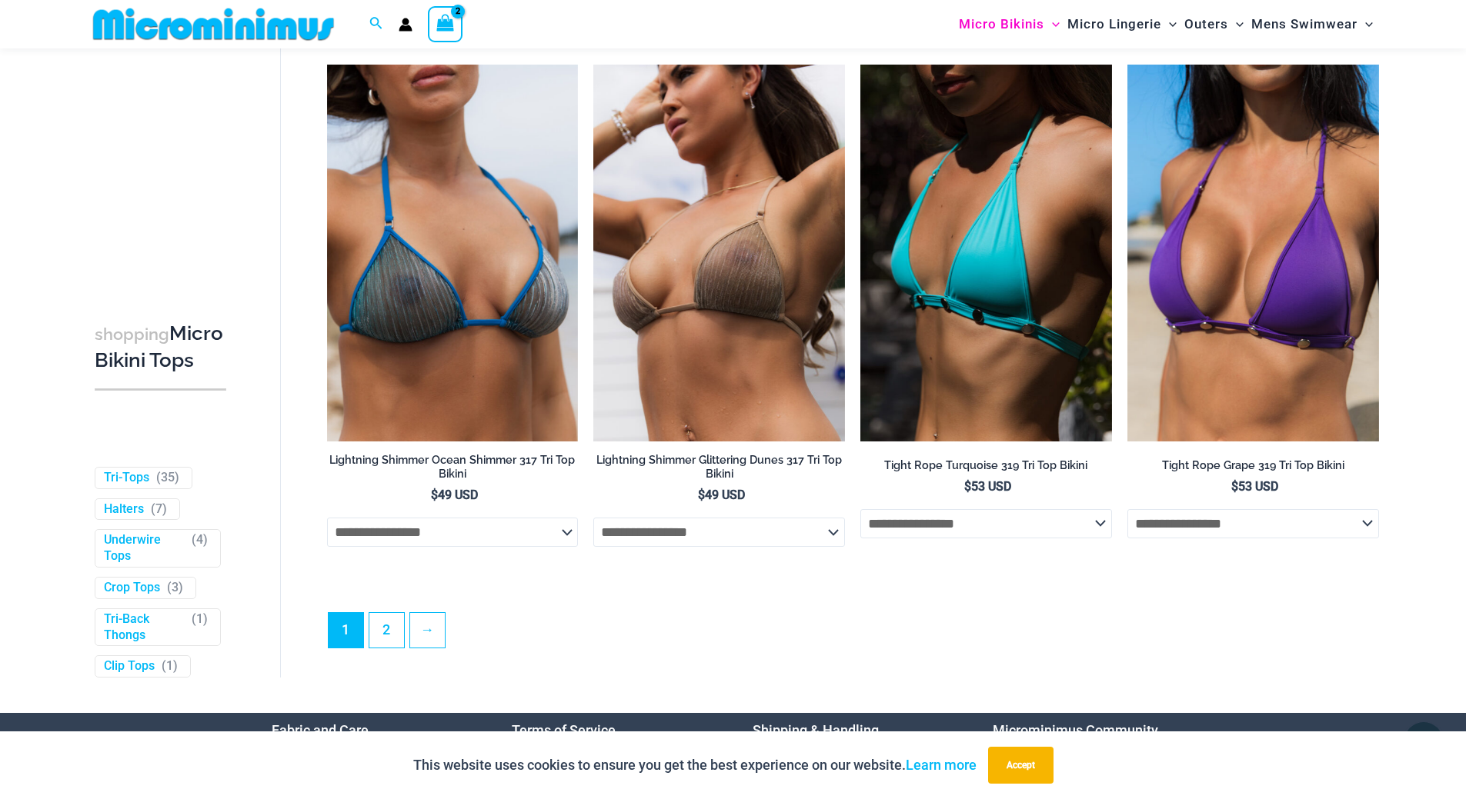
scroll to position [4474, 0]
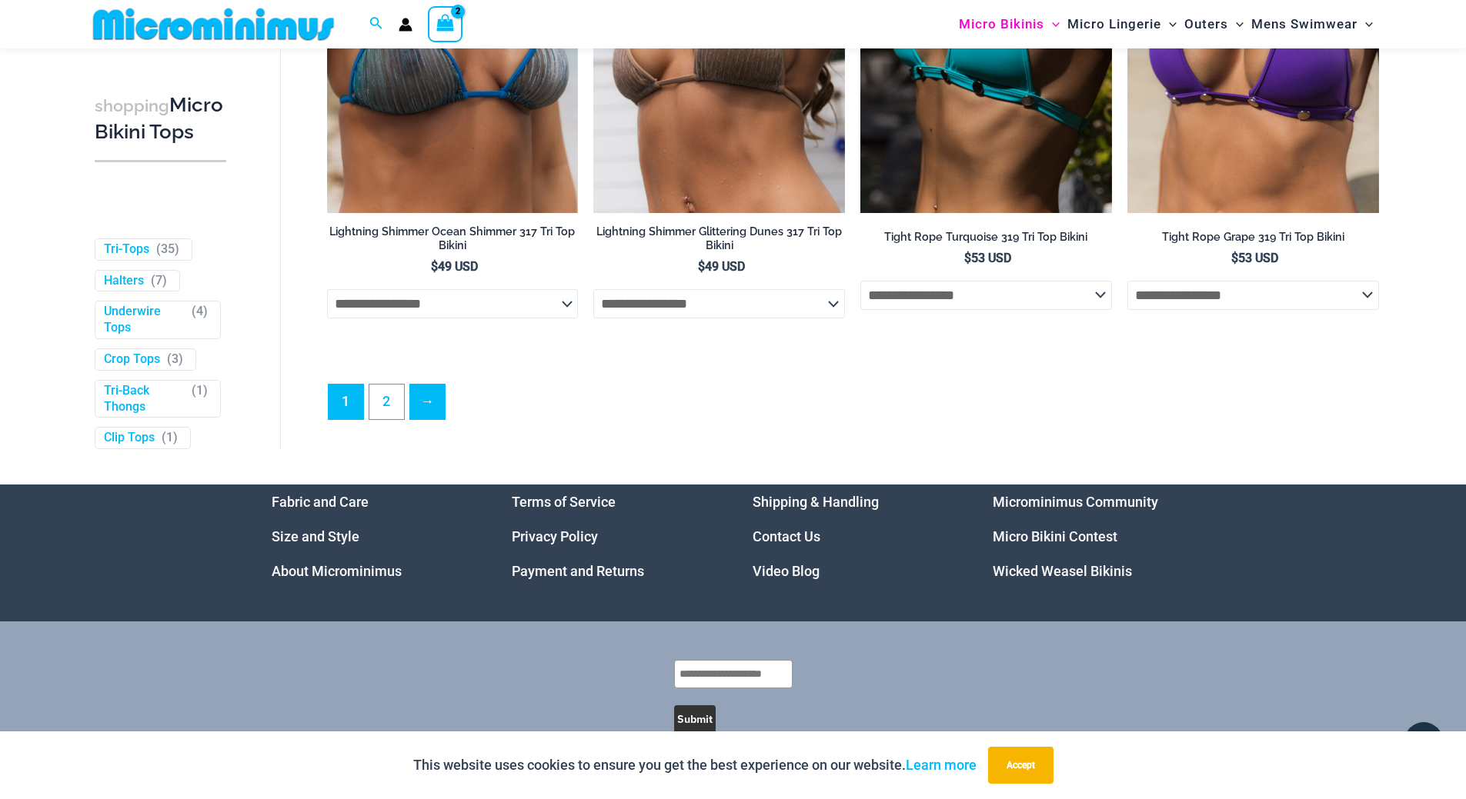
type input "**********"
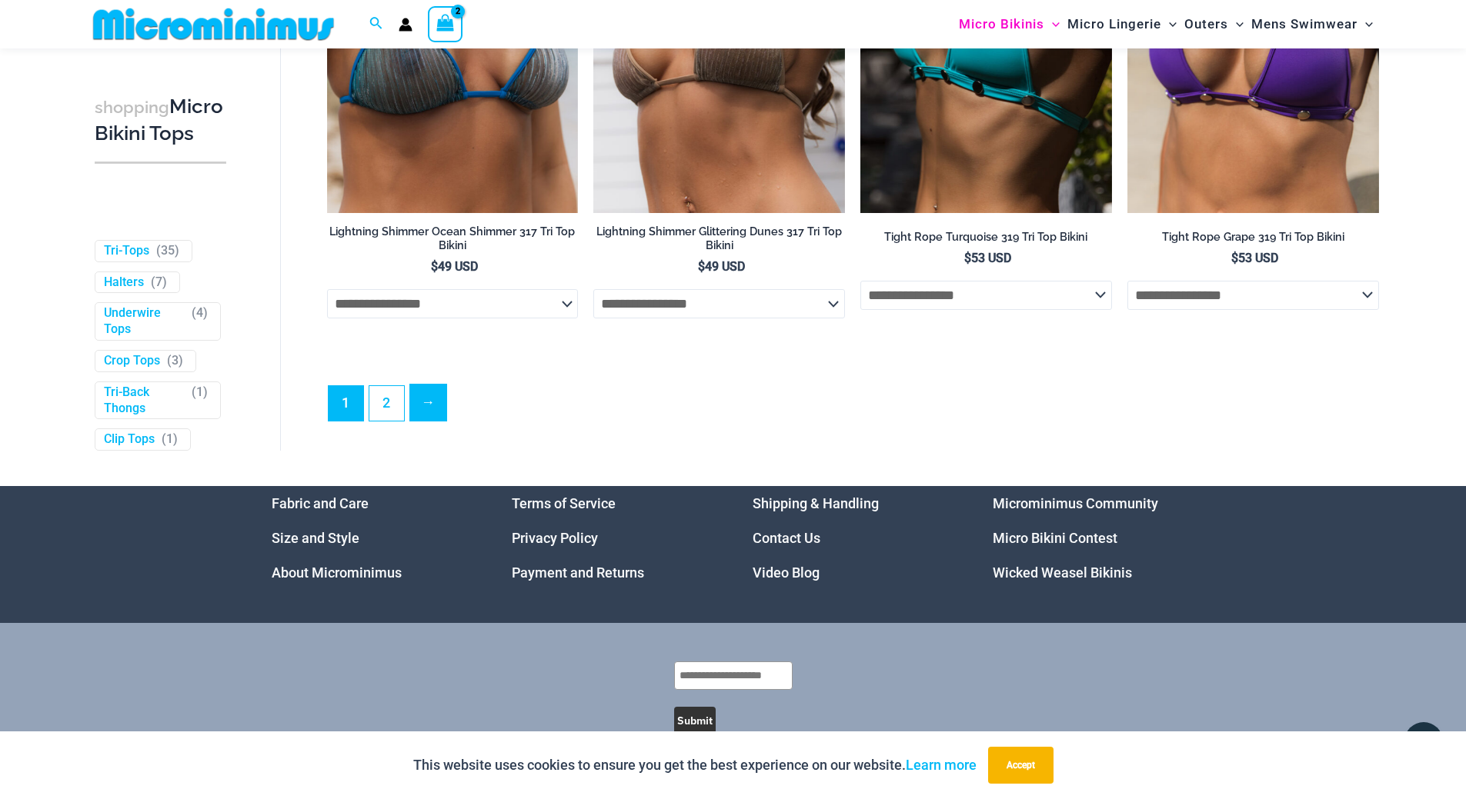
click at [416, 409] on link "→" at bounding box center [428, 403] width 36 height 36
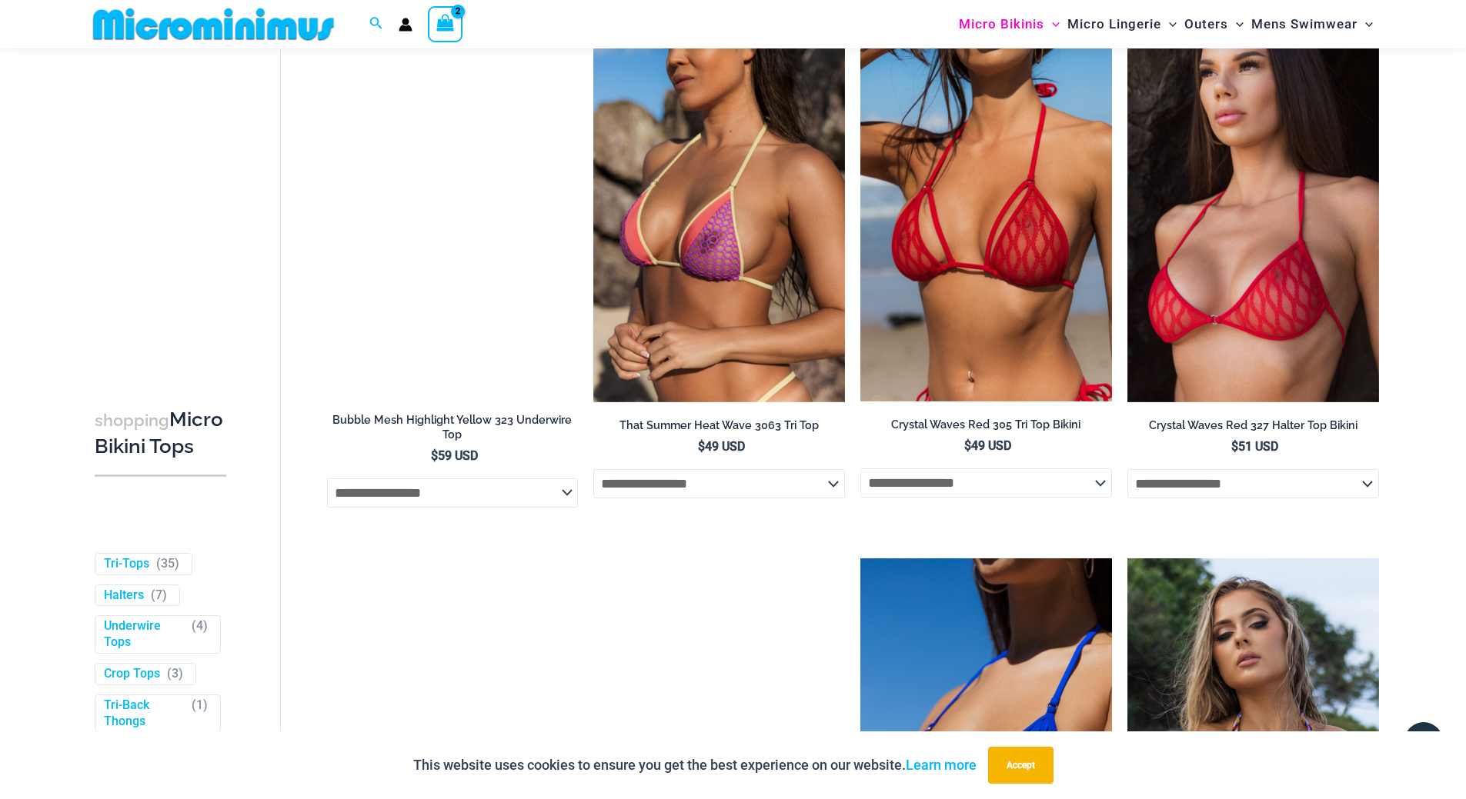
scroll to position [1780, 0]
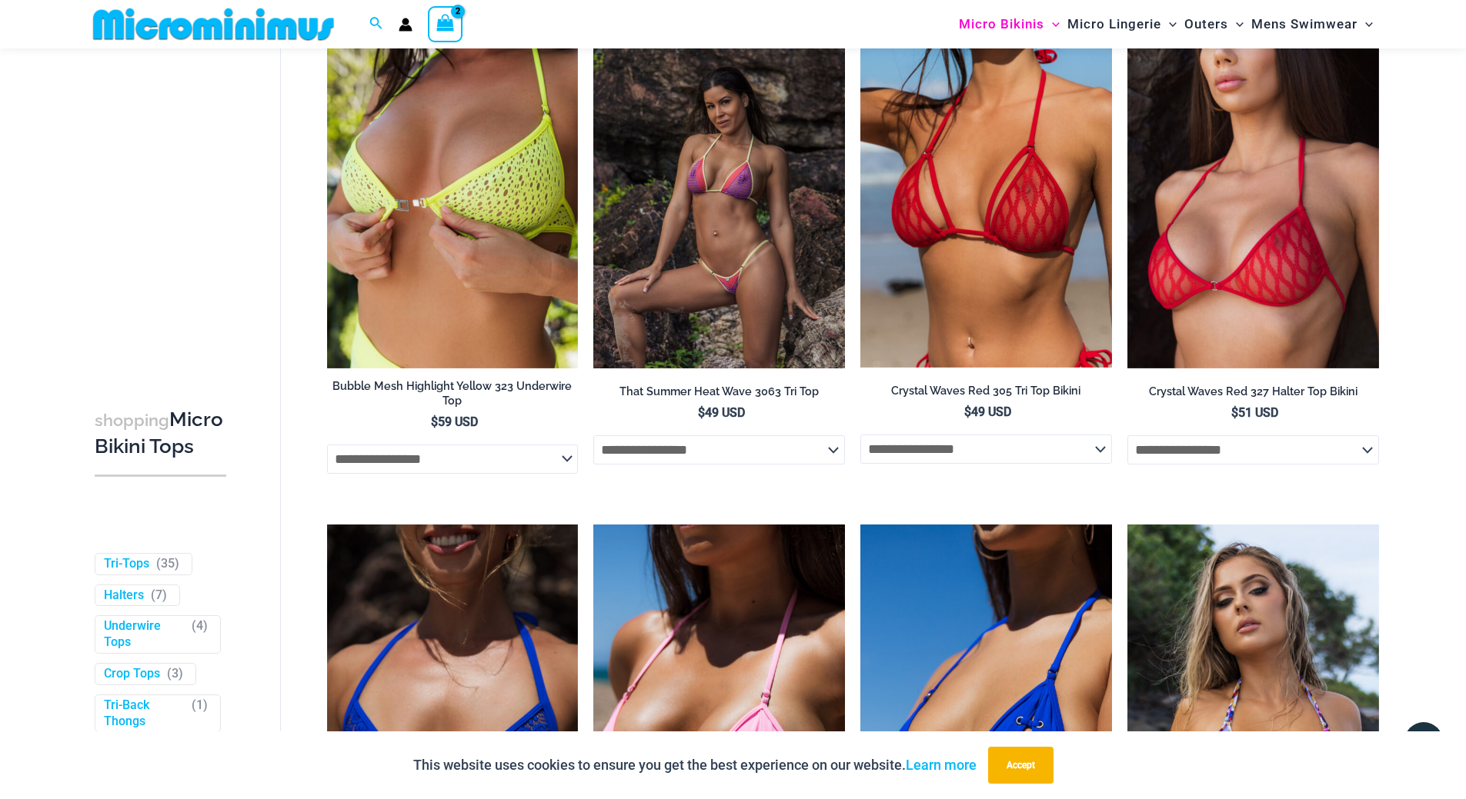
type input "**********"
click at [698, 281] on img at bounding box center [719, 180] width 252 height 377
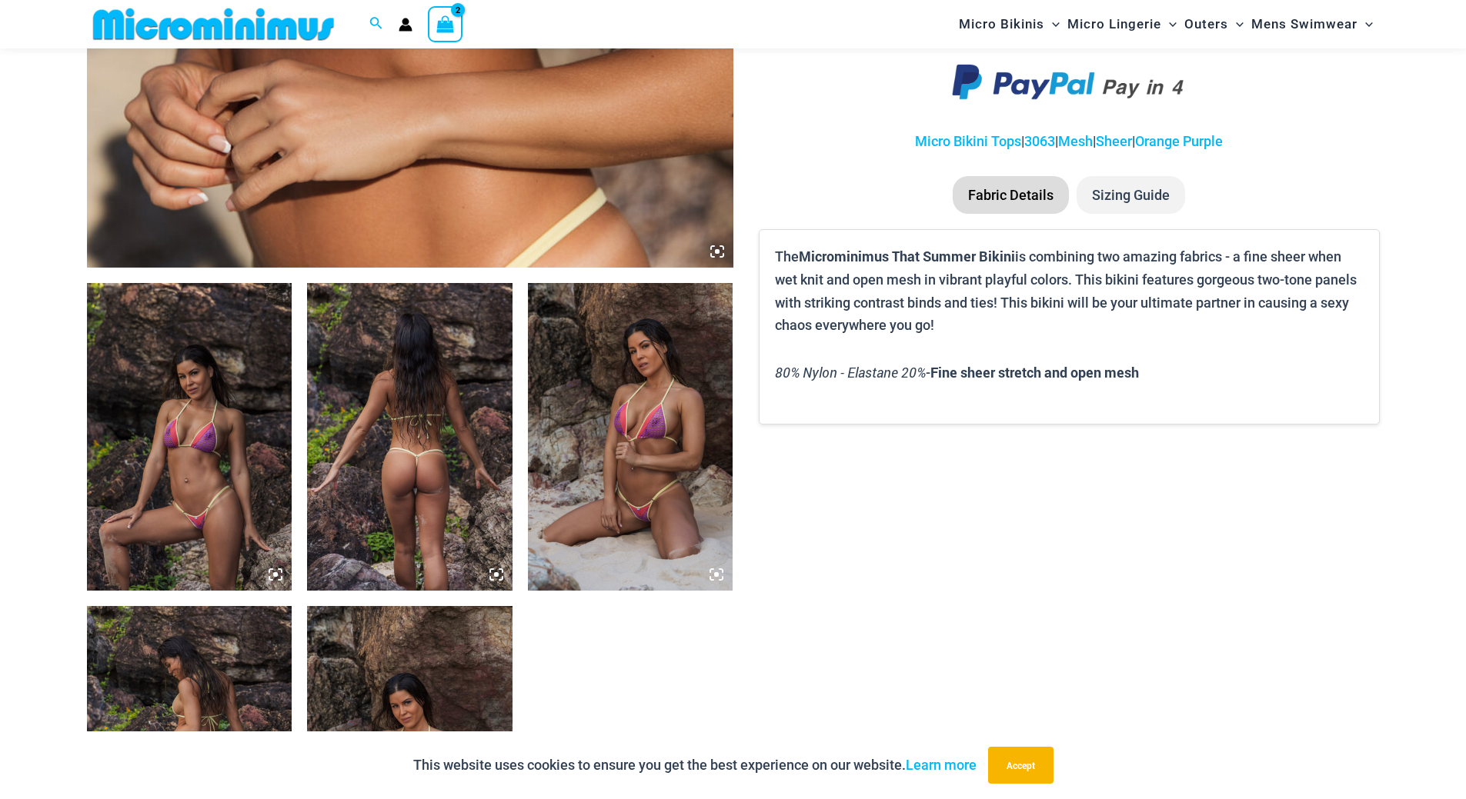
scroll to position [884, 0]
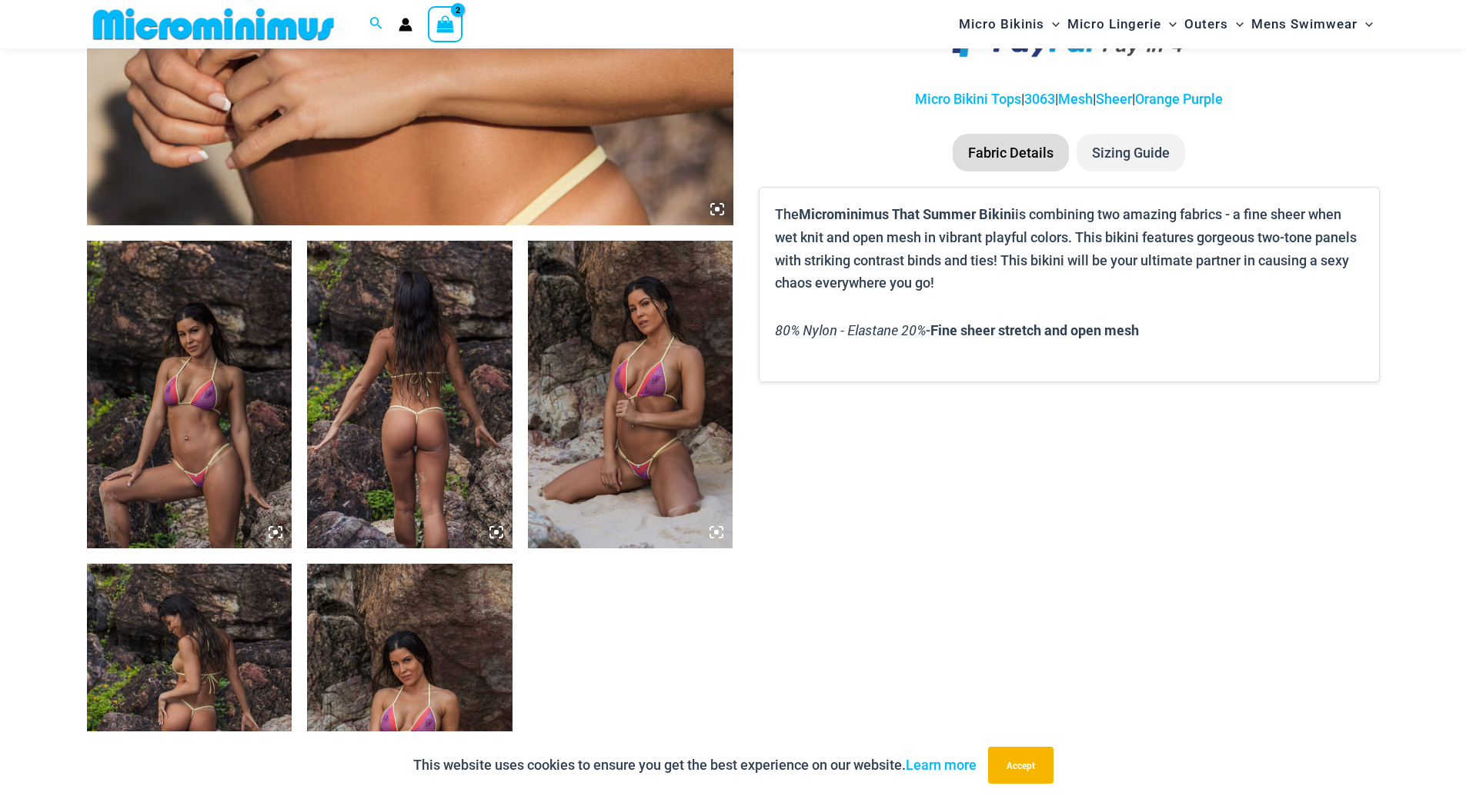
type input "**********"
click at [1130, 153] on li "Sizing Guide" at bounding box center [1130, 153] width 108 height 38
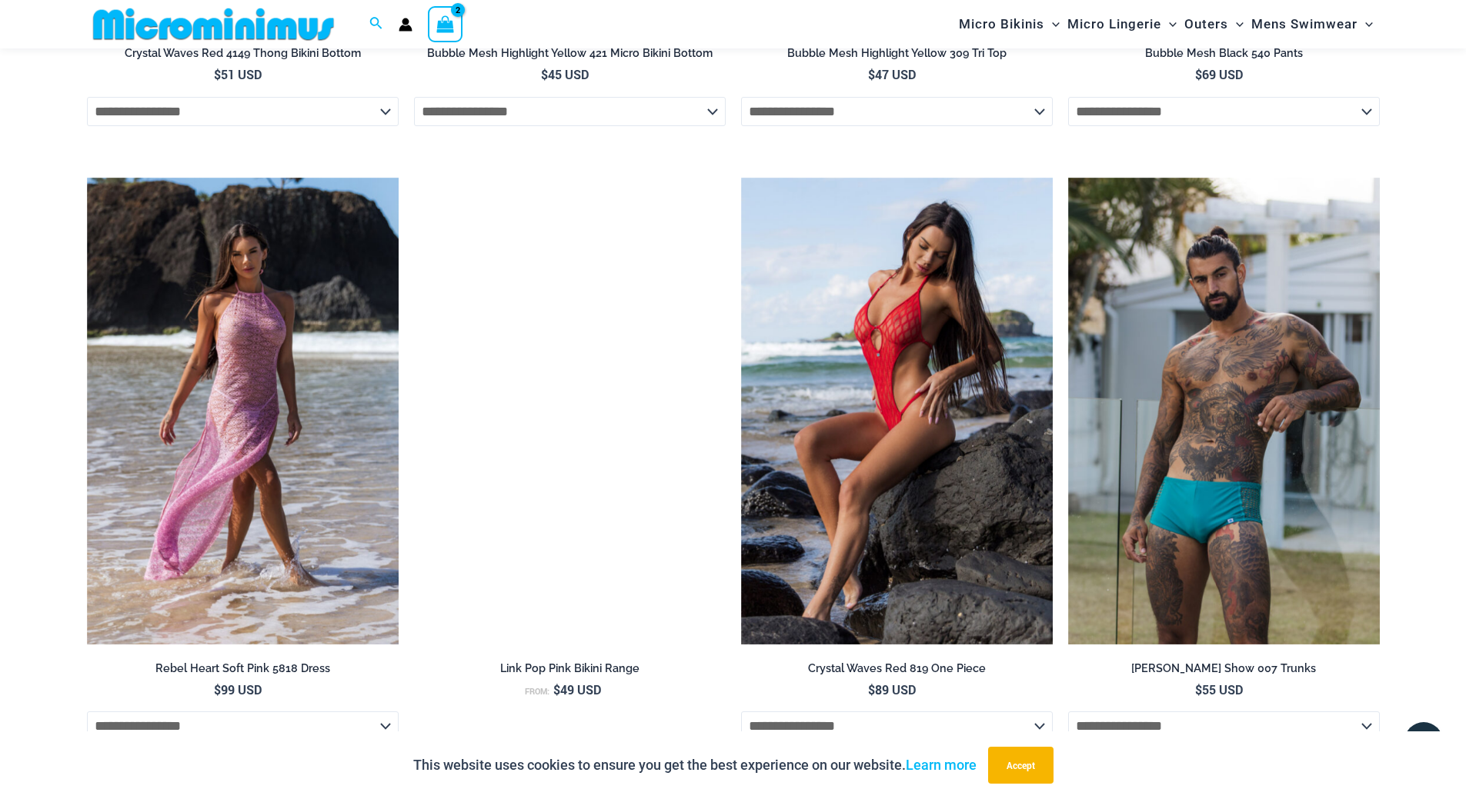
scroll to position [4833, 0]
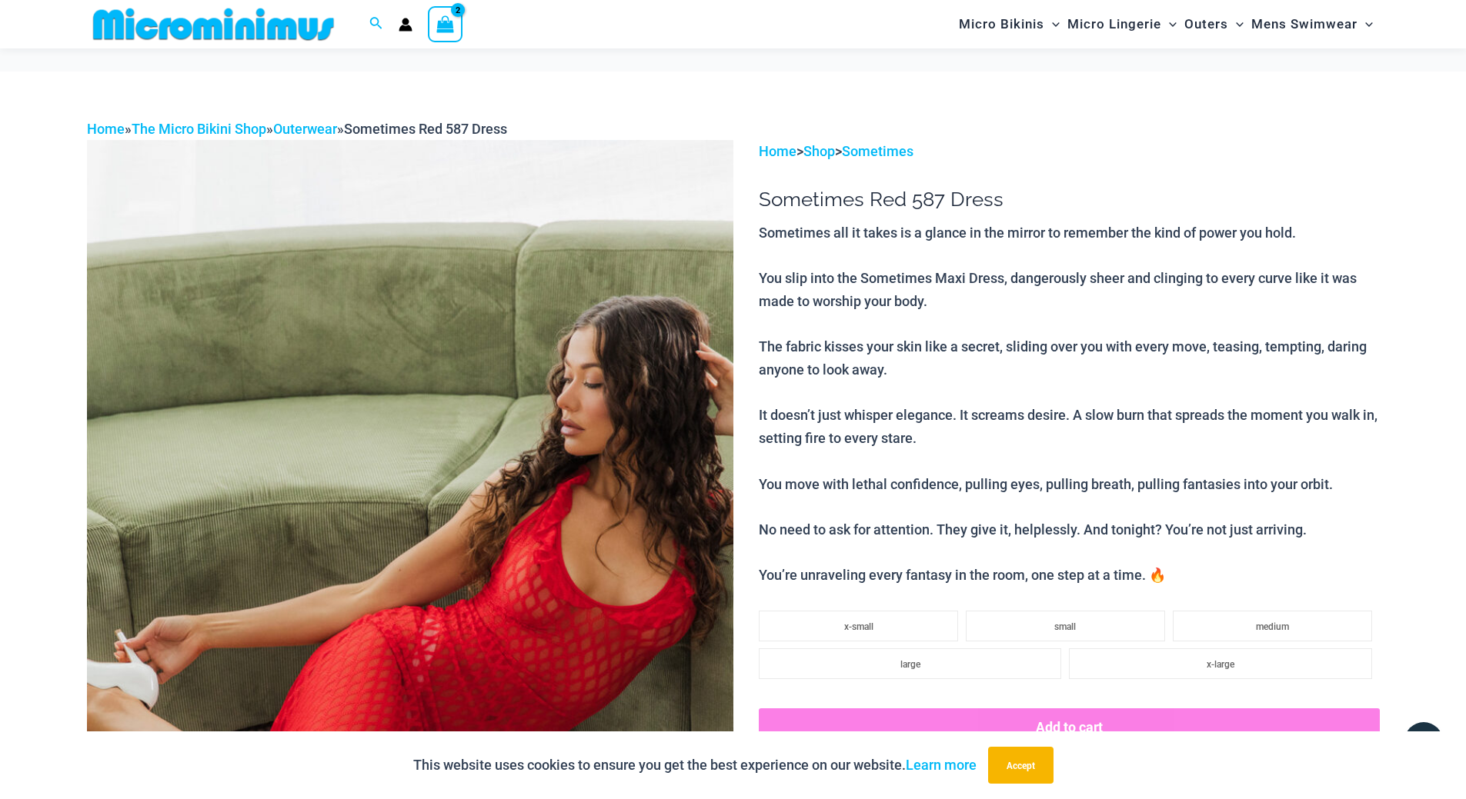
scroll to position [345, 0]
